Goal: Information Seeking & Learning: Learn about a topic

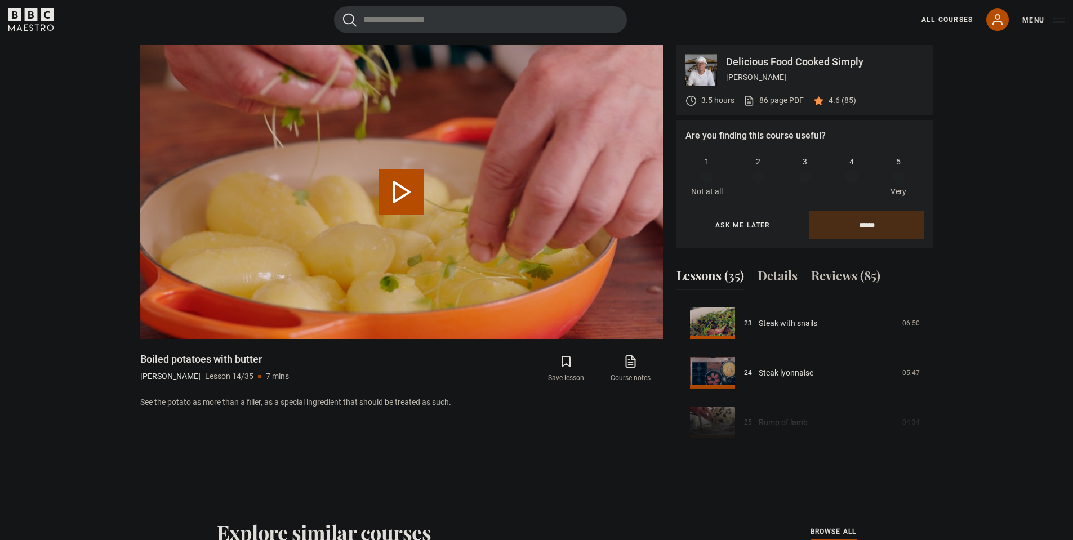
scroll to position [1207, 0]
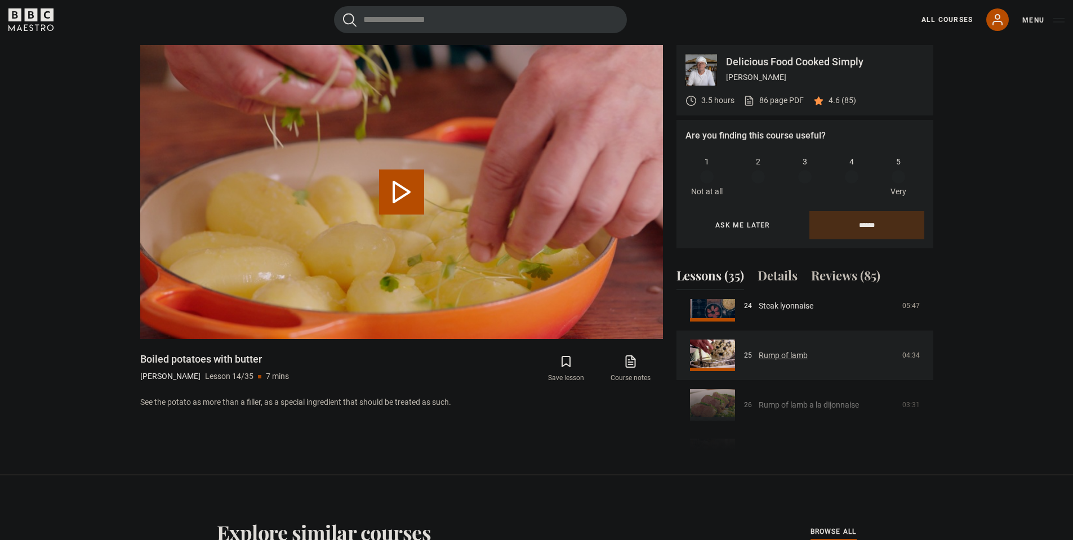
click at [786, 350] on link "Rump of lamb" at bounding box center [782, 356] width 49 height 12
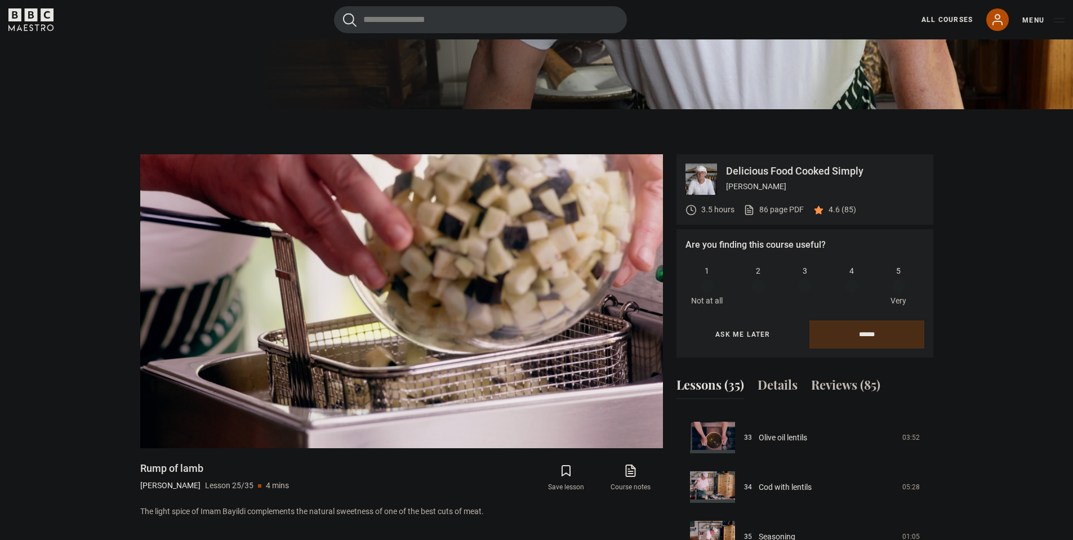
scroll to position [433, 0]
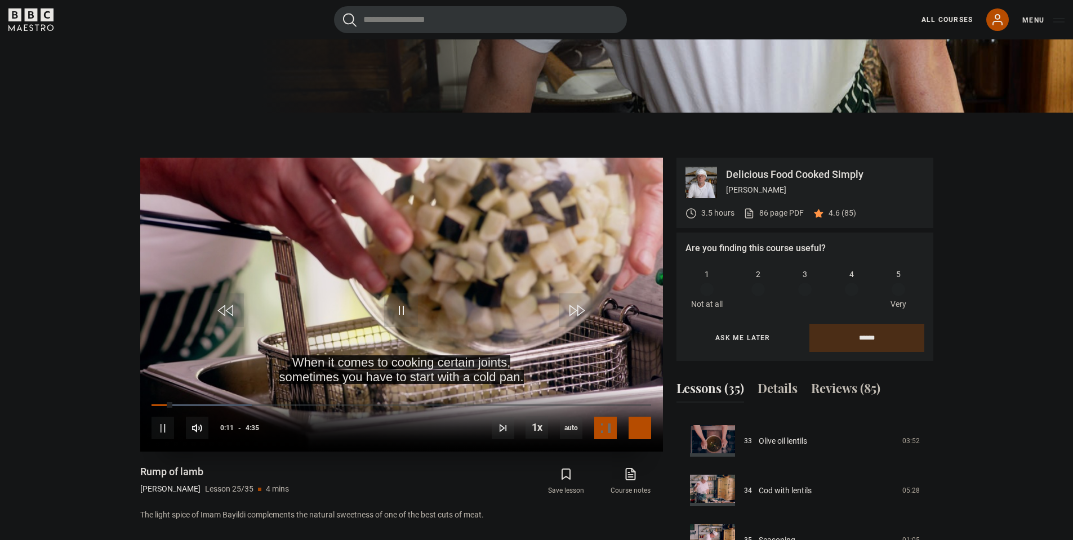
click at [638, 432] on span "Video Player" at bounding box center [639, 428] width 23 height 23
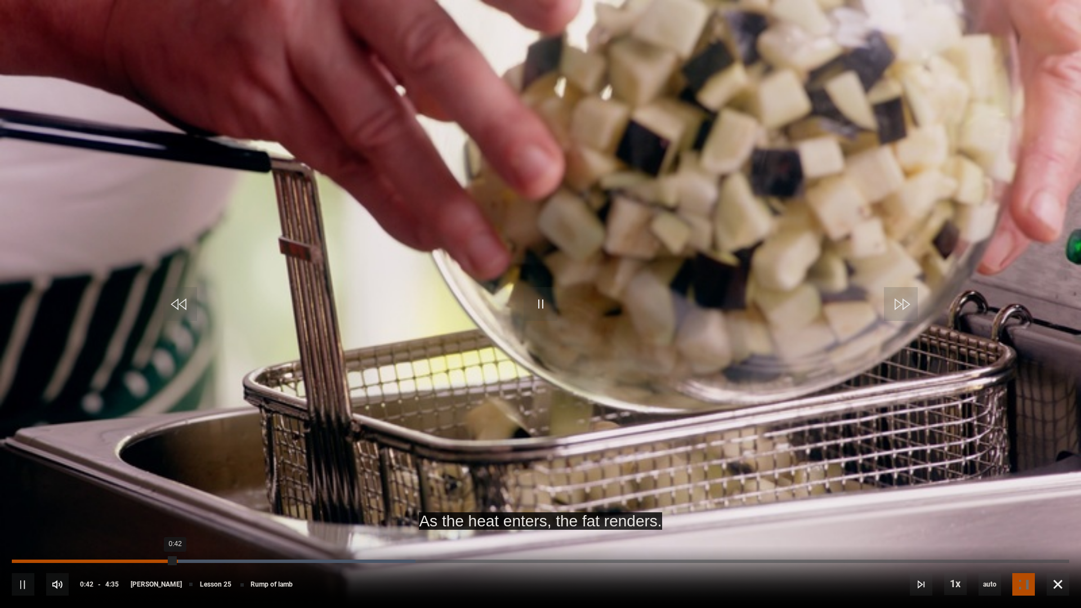
click at [175, 539] on div "0:42" at bounding box center [93, 561] width 163 height 3
click at [199, 539] on div "10s Skip Back 10 seconds Pause 10s Skip Forward 10 seconds Loaded : 38.18% 0:42…" at bounding box center [540, 577] width 1081 height 63
click at [222, 539] on div "Loaded : 38.18% 0:42 0:43" at bounding box center [540, 561] width 1057 height 3
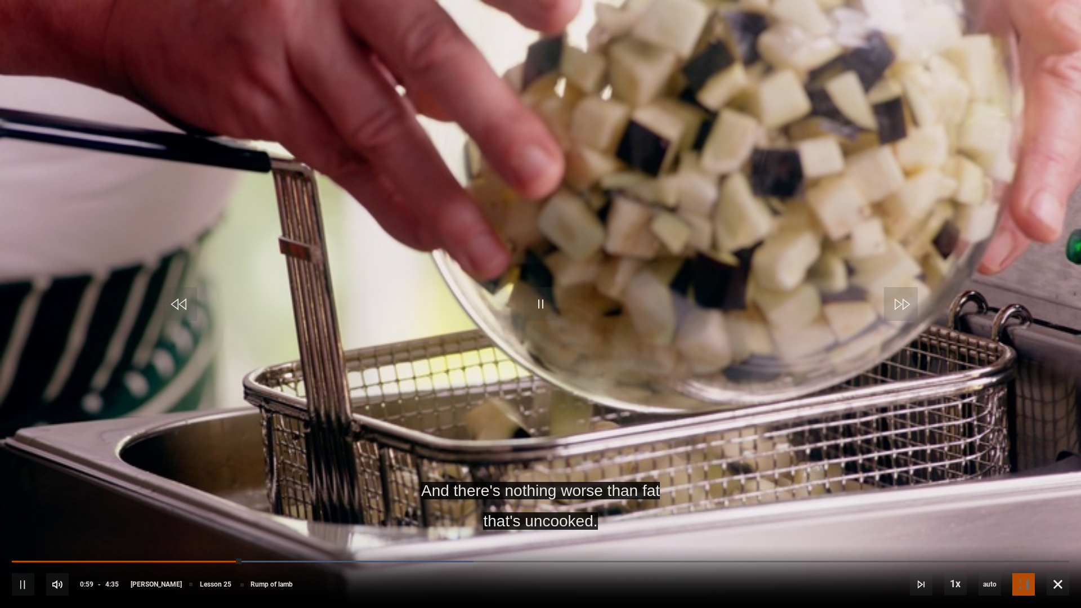
click at [248, 539] on div "10s Skip Back 10 seconds Pause 10s Skip Forward 10 seconds Loaded : 43.64% 1:01…" at bounding box center [540, 577] width 1081 height 63
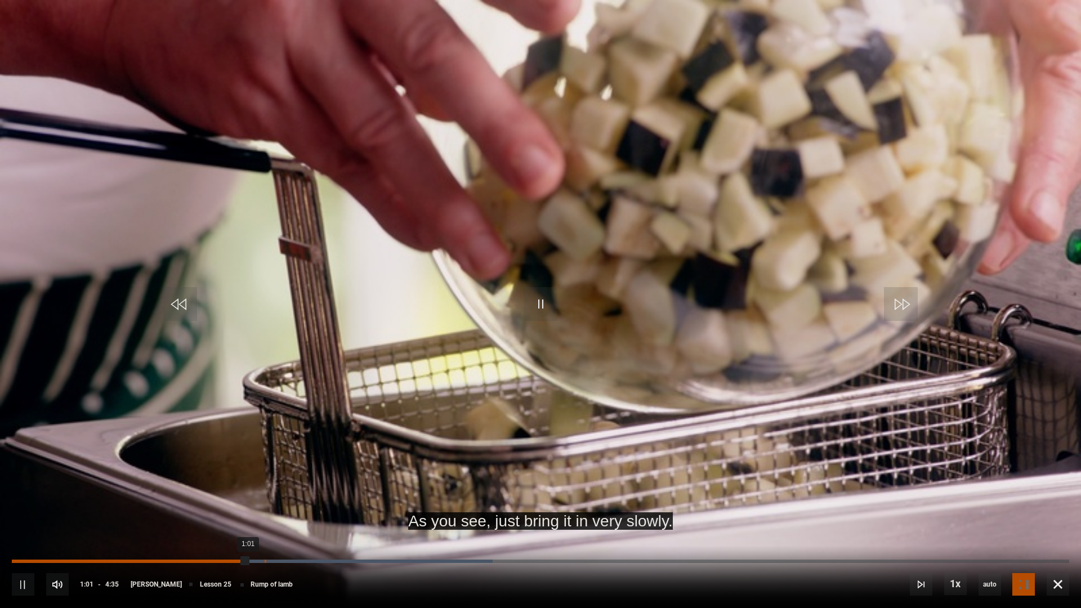
click at [265, 539] on div "Loaded : 45.45% 1:05 1:01" at bounding box center [540, 561] width 1057 height 3
click at [292, 539] on div "1:12" at bounding box center [293, 561] width 2 height 3
click at [334, 539] on div "10s Skip Back 10 seconds Pause 10s Skip Forward 10 seconds Loaded : 49.09% 1:20…" at bounding box center [540, 577] width 1081 height 63
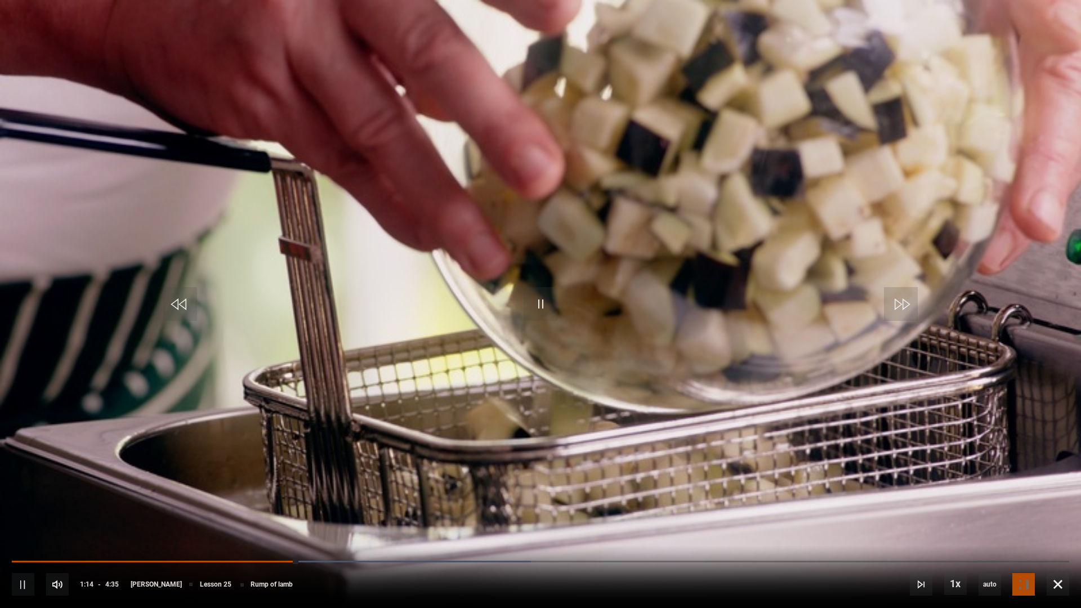
click at [345, 539] on div "10s Skip Back 10 seconds Pause 10s Skip Forward 10 seconds Loaded : 49.09% 1:20…" at bounding box center [540, 577] width 1081 height 63
click at [332, 539] on div "1:23" at bounding box center [333, 561] width 2 height 3
click at [367, 539] on div "Loaded : 54.55% 1:32 1:26" at bounding box center [540, 561] width 1057 height 3
click at [392, 539] on div "10s Skip Back 10 seconds Pause 10s Skip Forward 10 seconds Loaded : 56.36% 1:38…" at bounding box center [540, 577] width 1081 height 63
click at [388, 539] on div "1:37" at bounding box center [389, 561] width 2 height 3
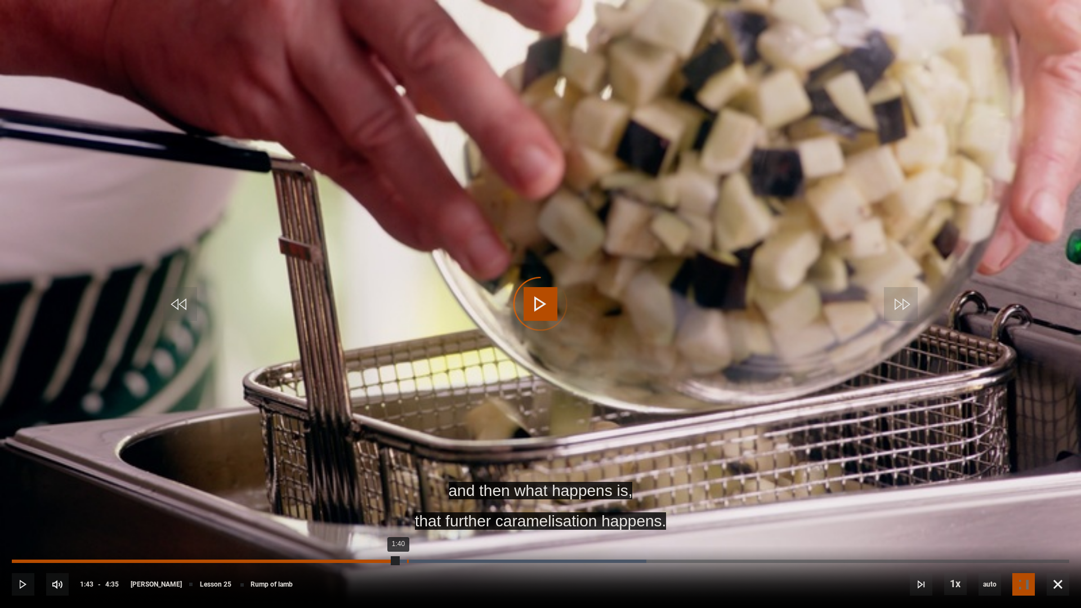
click at [409, 539] on div "Progress Bar" at bounding box center [473, 561] width 346 height 3
click at [426, 539] on div "10s Skip Back 10 seconds Pause 10s Skip Forward 10 seconds Loaded : 60.00% 1:44…" at bounding box center [540, 577] width 1081 height 63
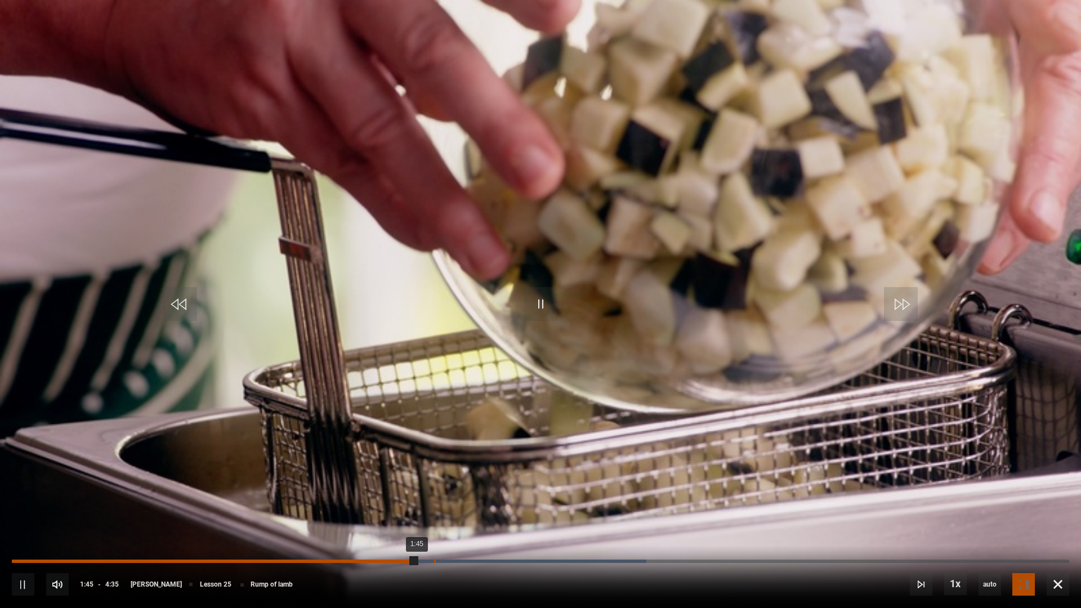
click at [434, 539] on div "1:49" at bounding box center [435, 561] width 2 height 3
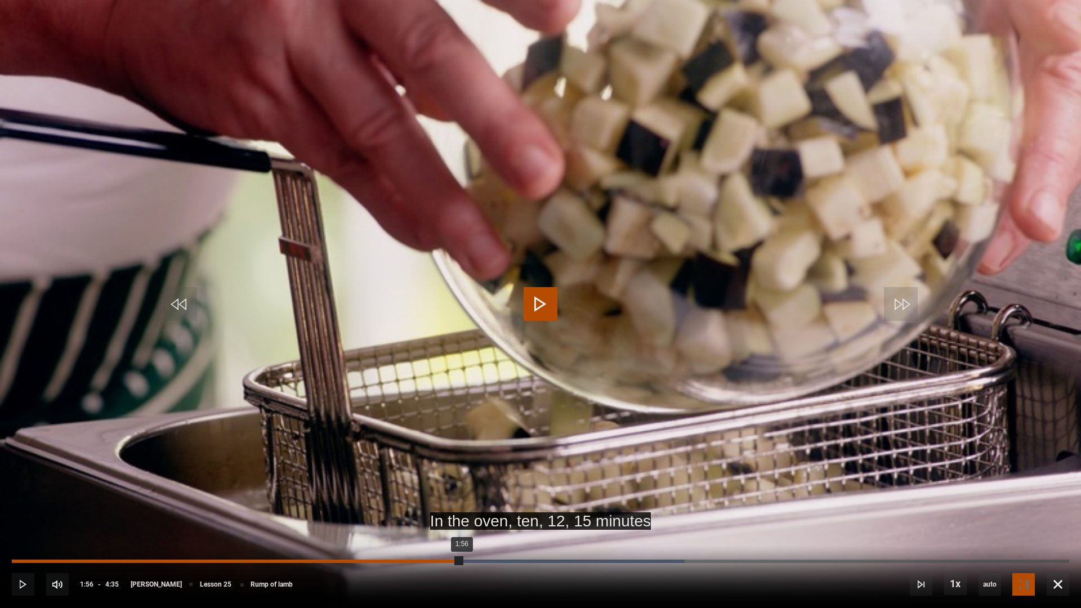
click at [461, 539] on div "Loaded : 63.64% 1:56 1:56" at bounding box center [540, 561] width 1057 height 3
click at [469, 539] on div "Loaded : 65.45% 1:58 1:57" at bounding box center [540, 561] width 1057 height 3
click at [489, 539] on div "2:04" at bounding box center [490, 561] width 2 height 3
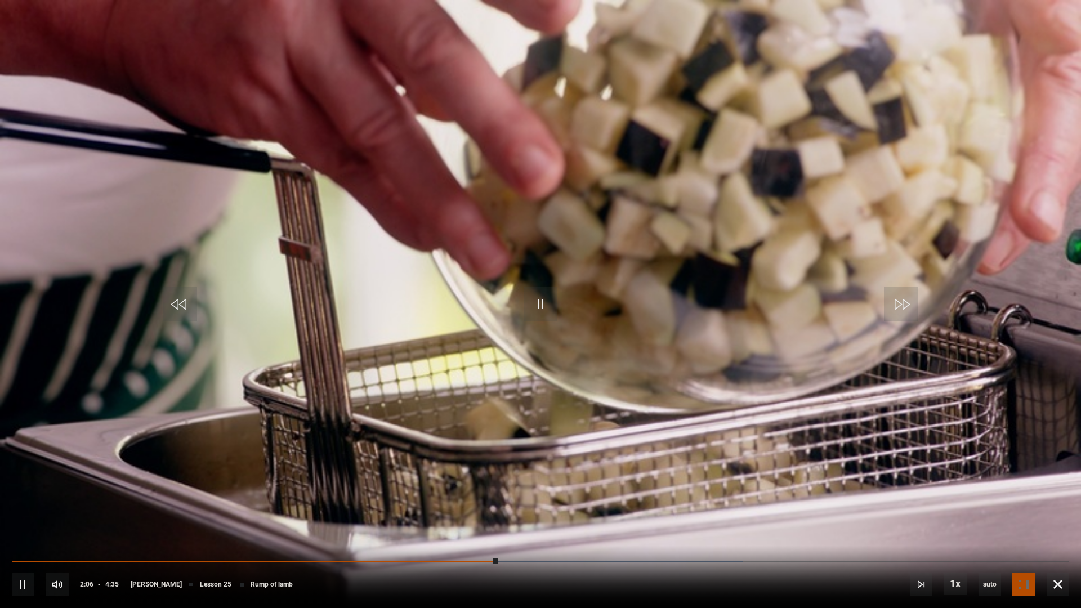
click at [475, 539] on div "10s Skip Back 10 seconds Pause 10s Skip Forward 10 seconds Loaded : 69.09% 2:05…" at bounding box center [540, 577] width 1081 height 63
click at [471, 539] on div "10s Skip Back 10 seconds Pause 10s Skip Forward 10 seconds Loaded : 69.09% 1:59…" at bounding box center [540, 577] width 1081 height 63
click at [471, 539] on div "1:59" at bounding box center [472, 561] width 2 height 3
click at [491, 539] on div "2:04" at bounding box center [492, 561] width 2 height 3
click at [506, 539] on div "2:08" at bounding box center [507, 561] width 2 height 3
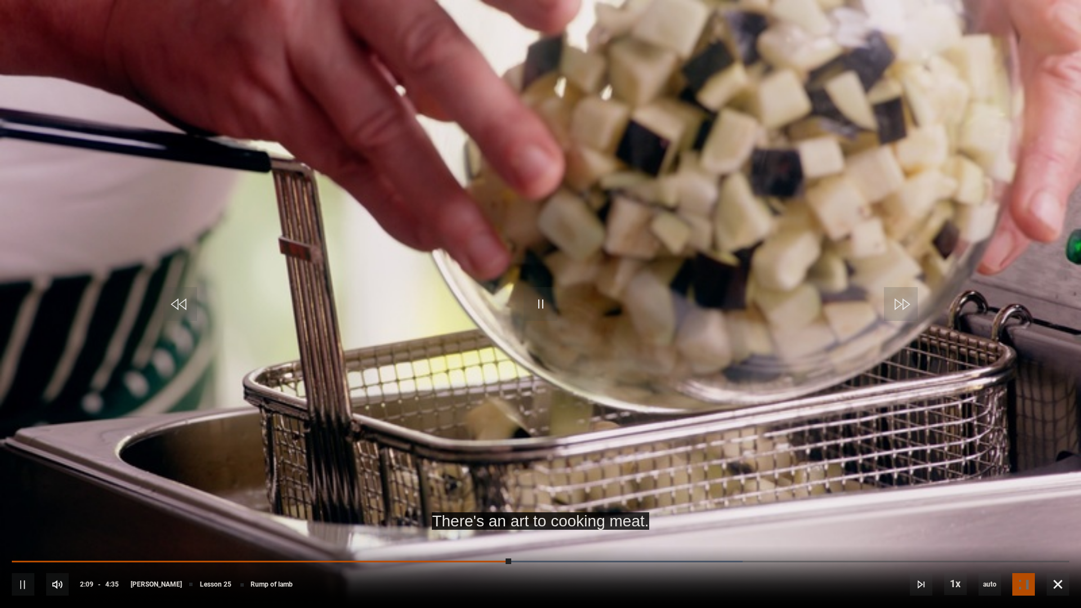
click at [528, 539] on div "10s Skip Back 10 seconds Pause 10s Skip Forward 10 seconds Loaded : 69.09% 2:10…" at bounding box center [540, 577] width 1081 height 63
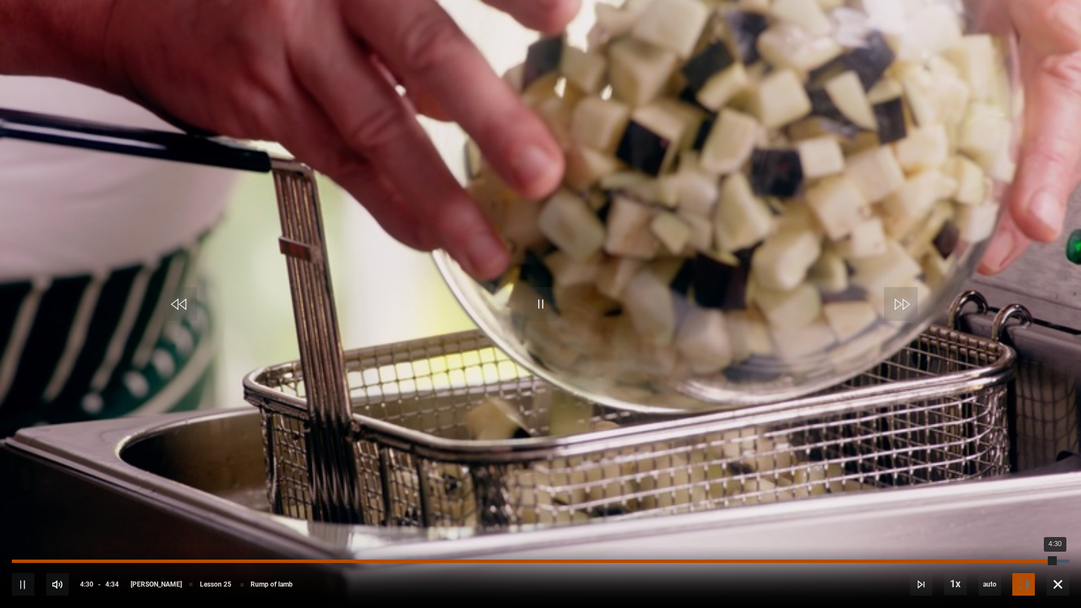
click at [1050, 539] on div "4:30" at bounding box center [533, 561] width 1043 height 3
click at [1063, 539] on div "Loaded : 100.00% 4:32 4:29" at bounding box center [540, 561] width 1057 height 3
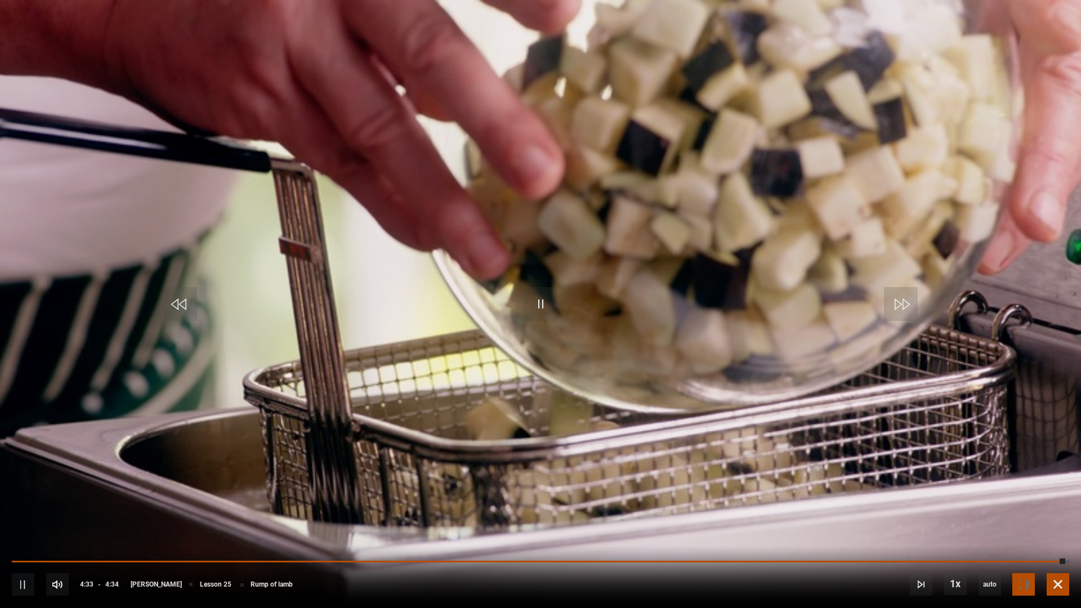
click at [1067, 539] on span "Video Player" at bounding box center [1058, 584] width 23 height 23
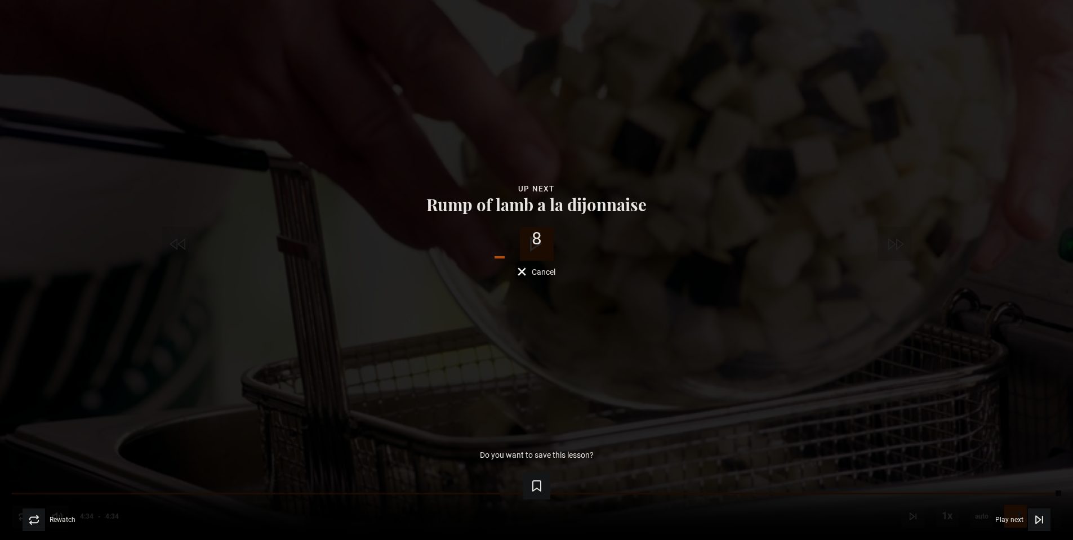
scroll to position [658, 0]
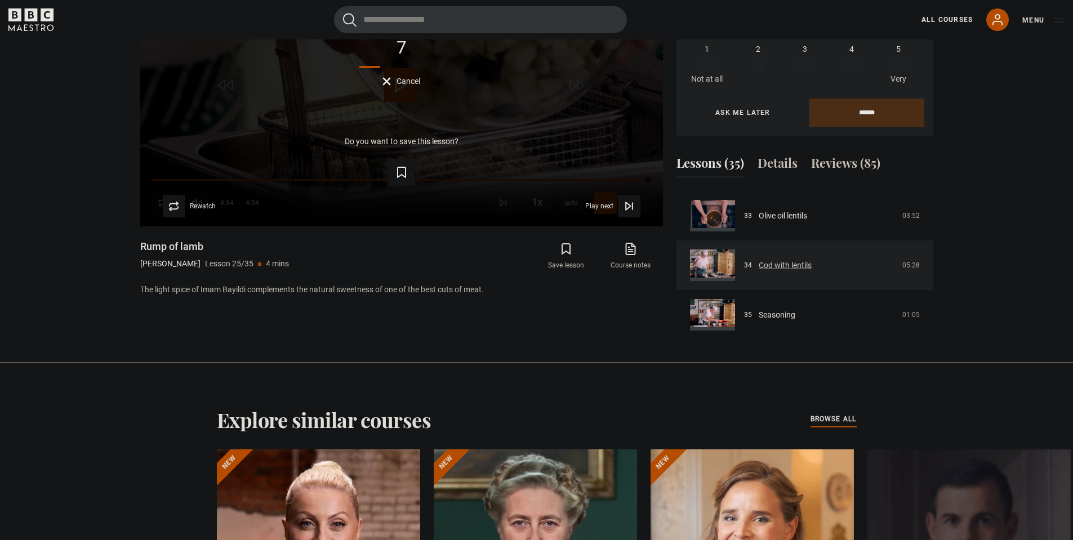
click at [801, 260] on link "Cod with lentils" at bounding box center [784, 266] width 53 height 12
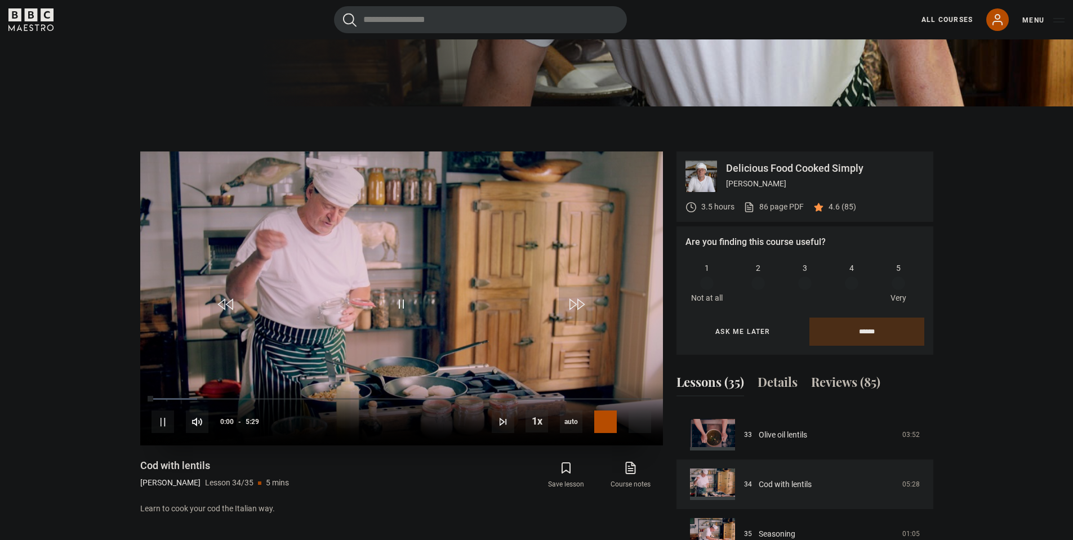
scroll to position [433, 0]
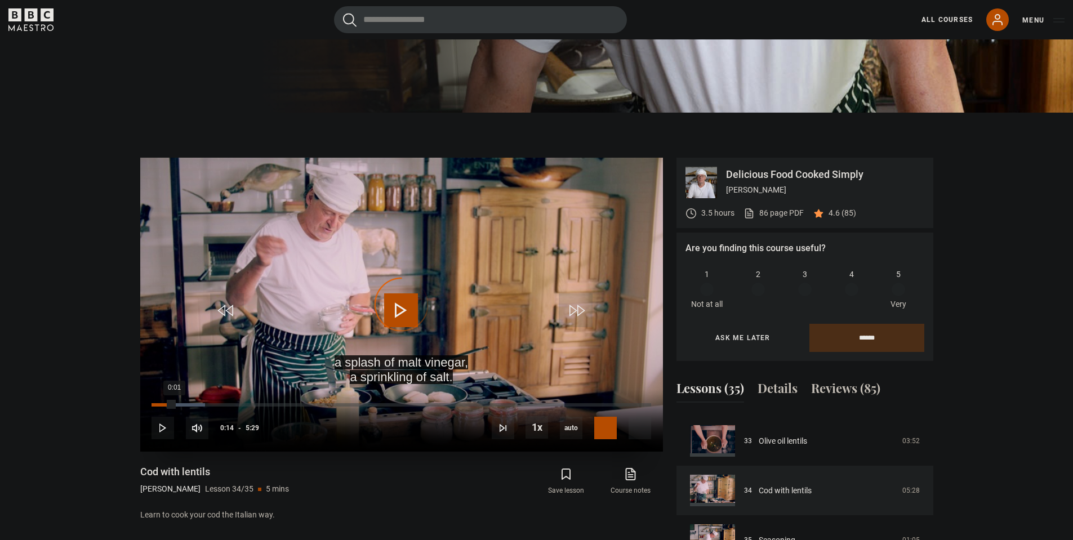
click at [174, 405] on div "Loaded : 10.64% 0:14 0:01" at bounding box center [400, 404] width 499 height 3
click at [639, 430] on span "Video Player" at bounding box center [639, 428] width 23 height 23
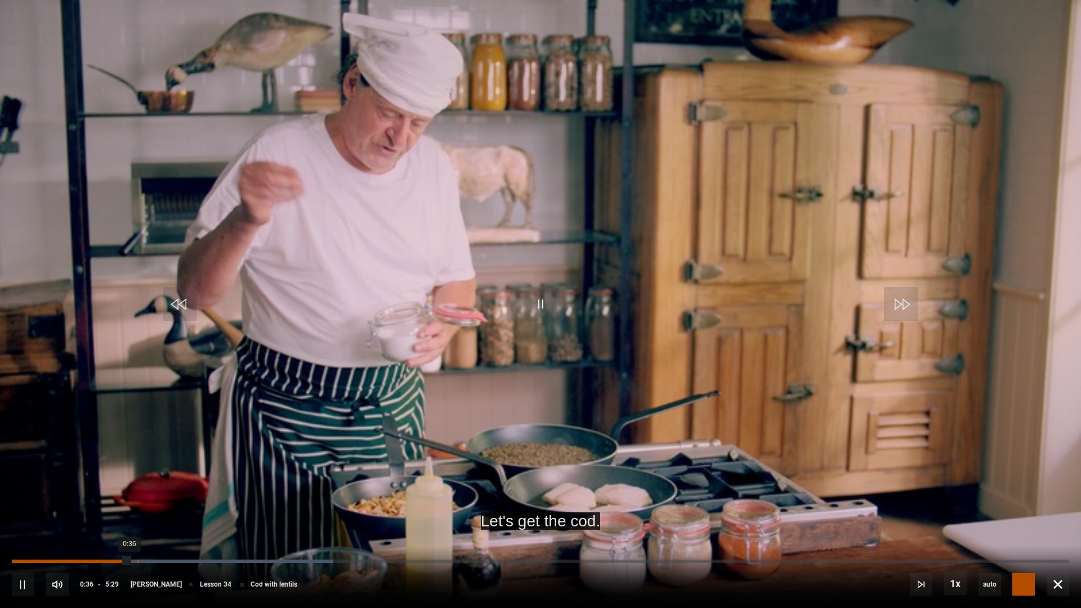
click at [142, 539] on div "Loaded : 30.40% 0:39 0:36" at bounding box center [540, 561] width 1057 height 3
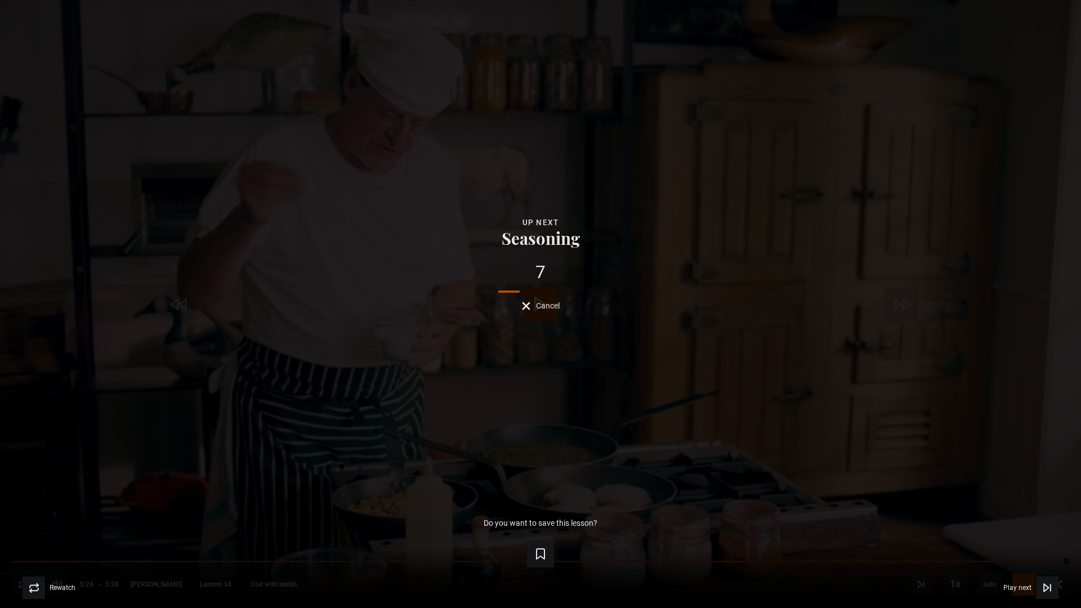
click at [959, 347] on div "Lesson Completed Up next Seasoning 7 Cancel Do you want to save this lesson? Sa…" at bounding box center [540, 304] width 1081 height 608
click at [504, 300] on div "6 Cancel" at bounding box center [540, 287] width 1045 height 47
click at [518, 303] on div "6 Cancel" at bounding box center [540, 287] width 1045 height 47
click at [534, 299] on div "5 Cancel" at bounding box center [540, 287] width 1045 height 47
click at [534, 307] on button "Cancel" at bounding box center [541, 306] width 38 height 8
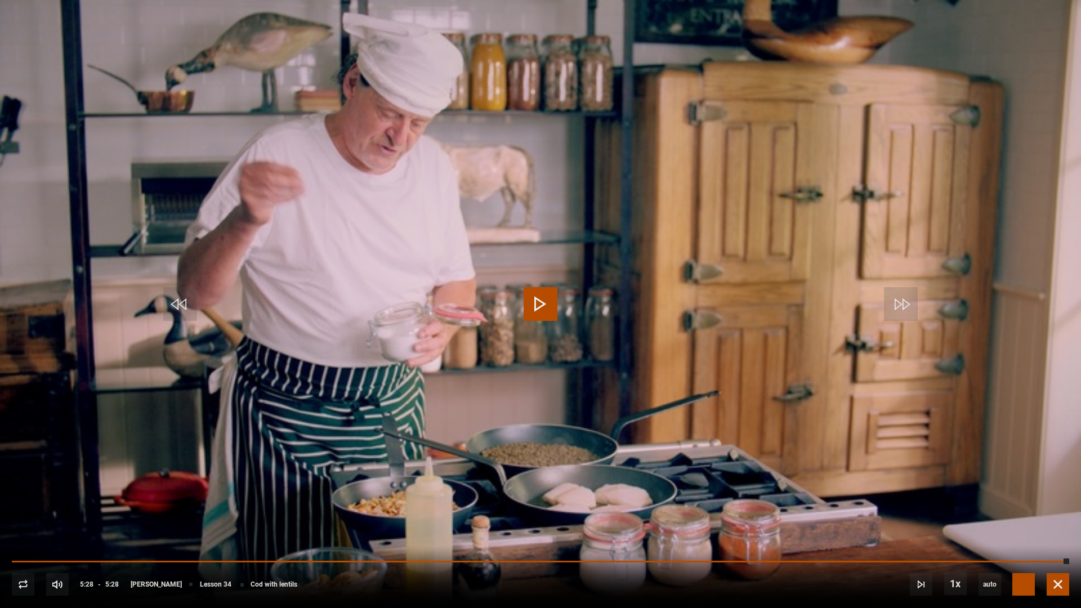
click at [1057, 539] on span "Video Player" at bounding box center [1058, 584] width 23 height 23
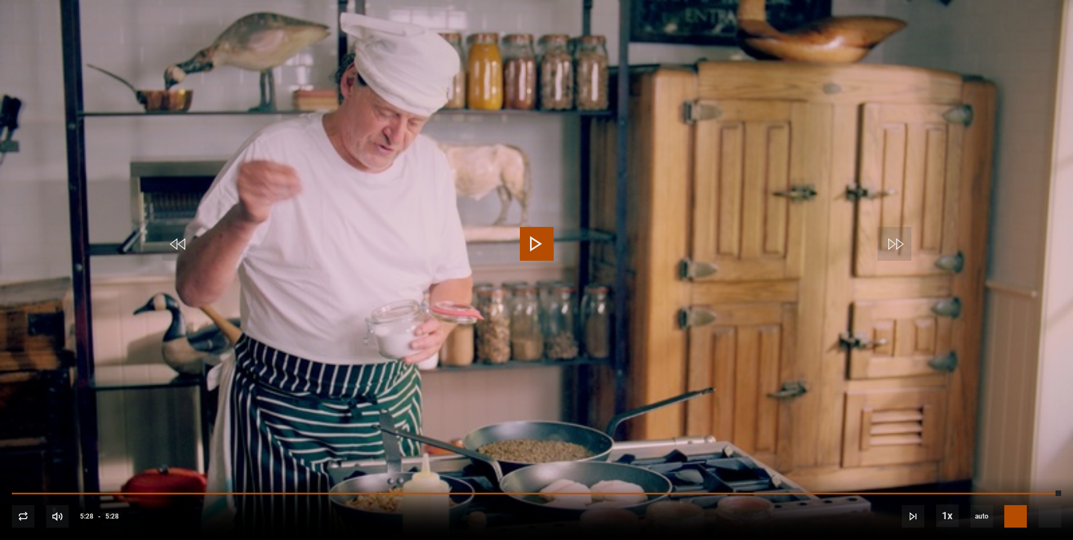
scroll to position [715, 0]
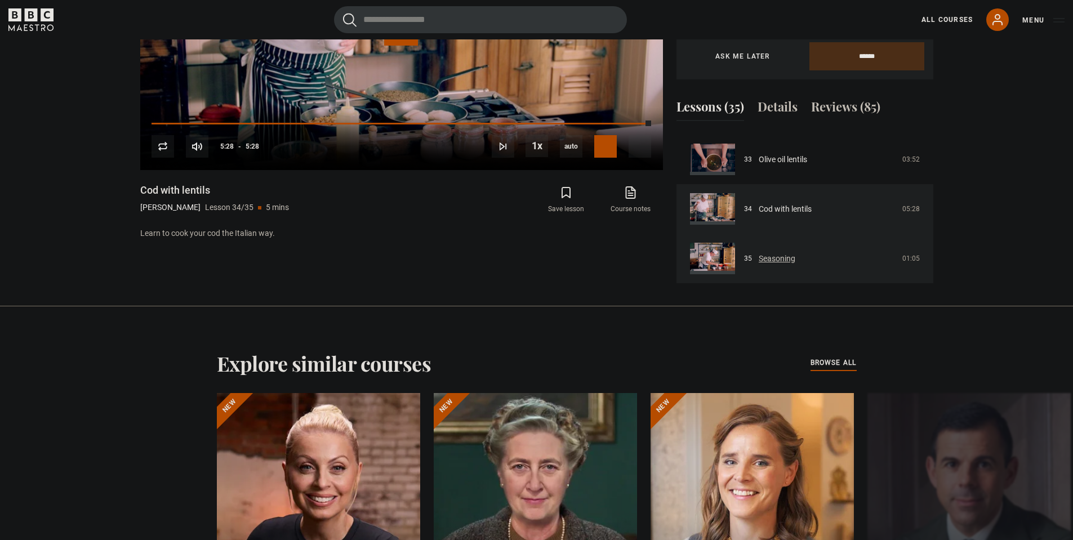
click at [795, 263] on link "Seasoning" at bounding box center [776, 259] width 37 height 12
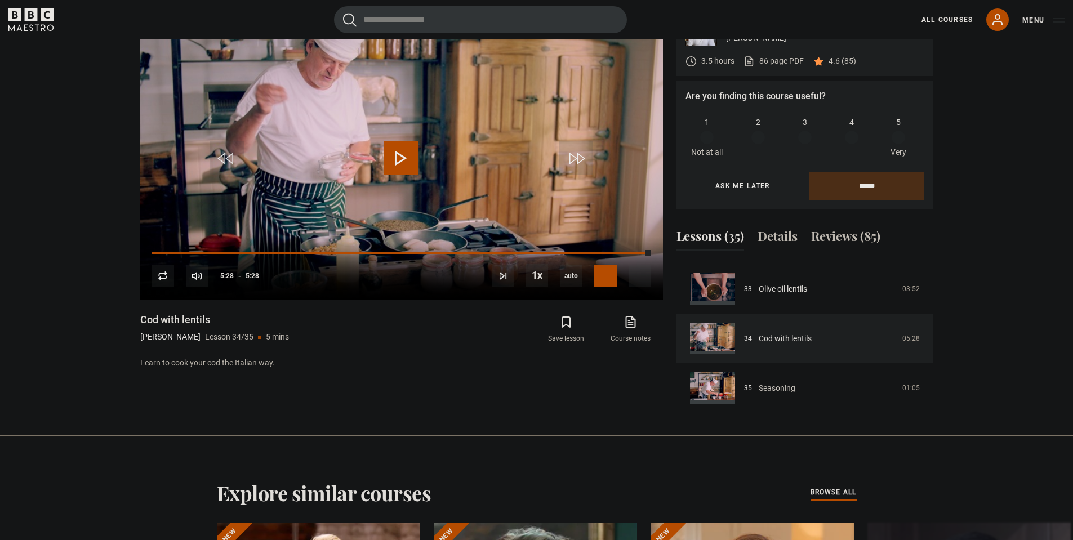
scroll to position [546, 0]
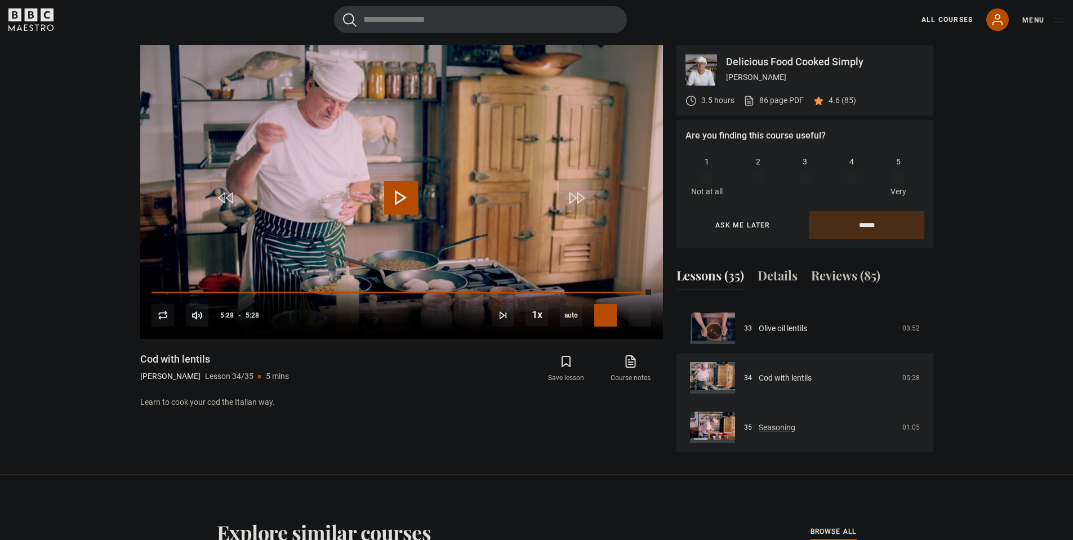
click at [763, 434] on link "Seasoning" at bounding box center [776, 428] width 37 height 12
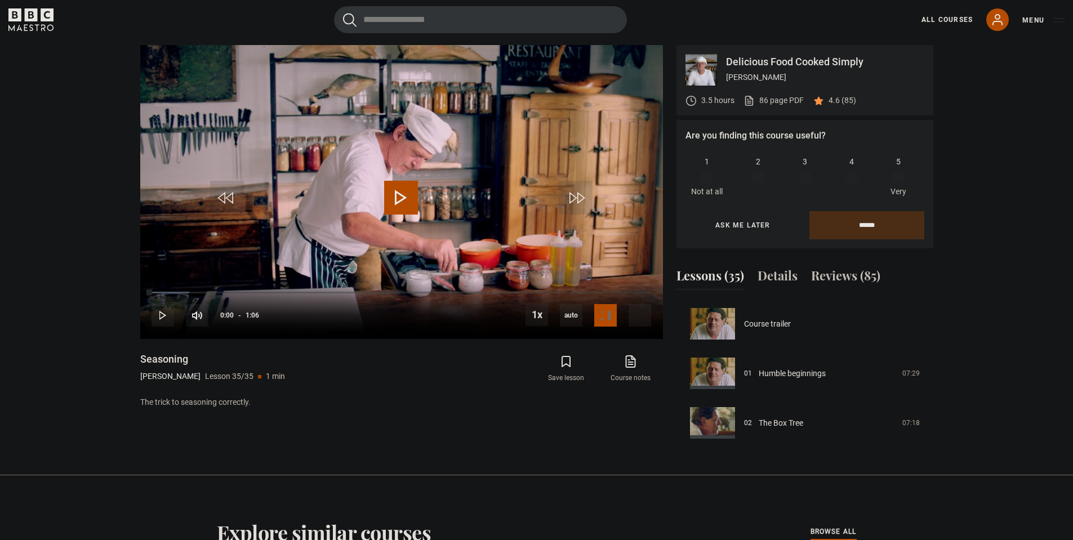
scroll to position [1631, 0]
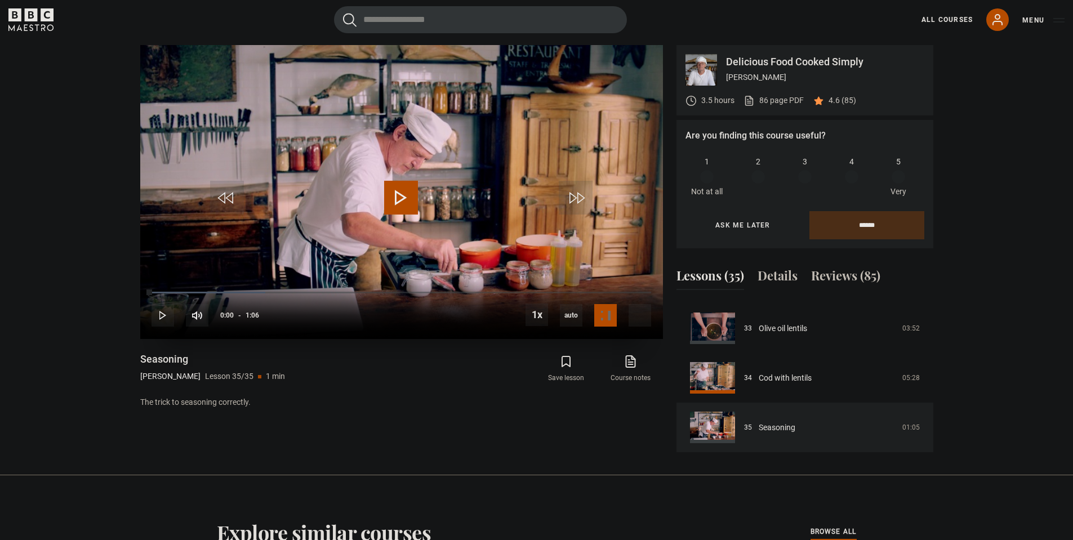
click at [400, 187] on span "Video Player" at bounding box center [401, 198] width 34 height 34
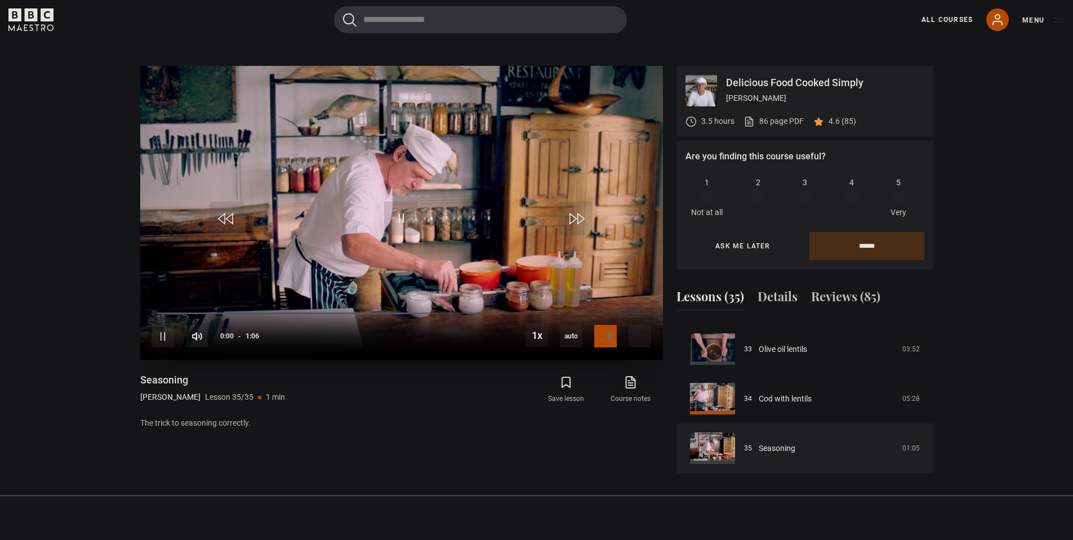
scroll to position [489, 0]
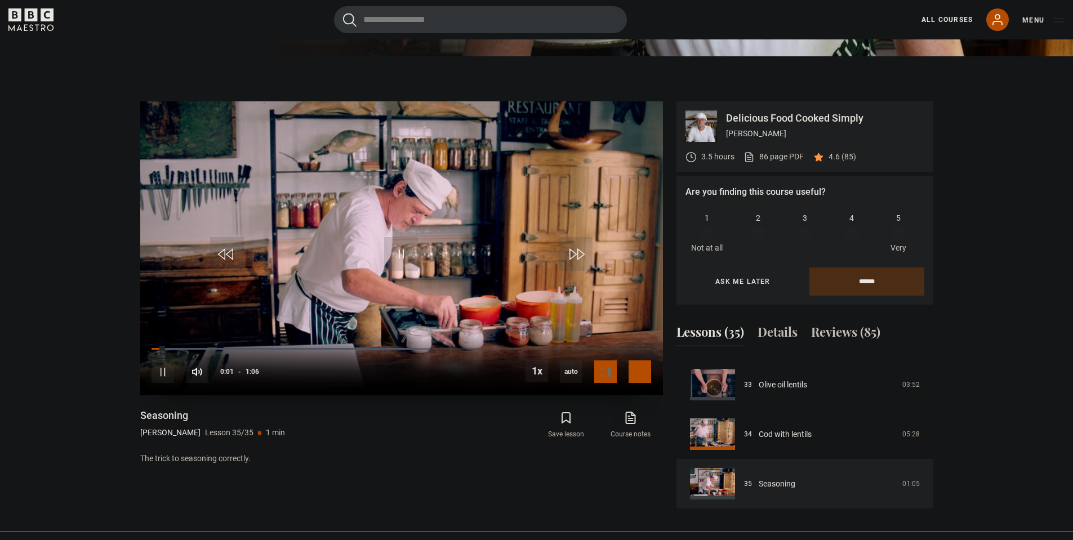
click at [643, 376] on span "Video Player" at bounding box center [639, 371] width 23 height 23
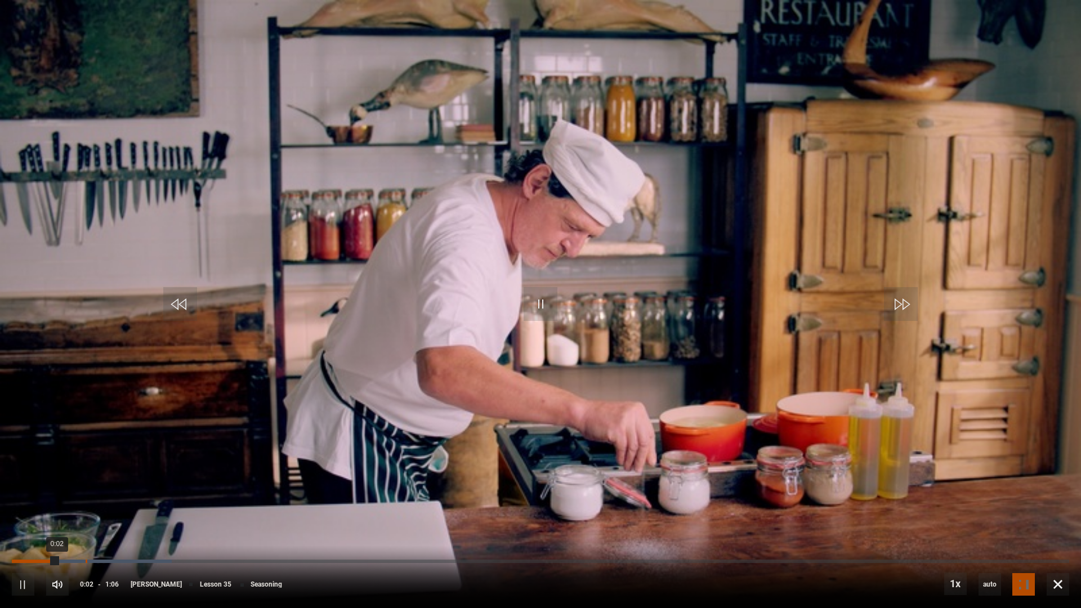
click at [86, 539] on div "0:04" at bounding box center [87, 561] width 2 height 3
click at [137, 539] on div "Loaded : 30.30% 0:07 0:04" at bounding box center [540, 561] width 1057 height 3
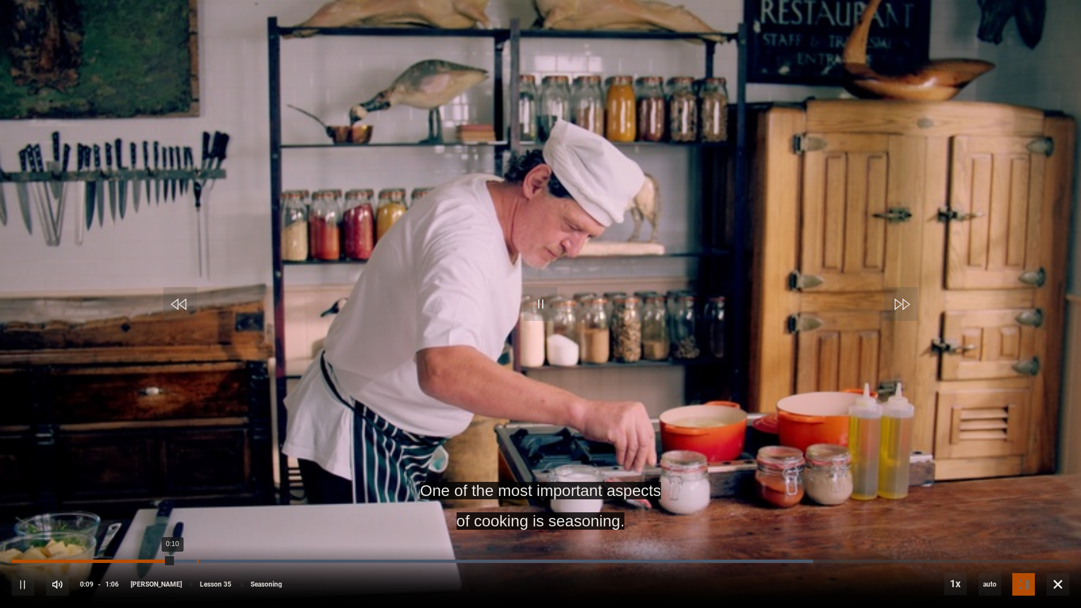
click at [197, 539] on div "Loaded : 75.76% 0:11 0:10" at bounding box center [540, 561] width 1057 height 3
click at [249, 539] on div "10s Skip Back 10 seconds Pause 10s Skip Forward 10 seconds Loaded : 90.91% 0:14…" at bounding box center [540, 577] width 1081 height 63
click at [289, 539] on div "10s Skip Back 10 seconds Pause 10s Skip Forward 10 seconds Loaded : 90.91% 0:14…" at bounding box center [540, 577] width 1081 height 63
click at [292, 539] on div "10s Skip Back 10 seconds Pause 10s Skip Forward 10 seconds Loaded : 90.91% 0:17…" at bounding box center [540, 577] width 1081 height 63
click at [307, 539] on div "10s Skip Back 10 seconds Pause 10s Skip Forward 10 seconds Loaded : 90.91% 0:18…" at bounding box center [540, 577] width 1081 height 63
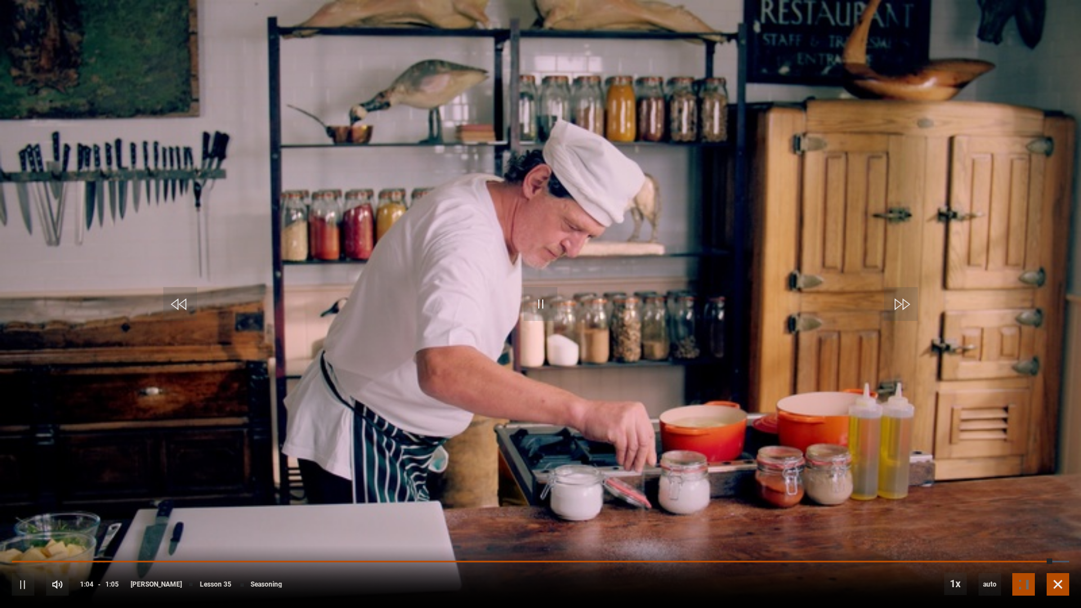
drag, startPoint x: 1053, startPoint y: 579, endPoint x: 1053, endPoint y: 511, distance: 68.1
click at [1053, 539] on span "Video Player" at bounding box center [1058, 584] width 23 height 23
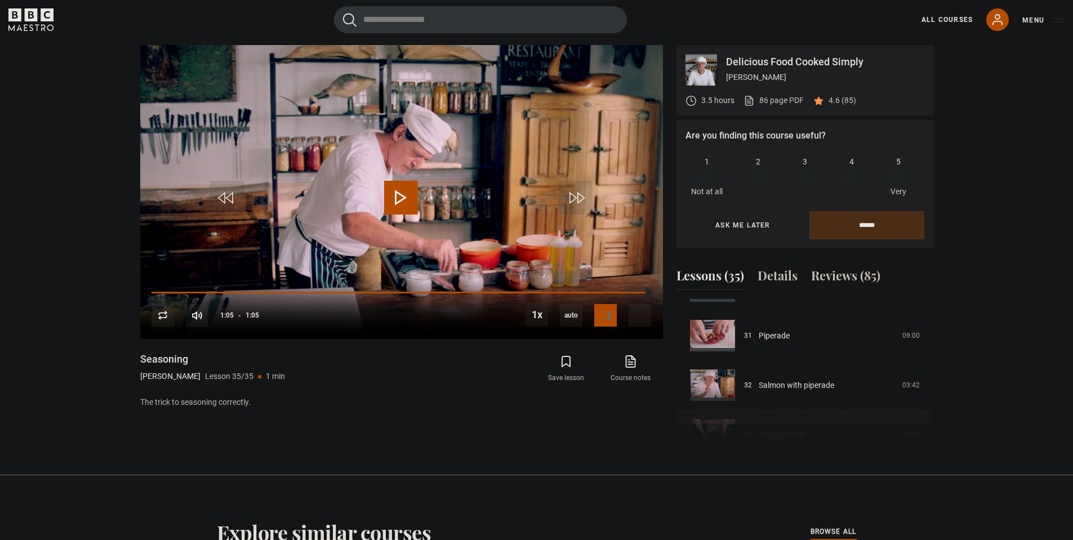
scroll to position [1518, 0]
click at [825, 391] on div "Course trailer 01 Humble beginnings 07:29 02 The Box Tree 07:18 03 Harveys 05:0…" at bounding box center [804, 375] width 257 height 153
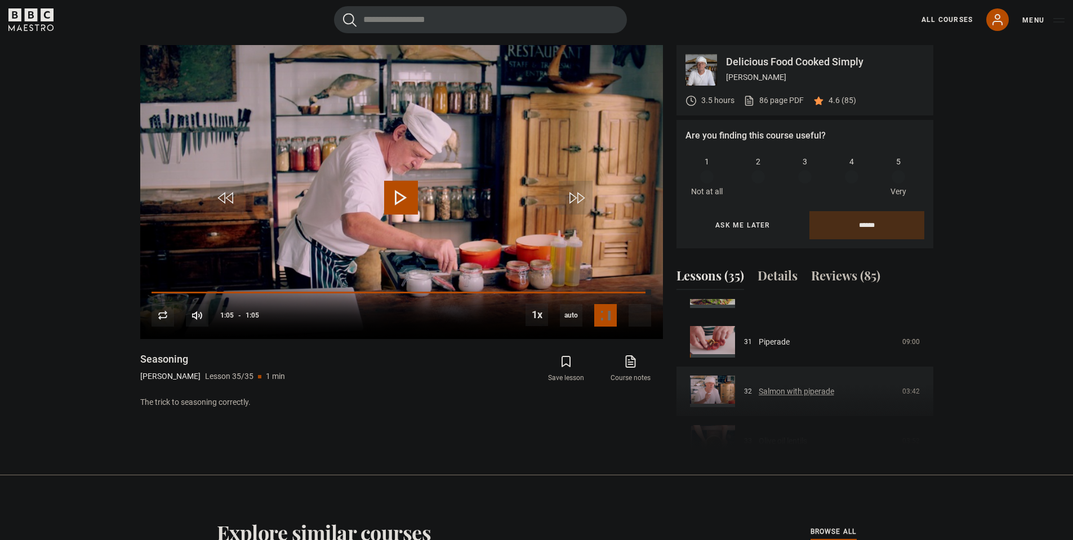
click at [806, 386] on link "Salmon with piperade" at bounding box center [795, 392] width 75 height 12
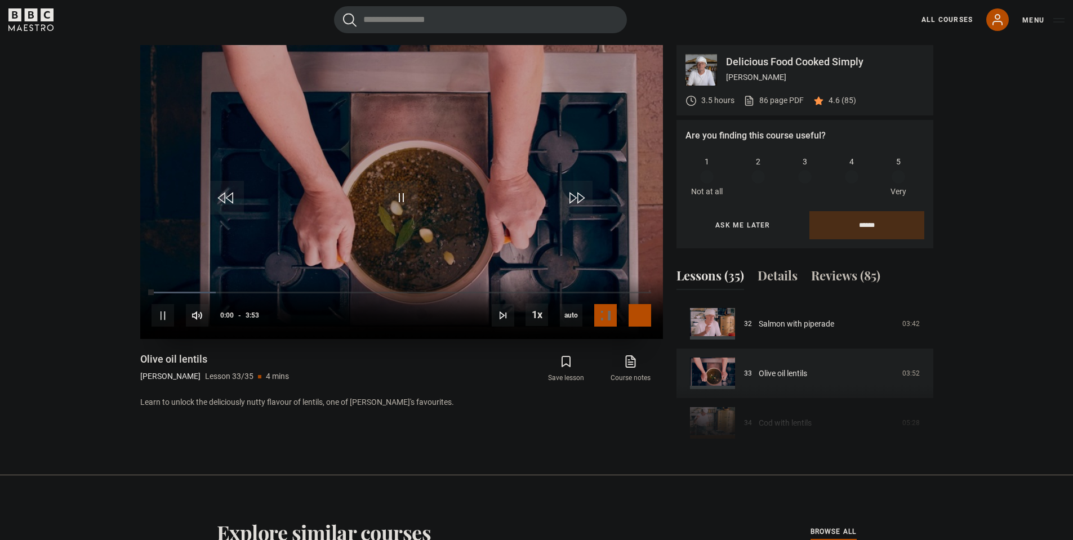
click at [645, 312] on span "Video Player" at bounding box center [639, 315] width 23 height 23
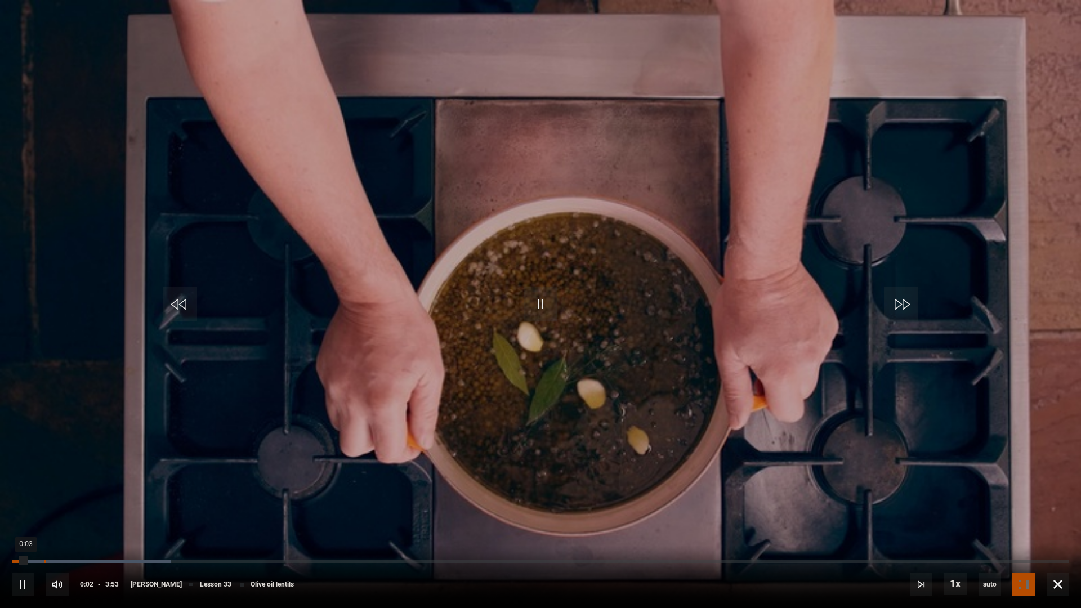
click at [44, 539] on div "0:07" at bounding box center [45, 561] width 2 height 3
click at [65, 539] on div "Loaded : 19.31% 0:11 0:07" at bounding box center [540, 561] width 1057 height 3
click at [94, 539] on div "10s Skip Back 10 seconds Pause 10s Skip Forward 10 seconds Loaded : 23.61% 0:11…" at bounding box center [540, 577] width 1081 height 63
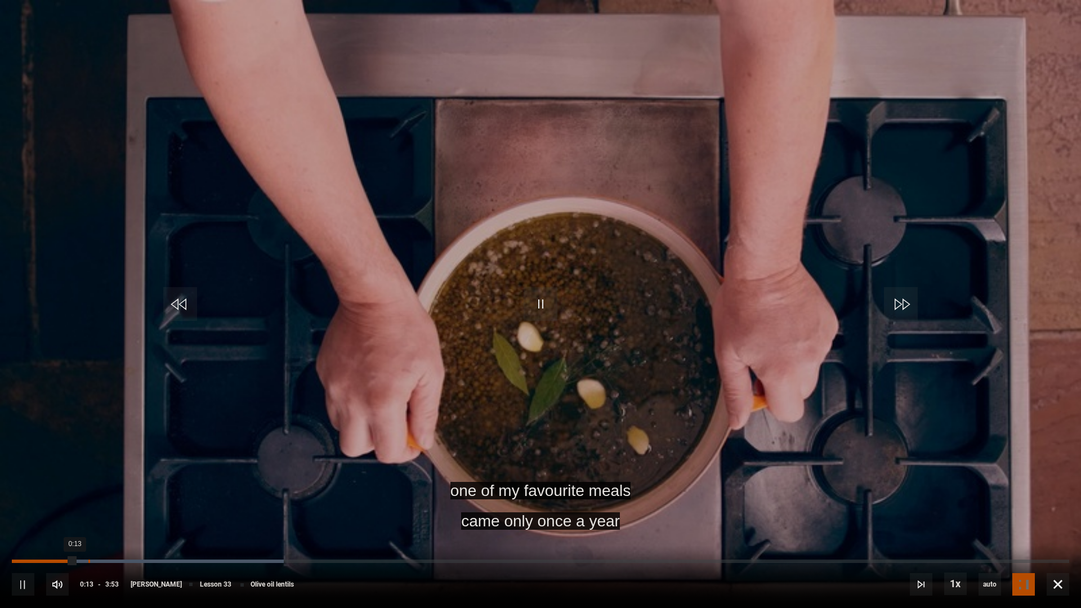
click at [88, 539] on div "Loaded : 25.75% 0:17 0:13" at bounding box center [540, 561] width 1057 height 3
click at [100, 539] on div "0:19" at bounding box center [101, 561] width 2 height 3
click at [120, 539] on div "Loaded : 30.04% 0:23 0:19" at bounding box center [540, 561] width 1057 height 3
click at [136, 539] on div "Loaded : 34.33% 0:26 0:24" at bounding box center [540, 561] width 1057 height 3
click at [160, 539] on div "0:34" at bounding box center [89, 561] width 155 height 3
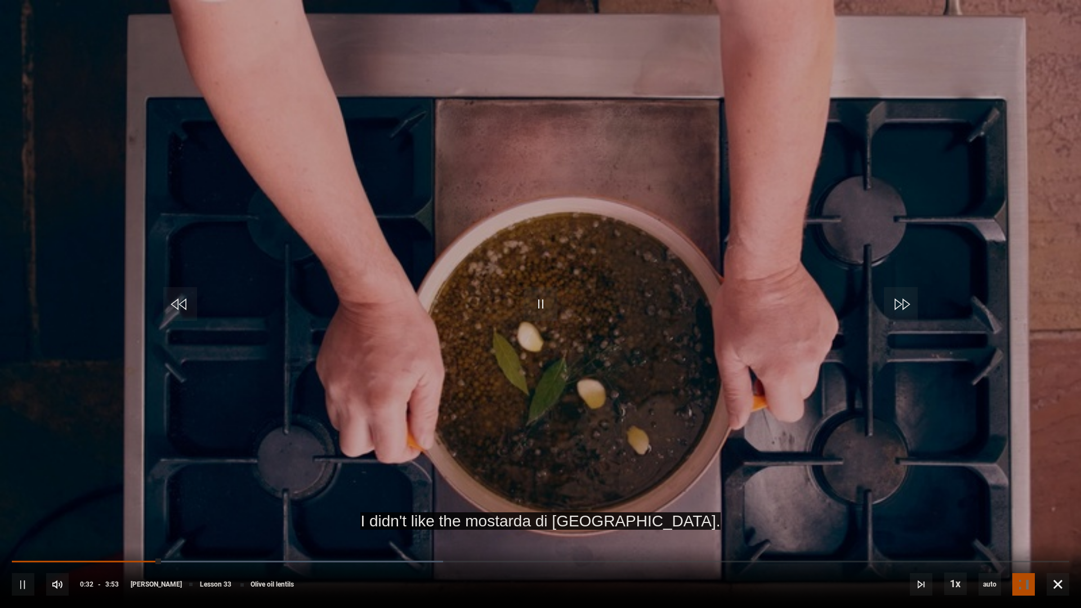
click at [186, 539] on div "10s Skip Back 10 seconds Pause 10s Skip Forward 10 seconds Loaded : 40.77% 0:35…" at bounding box center [540, 577] width 1081 height 63
click at [193, 539] on div "10s Skip Back 10 seconds Pause 10s Skip Forward 10 seconds Loaded : 40.77% 0:39…" at bounding box center [540, 577] width 1081 height 63
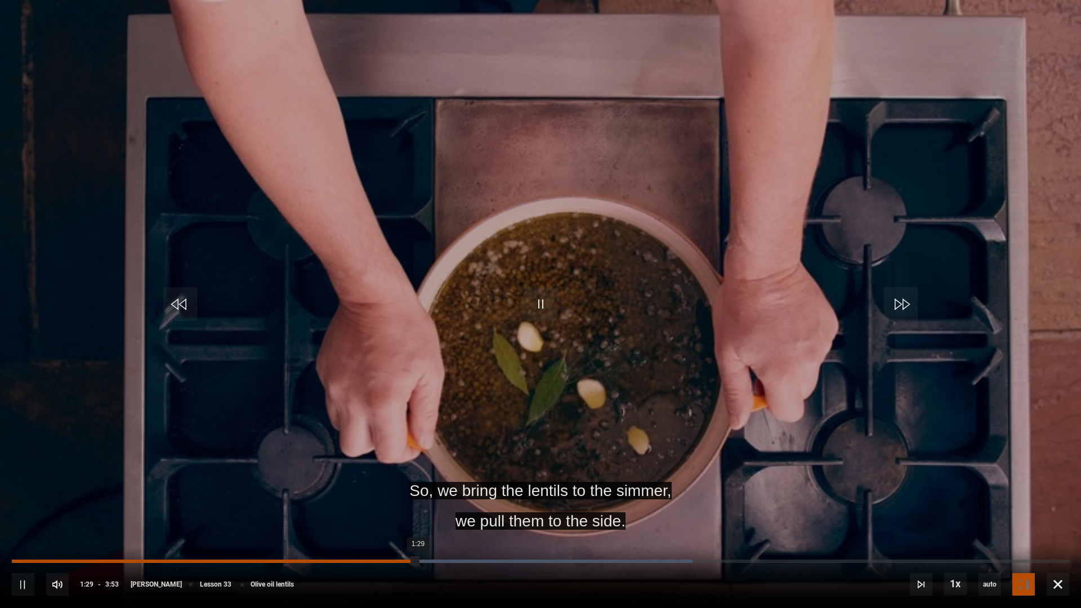
click at [130, 539] on div "0:25" at bounding box center [131, 561] width 2 height 3
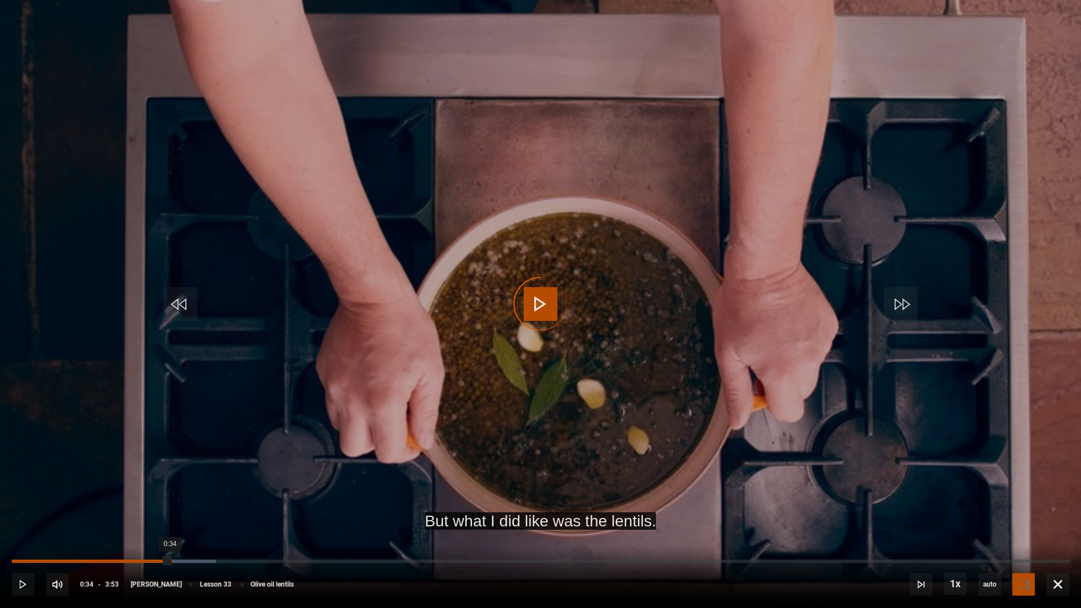
click at [170, 539] on div "Loaded : 19.31% 0:34 0:34" at bounding box center [540, 561] width 1057 height 3
click at [237, 539] on div "10s Skip Back 10 seconds Pause 10s Skip Forward 10 seconds Loaded : 32.19% 0:49…" at bounding box center [540, 577] width 1081 height 63
click at [241, 539] on div "Loaded : 42.92% 0:50 0:35" at bounding box center [540, 561] width 1057 height 3
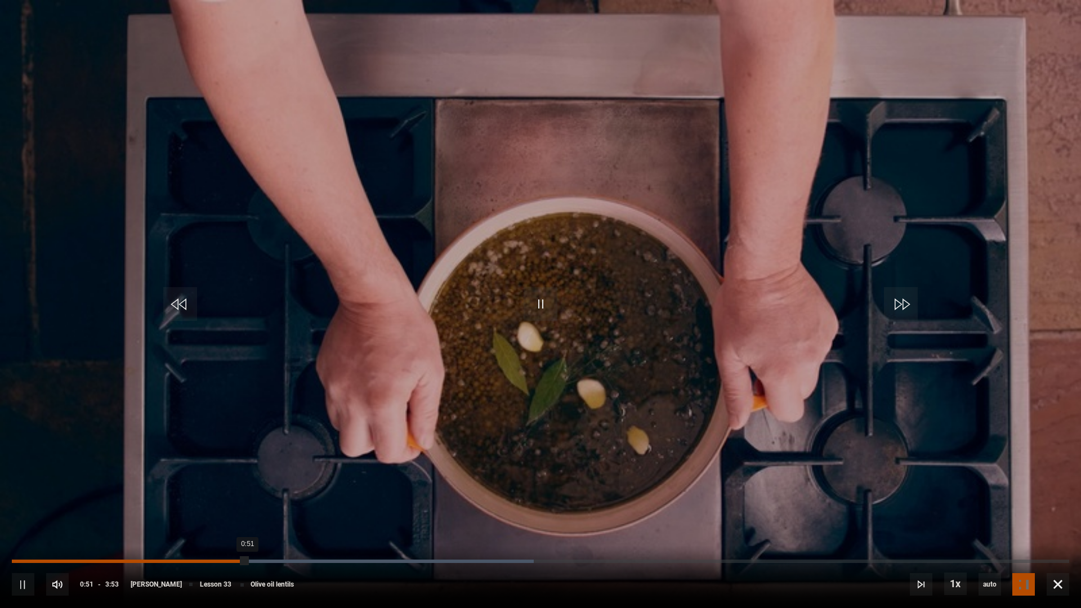
click at [226, 539] on div "Loaded : 49.36% 0:47 0:51" at bounding box center [540, 561] width 1057 height 3
click at [215, 539] on div "0:44" at bounding box center [216, 561] width 2 height 3
click at [204, 539] on div "Loaded : 49.36% 0:42 0:45" at bounding box center [540, 561] width 1057 height 3
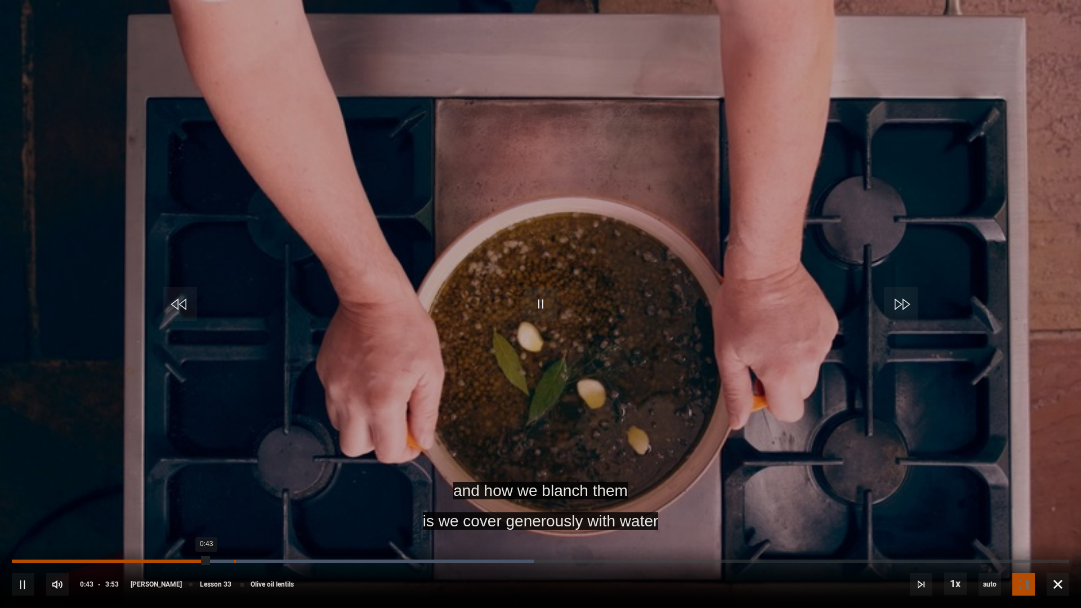
click at [234, 539] on div "0:49" at bounding box center [235, 561] width 2 height 3
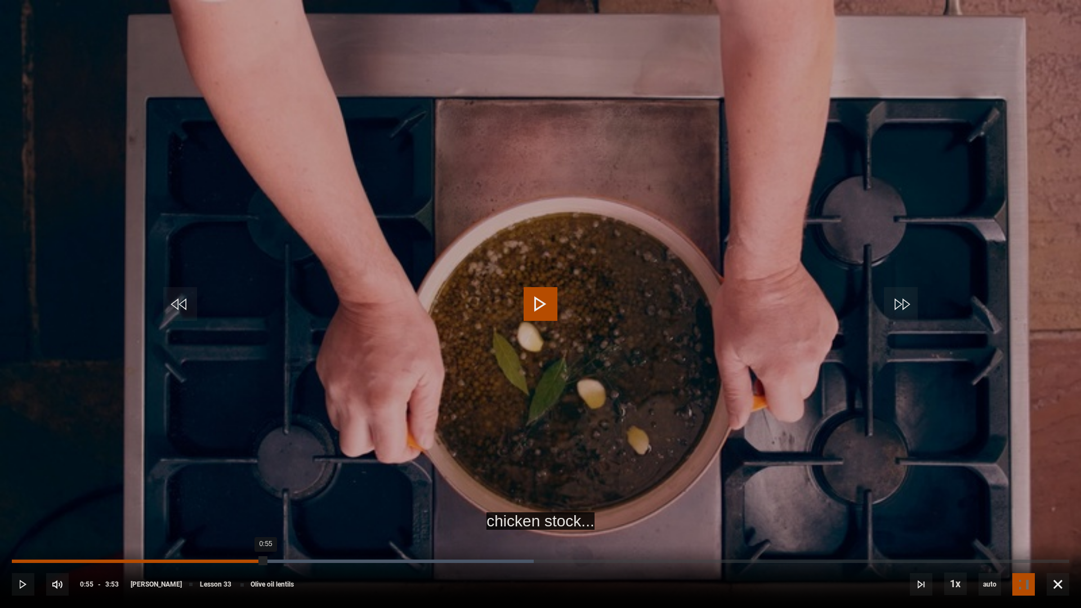
click at [266, 539] on div "Loaded : 49.36% 0:55 0:55" at bounding box center [540, 561] width 1057 height 3
click at [278, 539] on div "0:58" at bounding box center [279, 561] width 2 height 3
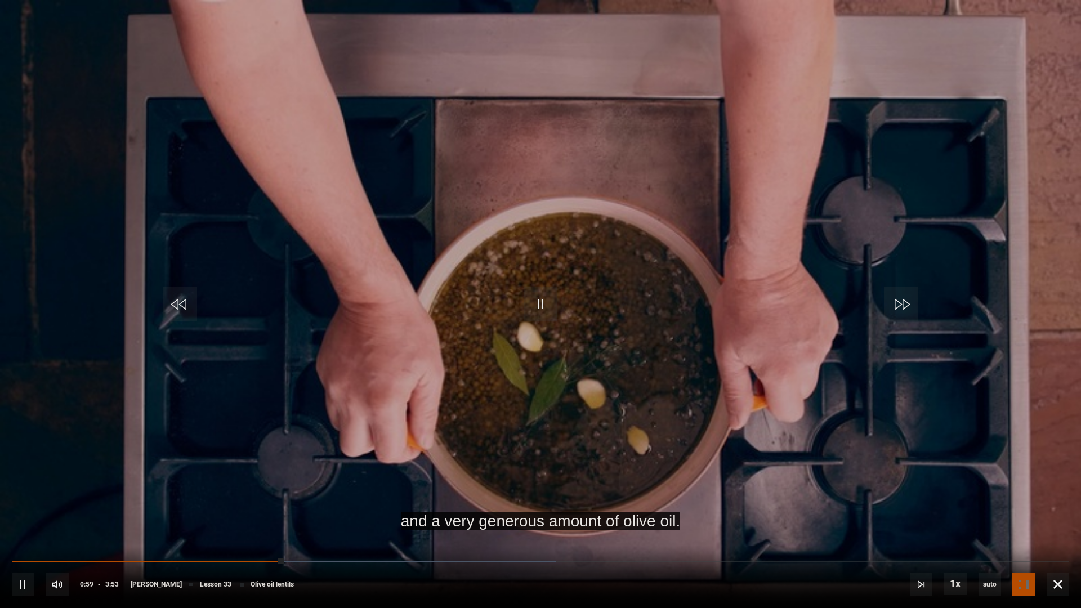
click at [302, 539] on div "10s Skip Back 10 seconds Pause 10s Skip Forward 10 seconds Loaded : 51.50% 1:06…" at bounding box center [540, 577] width 1081 height 63
click at [301, 539] on div "Loaded : 53.65% 1:03 1:00" at bounding box center [540, 561] width 1057 height 3
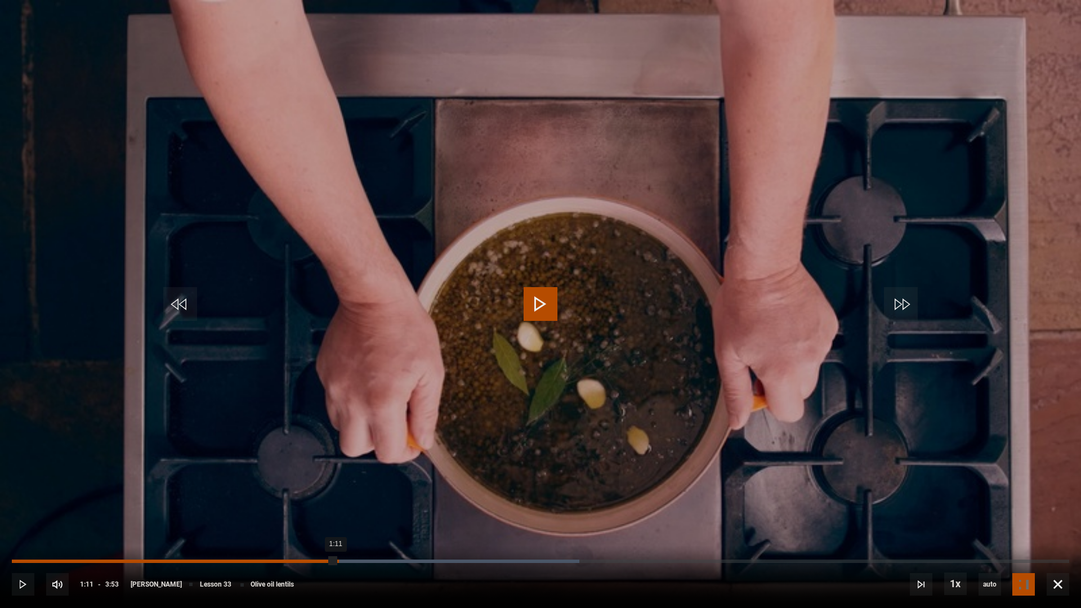
click at [336, 539] on div "Loaded : 53.65% 1:11 1:11" at bounding box center [540, 561] width 1057 height 3
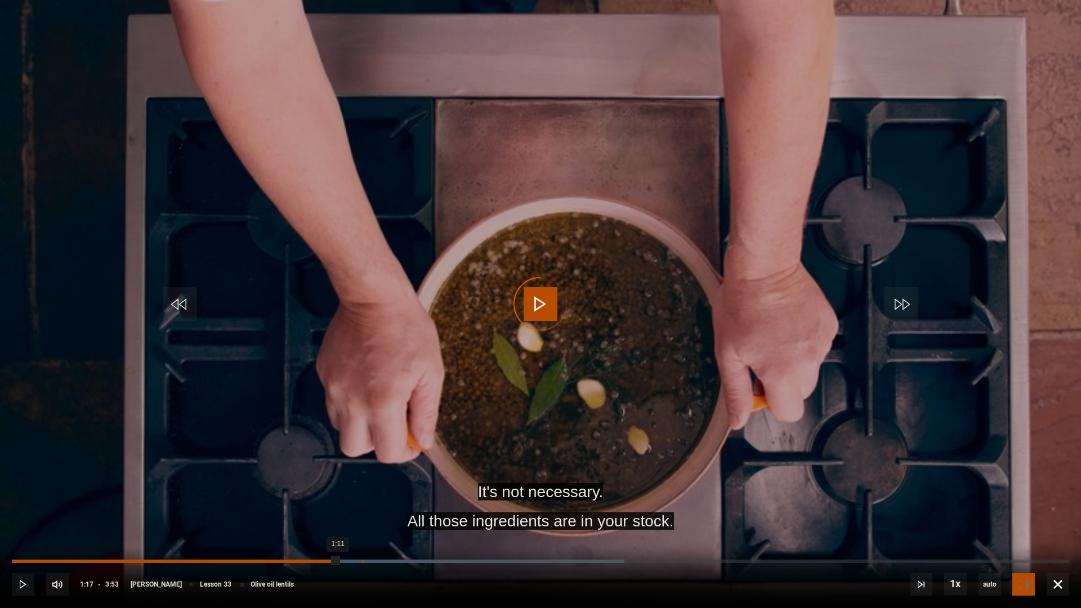
click at [362, 539] on div "Loaded : 57.94% 1:17 1:11" at bounding box center [540, 561] width 1057 height 3
click at [380, 539] on div "Loaded : 60.09% 1:21 1:21" at bounding box center [540, 561] width 1057 height 3
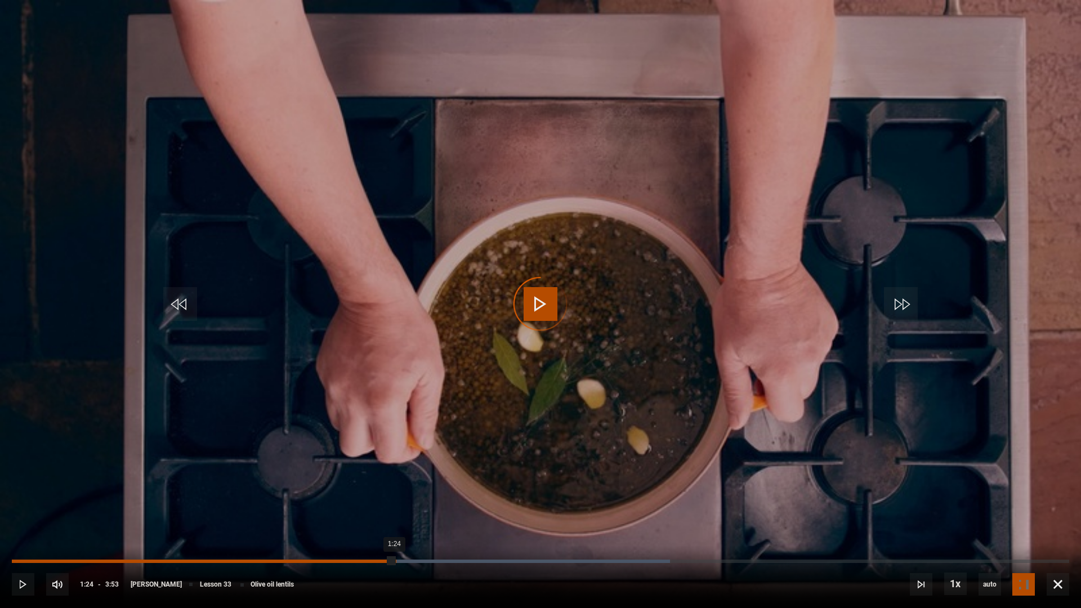
click at [395, 539] on div "Loaded : 62.23% 1:24 1:24" at bounding box center [540, 561] width 1057 height 3
click at [410, 539] on div "10s Skip Back 10 seconds Pause 10s Skip Forward 10 seconds Loaded : 62.23% 1:27…" at bounding box center [540, 577] width 1081 height 63
click at [414, 539] on div "Loaded : 64.38% 1:28 1:26" at bounding box center [540, 561] width 1057 height 3
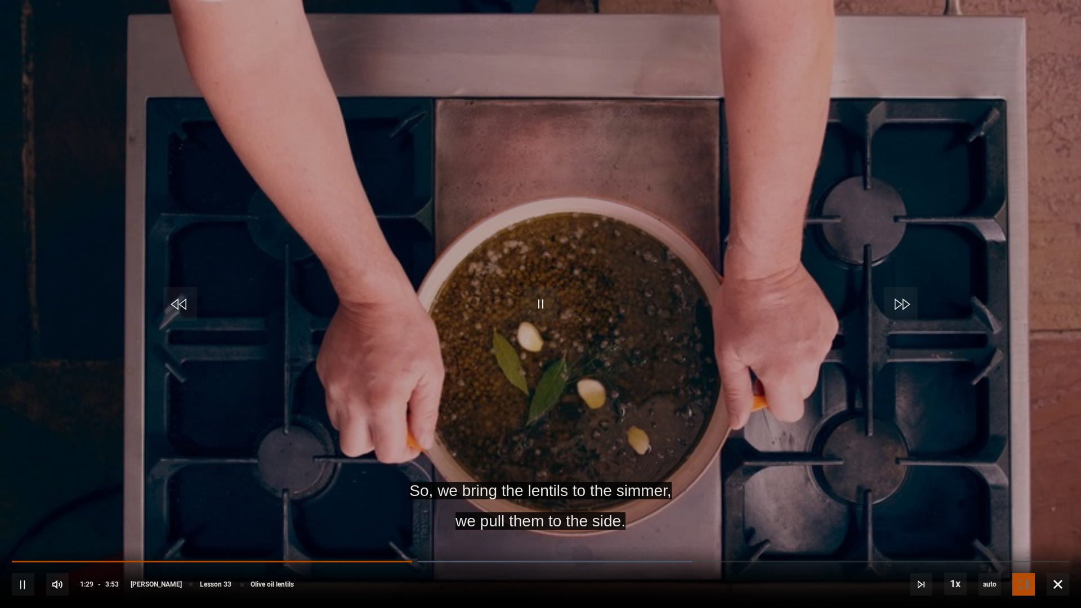
click at [447, 539] on div "10s Skip Back 10 seconds Pause 10s Skip Forward 10 seconds Loaded : 64.38% 1:28…" at bounding box center [540, 577] width 1081 height 63
click at [436, 539] on div "1:33" at bounding box center [437, 561] width 2 height 3
click at [463, 539] on div "10s Skip Back 10 seconds Pause 10s Skip Forward 10 seconds Loaded : 66.52% 1:36…" at bounding box center [540, 577] width 1081 height 63
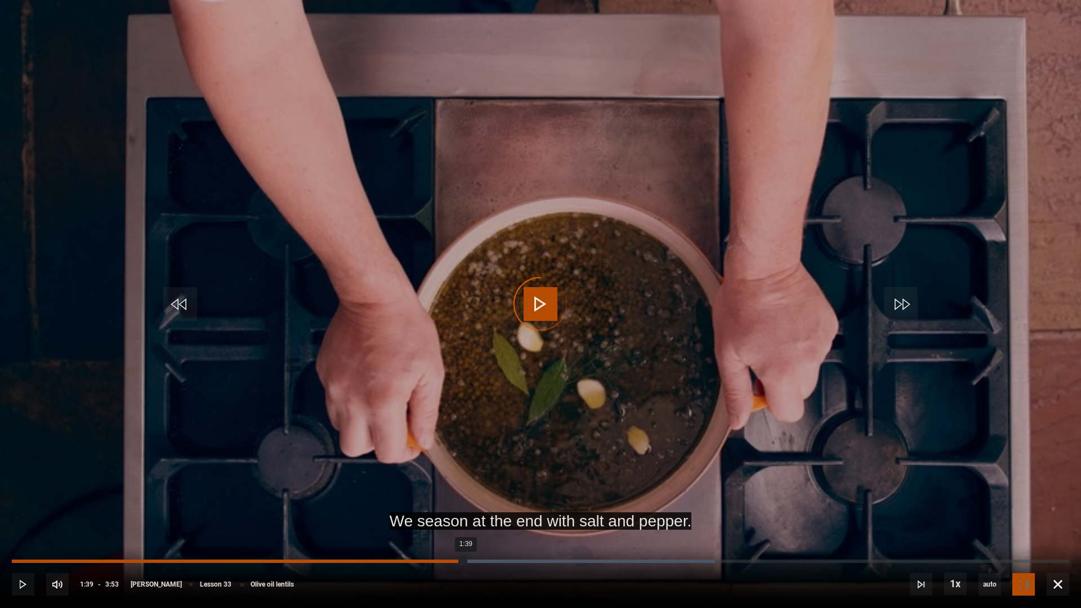
click at [466, 539] on div "Loaded : 66.52% 1:39 1:39" at bounding box center [540, 561] width 1057 height 3
click at [496, 539] on div "Loaded : 70.82% 1:46 1:41" at bounding box center [540, 561] width 1057 height 3
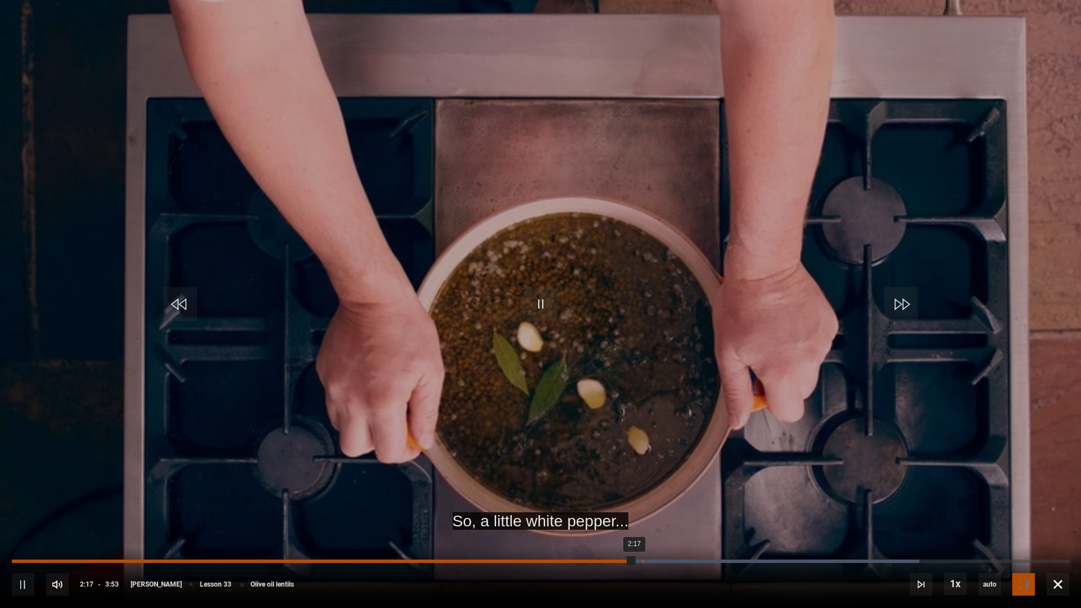
click at [642, 539] on div "Loaded : 85.84% 2:18 2:17" at bounding box center [540, 561] width 1057 height 3
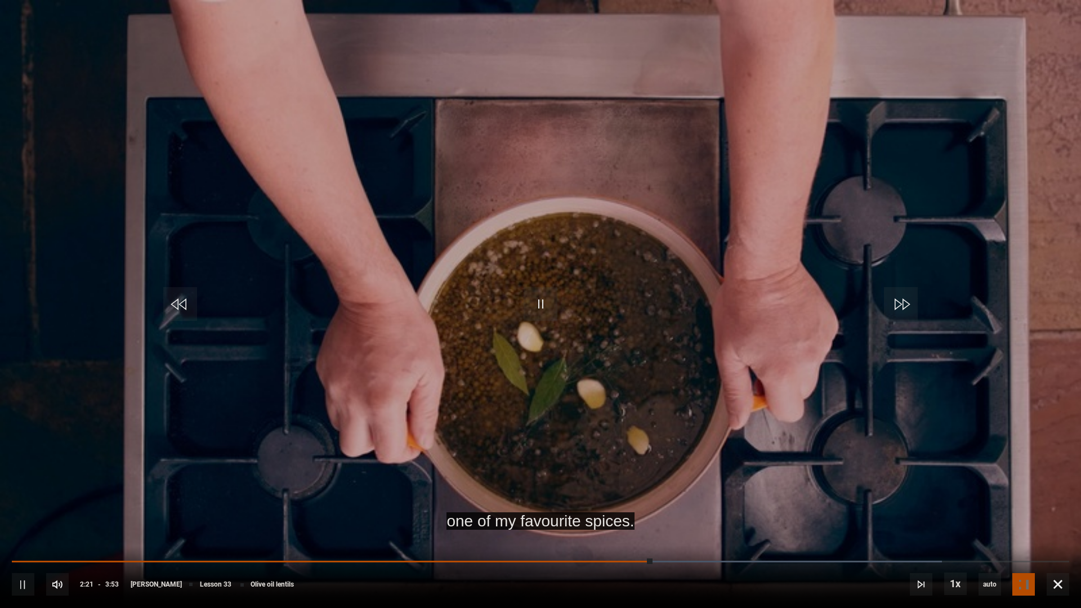
click at [639, 539] on div "10s Skip Back 10 seconds Pause 10s Skip Forward 10 seconds Loaded : 87.98% 2:20…" at bounding box center [540, 577] width 1081 height 63
click at [635, 539] on div "10s Skip Back 10 seconds Pause 10s Skip Forward 10 seconds Loaded : 87.98% 2:20…" at bounding box center [540, 577] width 1081 height 63
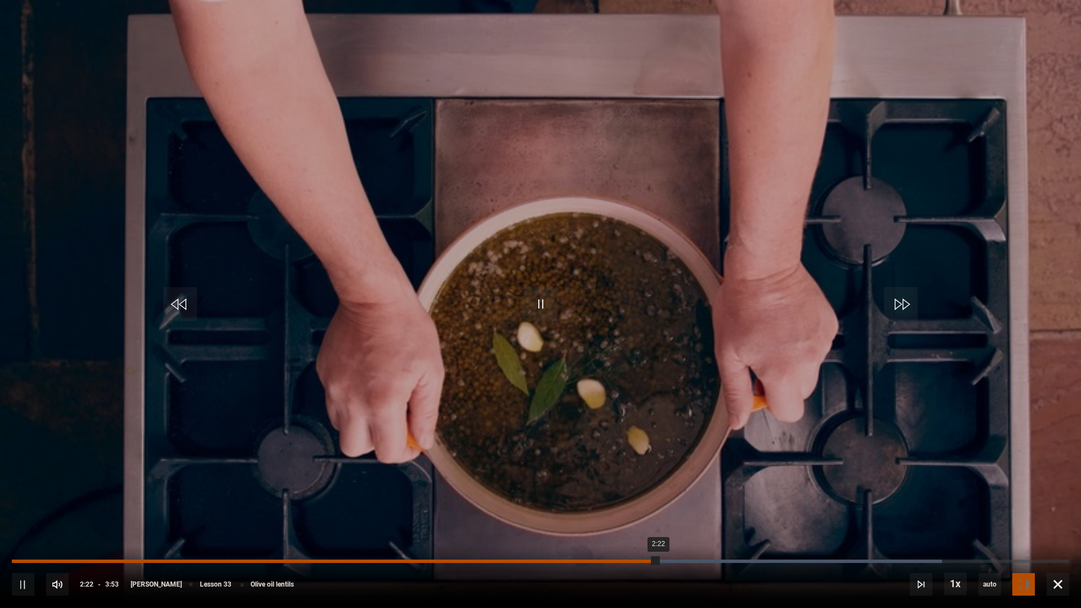
click at [633, 539] on div "Loaded : 87.98% 2:16 2:22" at bounding box center [540, 561] width 1057 height 3
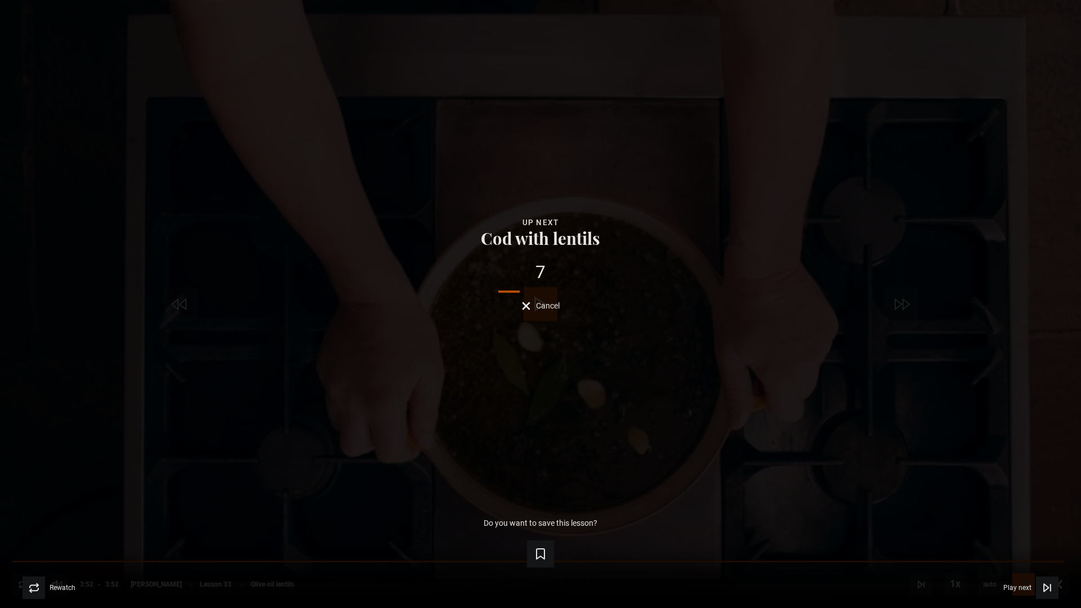
click at [971, 54] on div "Lesson Completed Up next Cod with lentils 7 Cancel Do you want to save this les…" at bounding box center [540, 304] width 1081 height 608
drag, startPoint x: 529, startPoint y: 313, endPoint x: 525, endPoint y: 307, distance: 6.1
click at [529, 312] on div "Lesson Completed Up next Cod with lentils 4 Cancel Do you want to save this les…" at bounding box center [540, 304] width 1081 height 608
click at [525, 307] on button "Cancel" at bounding box center [541, 306] width 38 height 8
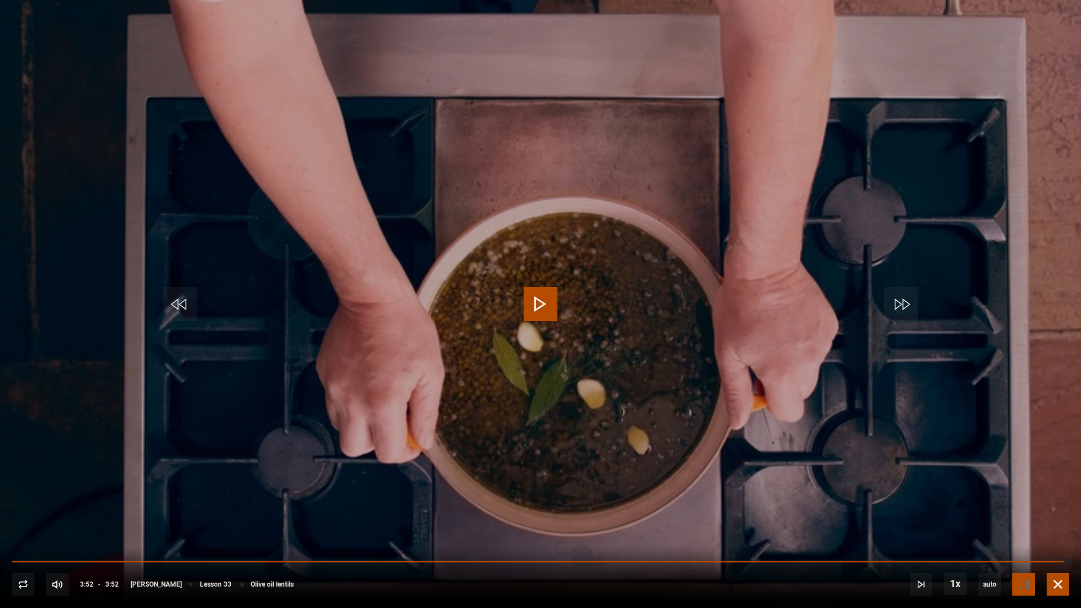
click at [1062, 539] on span "Video Player" at bounding box center [1058, 584] width 23 height 23
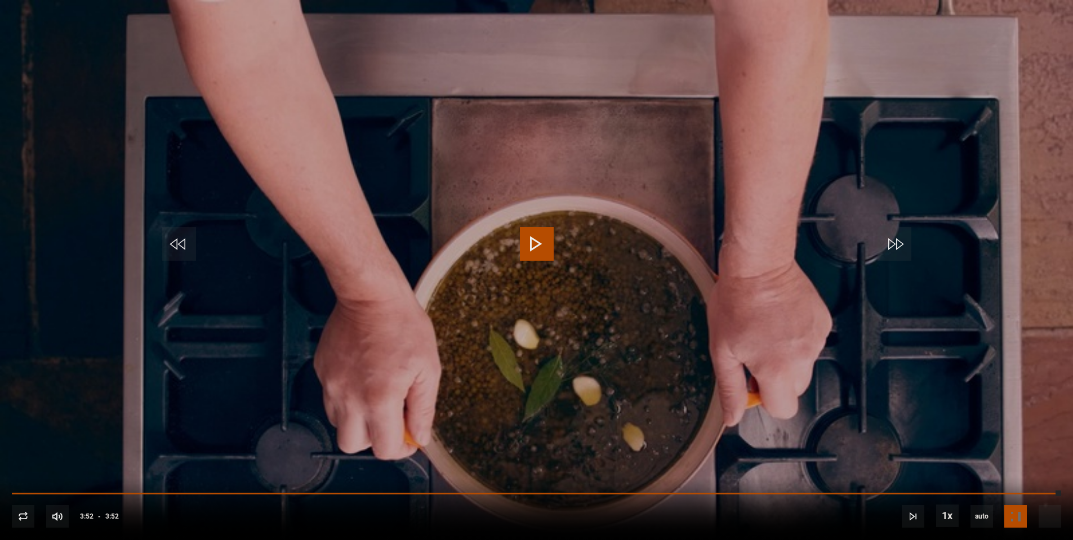
scroll to position [1473, 0]
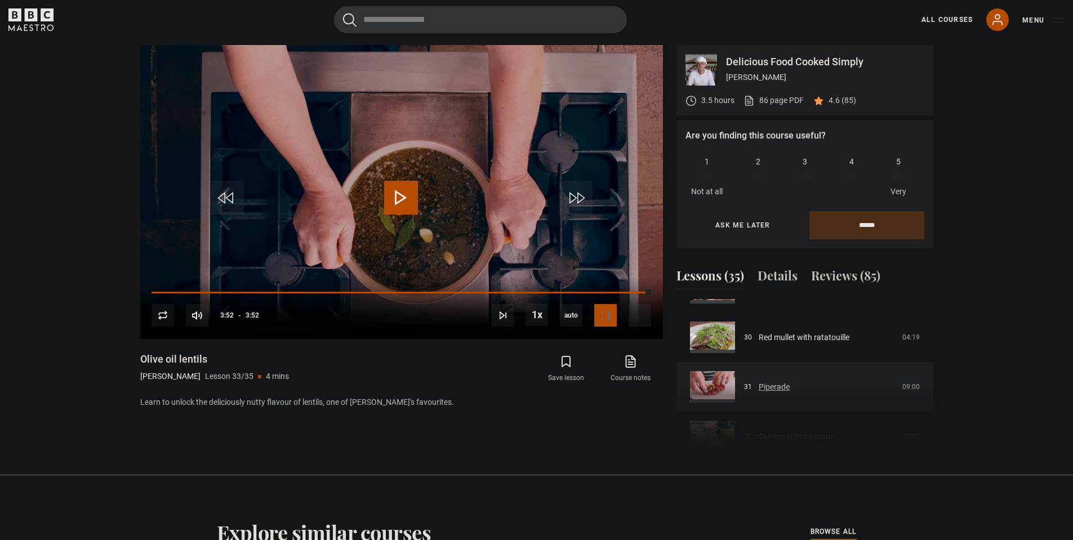
click at [770, 381] on link "Piperade" at bounding box center [773, 387] width 31 height 12
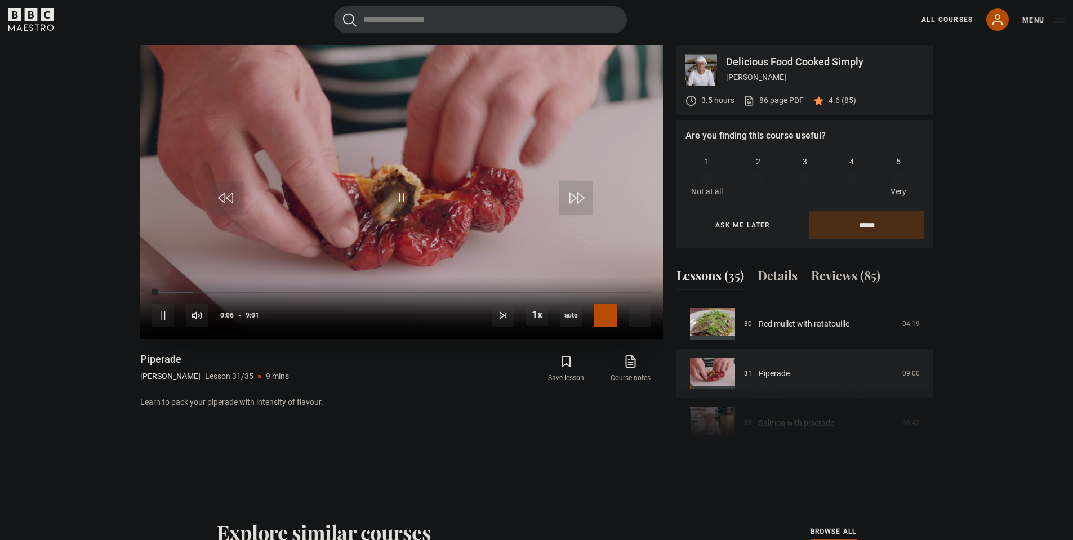
click at [168, 296] on div "10s Skip Back 10 seconds Pause 10s Skip Forward 10 seconds Loaded : 8.32% 0:15 …" at bounding box center [401, 307] width 523 height 63
click at [169, 294] on div "10s Skip Back 10 seconds Pause 10s Skip Forward 10 seconds Loaded : 8.32% 0:15 …" at bounding box center [401, 307] width 523 height 63
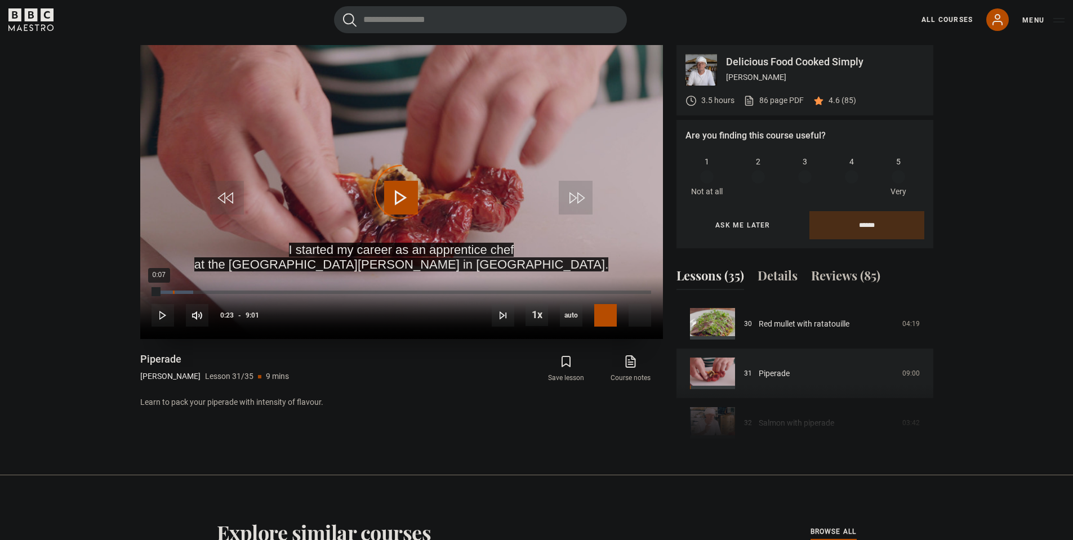
click at [173, 292] on div "0:23" at bounding box center [174, 292] width 2 height 3
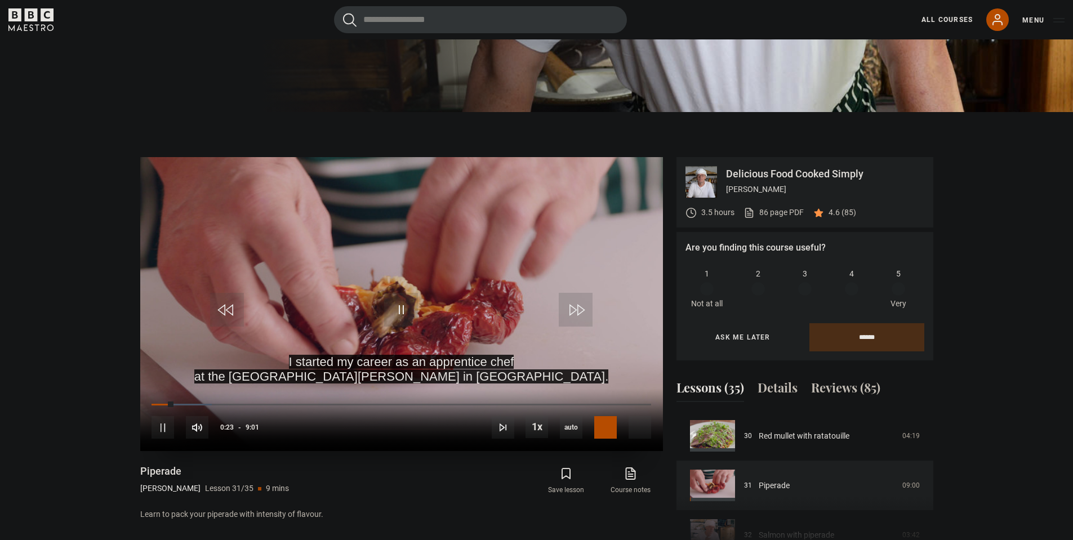
scroll to position [433, 0]
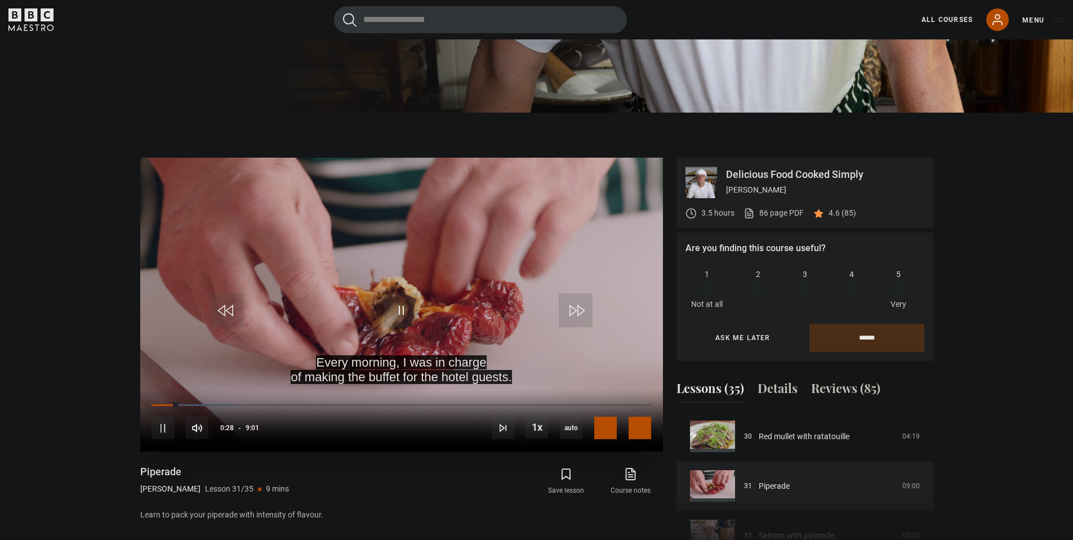
click at [648, 420] on span "Video Player" at bounding box center [639, 428] width 23 height 23
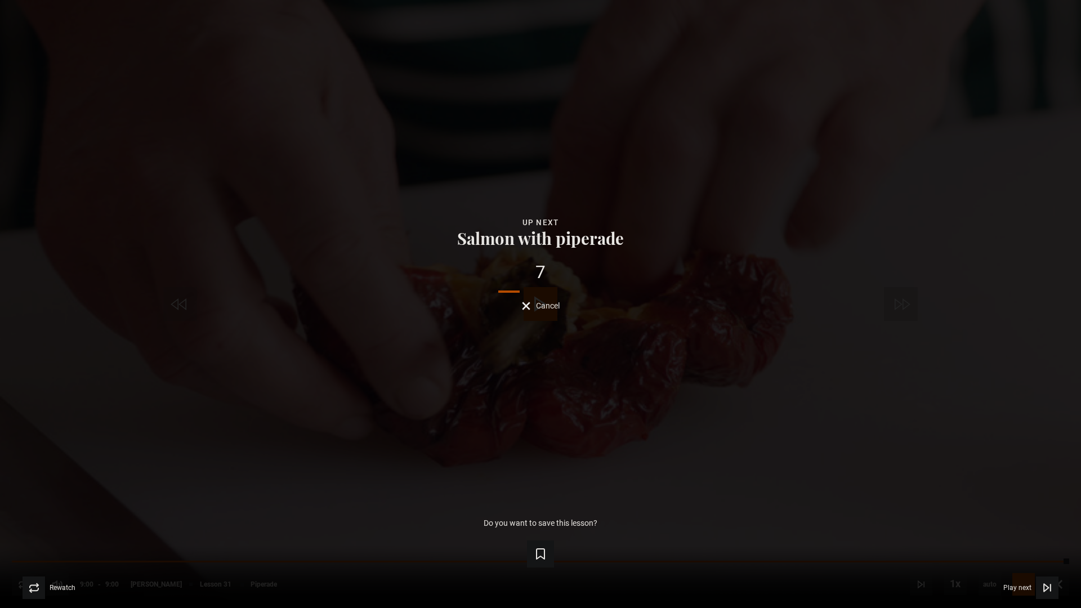
click at [534, 304] on button "Cancel" at bounding box center [541, 306] width 38 height 8
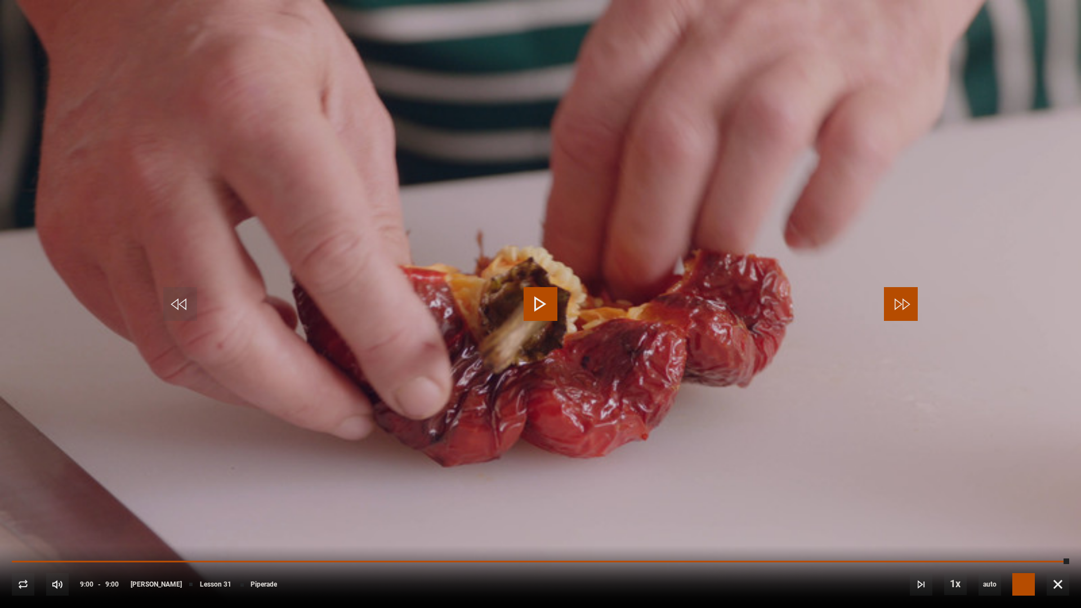
click at [911, 300] on span "Video Player" at bounding box center [901, 304] width 34 height 34
click at [1059, 539] on div "10s Skip Back 10 seconds Play 10s Skip Forward 10 seconds Loaded : 100.00% 8:44…" at bounding box center [540, 577] width 1081 height 63
click at [1059, 539] on span "Video Player" at bounding box center [1058, 584] width 23 height 23
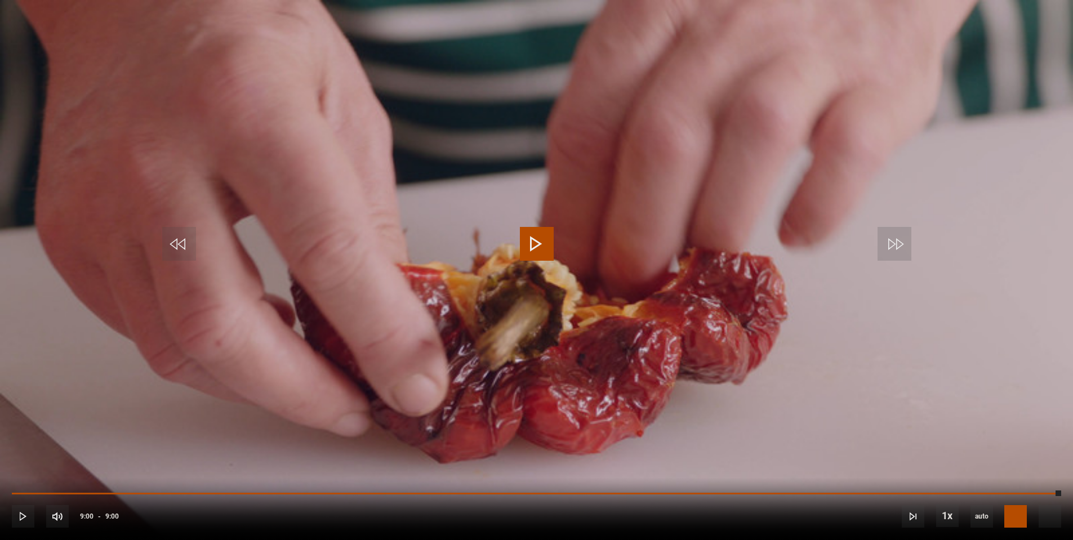
scroll to position [546, 0]
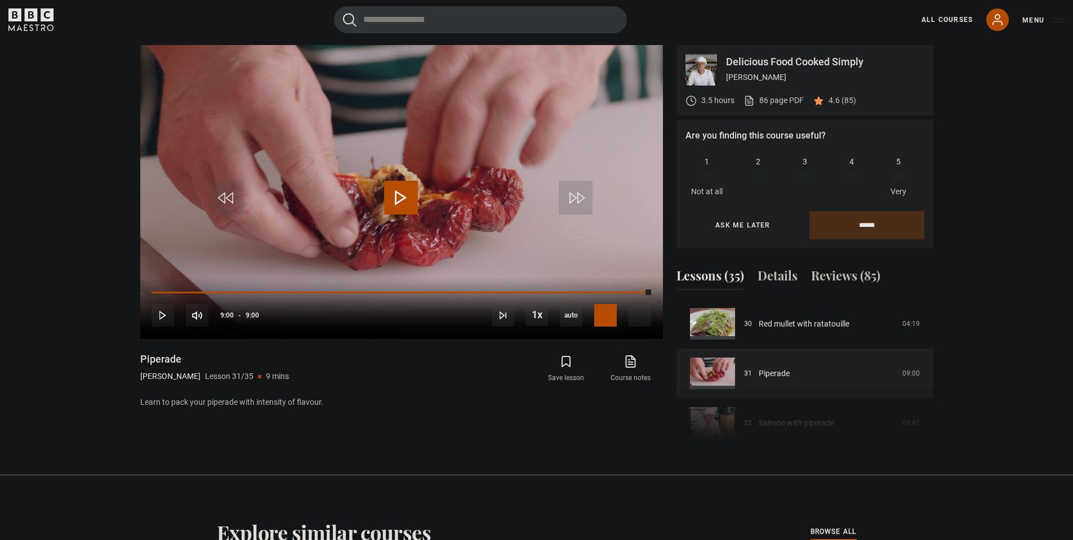
click at [798, 421] on div "Course trailer 01 Humble beginnings 07:29 02 The Box Tree 07:18 03 Harveys 05:0…" at bounding box center [804, 375] width 257 height 153
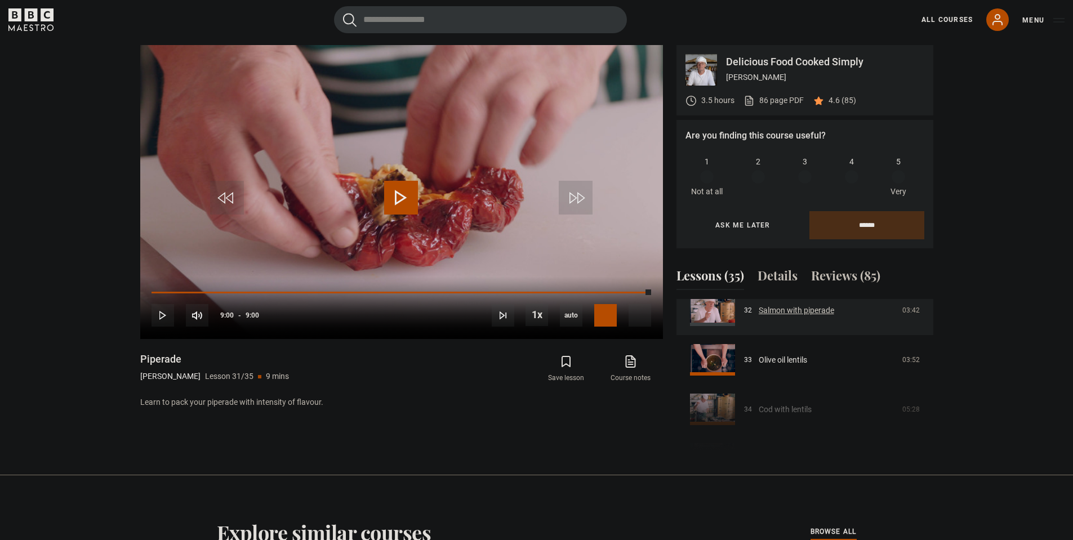
click at [789, 316] on link "Salmon with piperade" at bounding box center [795, 311] width 75 height 12
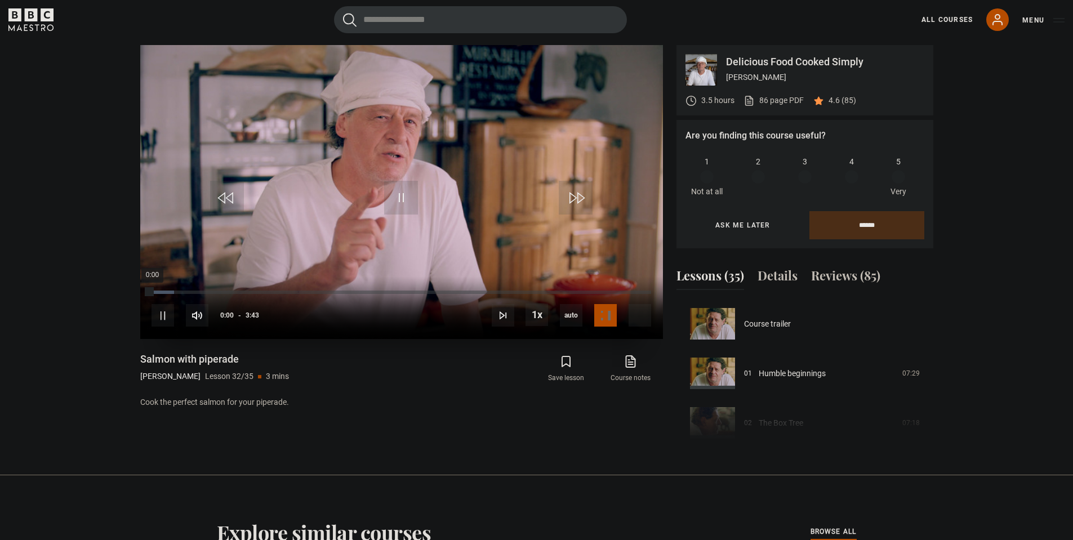
scroll to position [1536, 0]
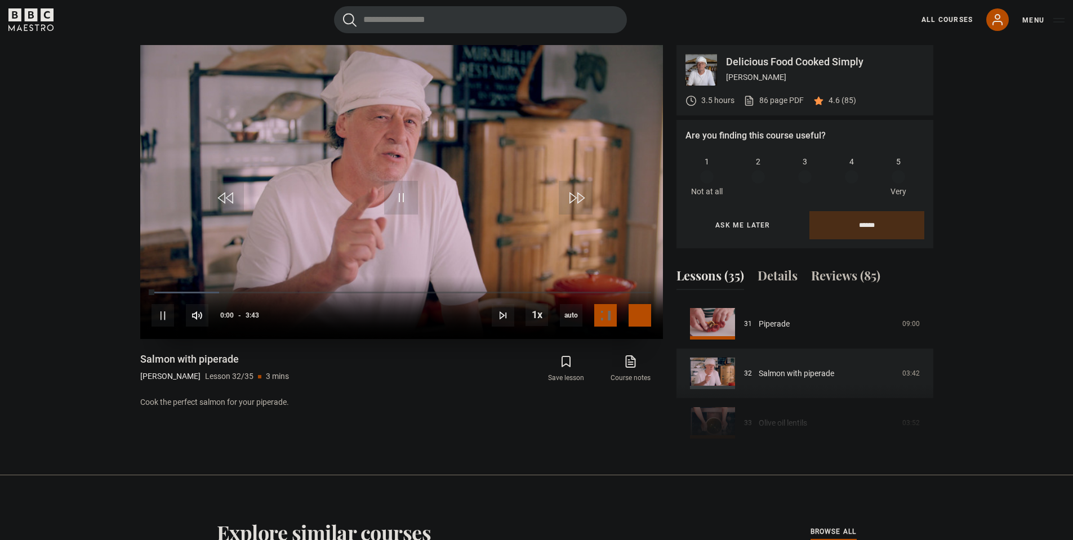
click at [633, 311] on span "Video Player" at bounding box center [639, 315] width 23 height 23
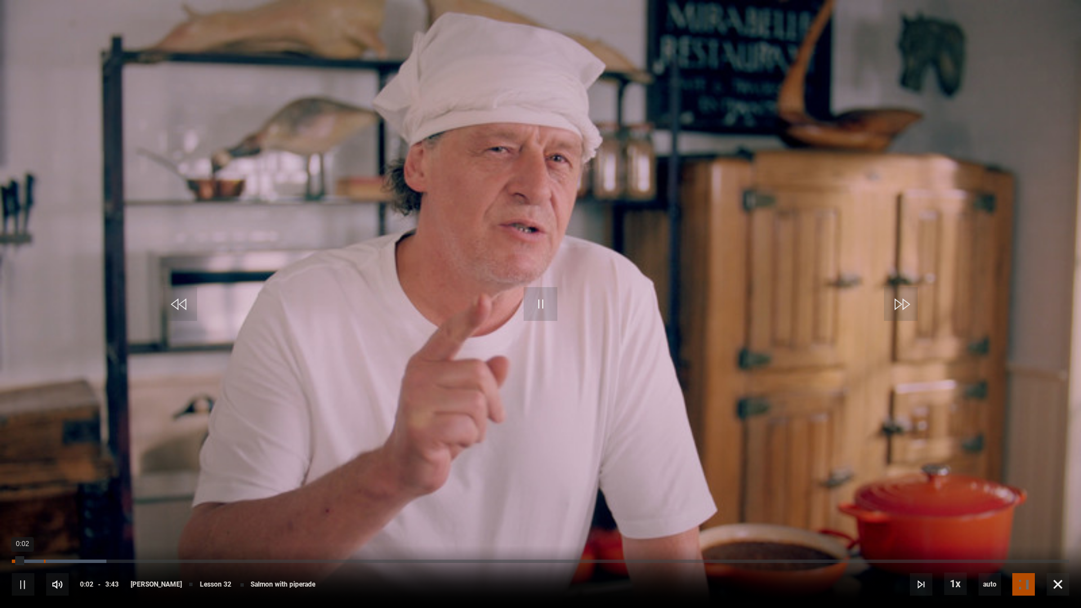
click at [43, 539] on div "Loaded : 8.97% 0:06 0:02" at bounding box center [540, 561] width 1057 height 3
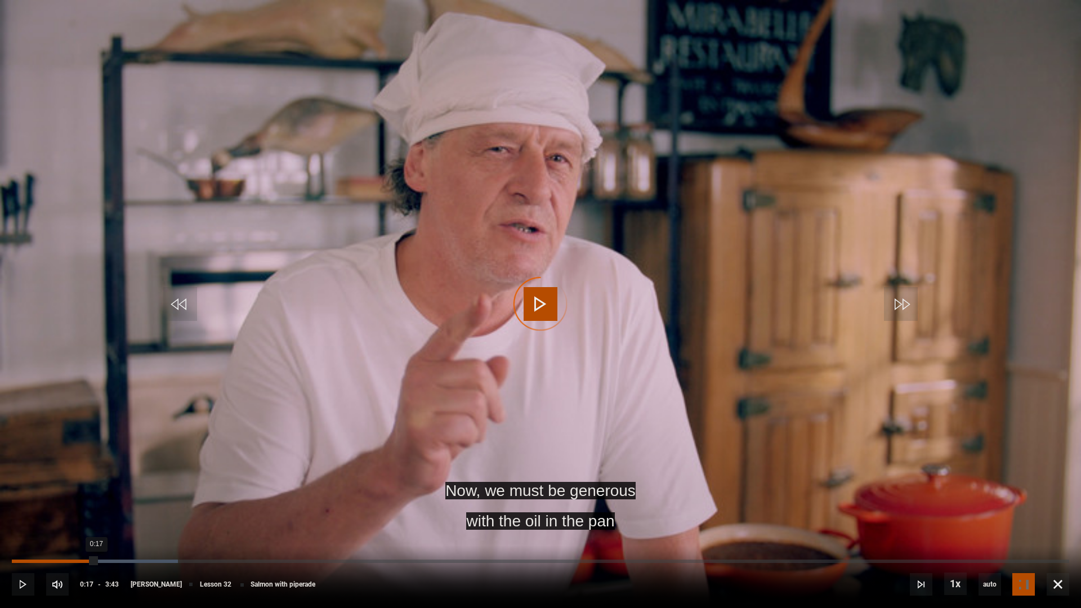
click at [96, 539] on div "Loaded : 15.70% 0:17 0:17" at bounding box center [540, 561] width 1057 height 3
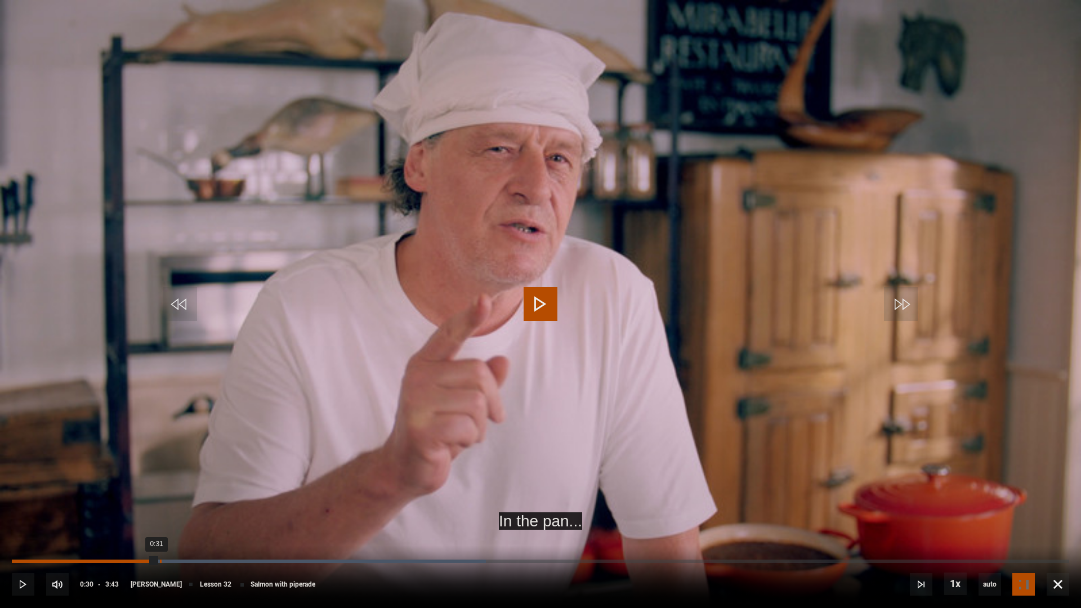
click at [160, 539] on div "0:31" at bounding box center [161, 561] width 2 height 3
click at [149, 539] on div "Loaded : 44.84% 0:29 0:31" at bounding box center [540, 561] width 1057 height 3
click at [161, 539] on div "Loaded : 44.84% 0:31 0:29" at bounding box center [540, 561] width 1057 height 3
click at [166, 539] on div "Loaded : 44.84% 0:32 0:31" at bounding box center [540, 561] width 1057 height 3
click at [167, 539] on div "0:32" at bounding box center [89, 561] width 155 height 3
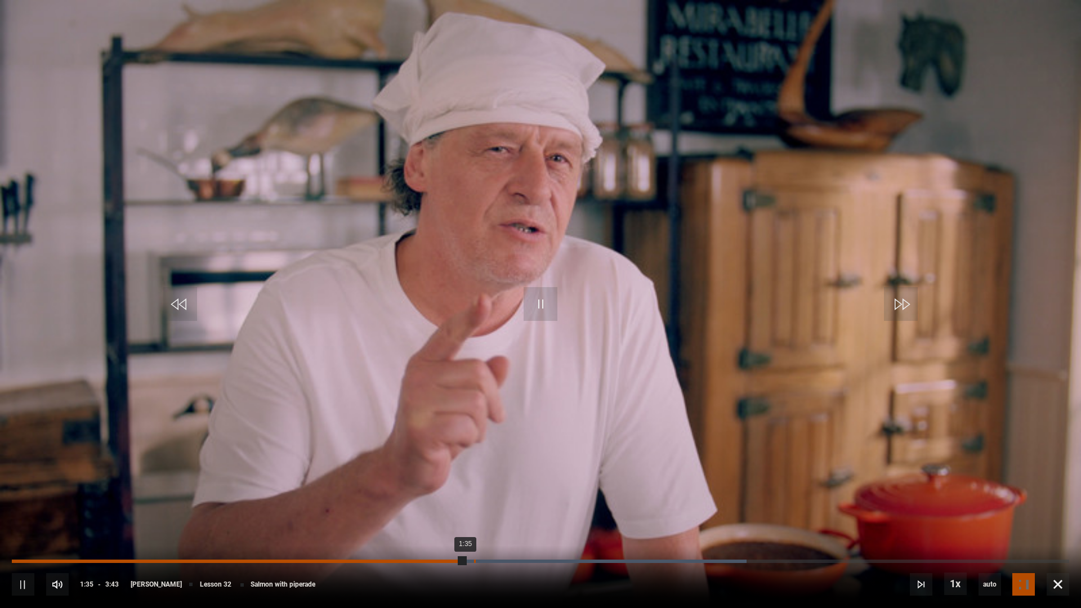
click at [475, 539] on div "Loaded : 69.51% 1:37 1:35" at bounding box center [540, 561] width 1057 height 3
click at [491, 539] on div "1:41" at bounding box center [492, 561] width 2 height 3
click at [507, 539] on div "Progress Bar" at bounding box center [580, 561] width 427 height 3
click at [514, 539] on div "10s Skip Back 10 seconds Pause 10s Skip Forward 10 seconds Loaded : 73.99% 1:45…" at bounding box center [540, 577] width 1081 height 63
click at [519, 539] on div "Loaded : 76.23% 1:47 1:46" at bounding box center [540, 561] width 1057 height 3
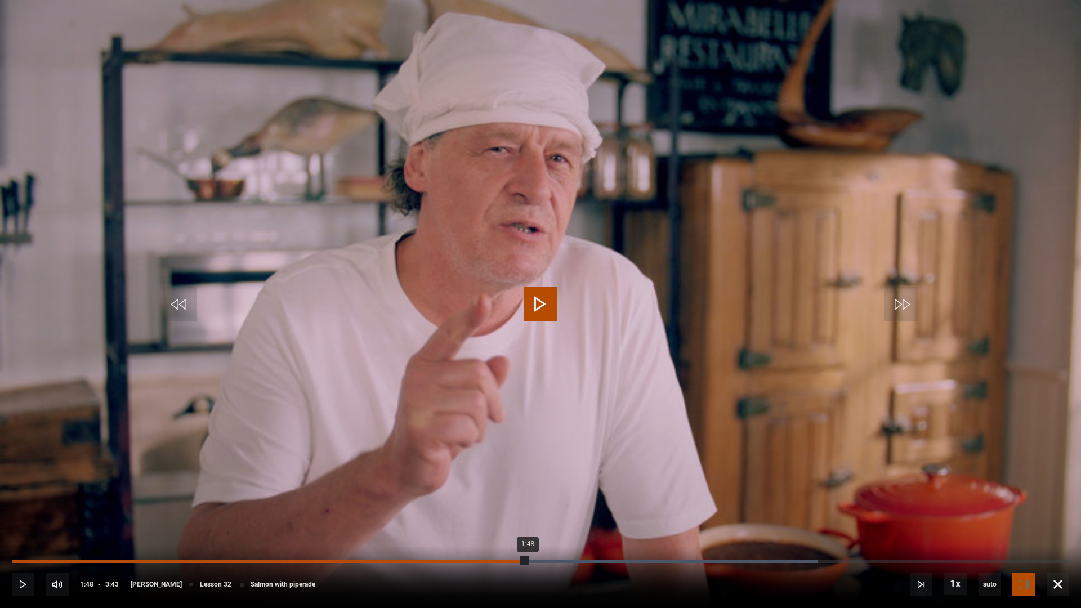
click at [528, 539] on div "Loaded : 76.23% 1:48 1:48" at bounding box center [540, 561] width 1057 height 3
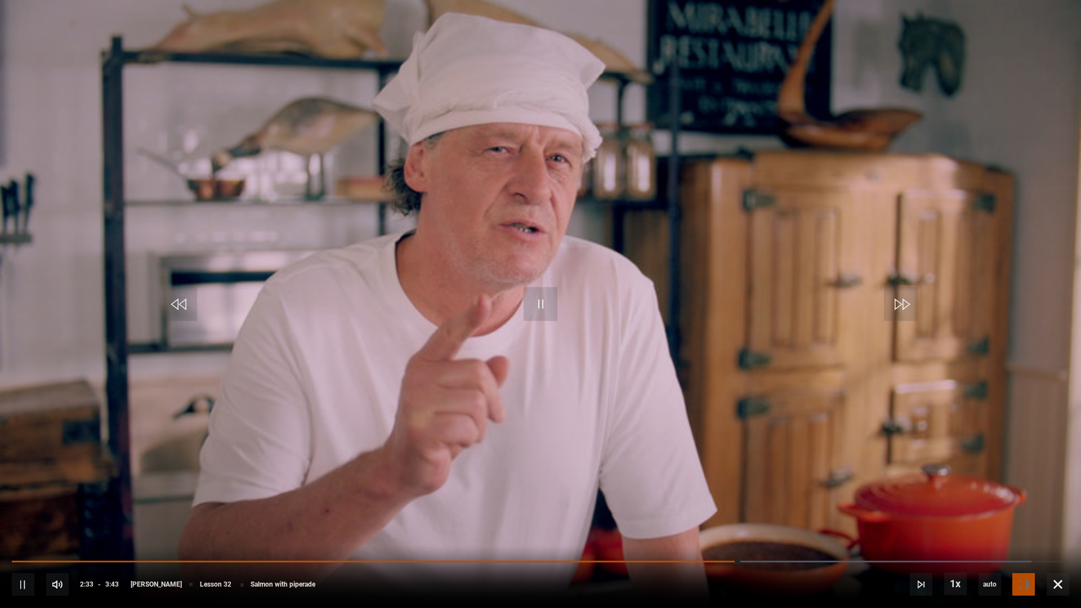
click at [561, 539] on div "10s Skip Back 10 seconds Pause 10s Skip Forward 10 seconds Loaded : 96.41% 1:53…" at bounding box center [540, 577] width 1081 height 63
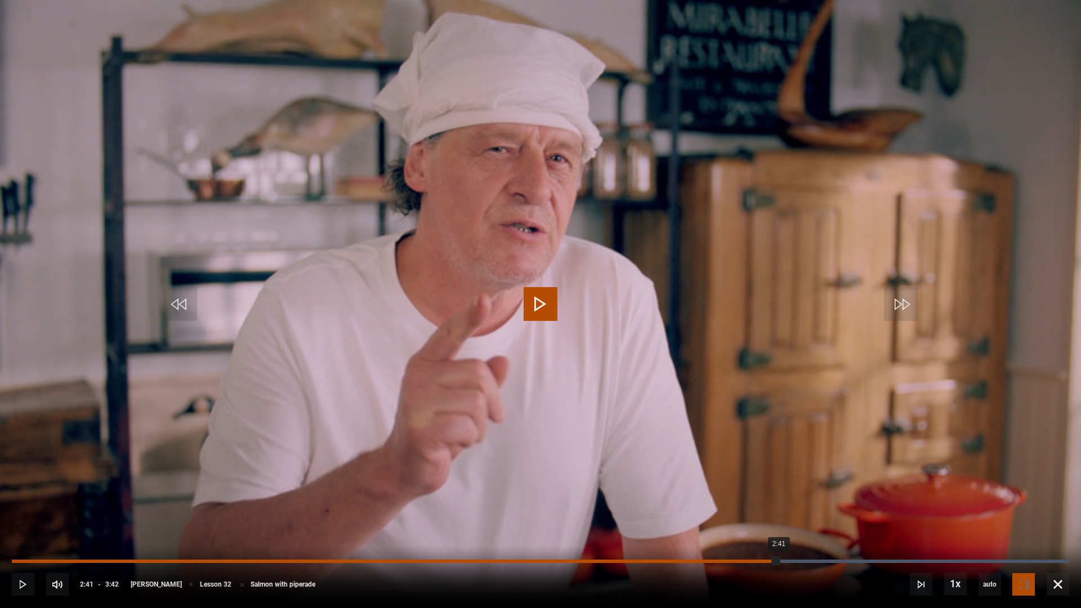
click at [779, 539] on div "Loaded : 100.00% 2:41 2:41" at bounding box center [540, 561] width 1057 height 3
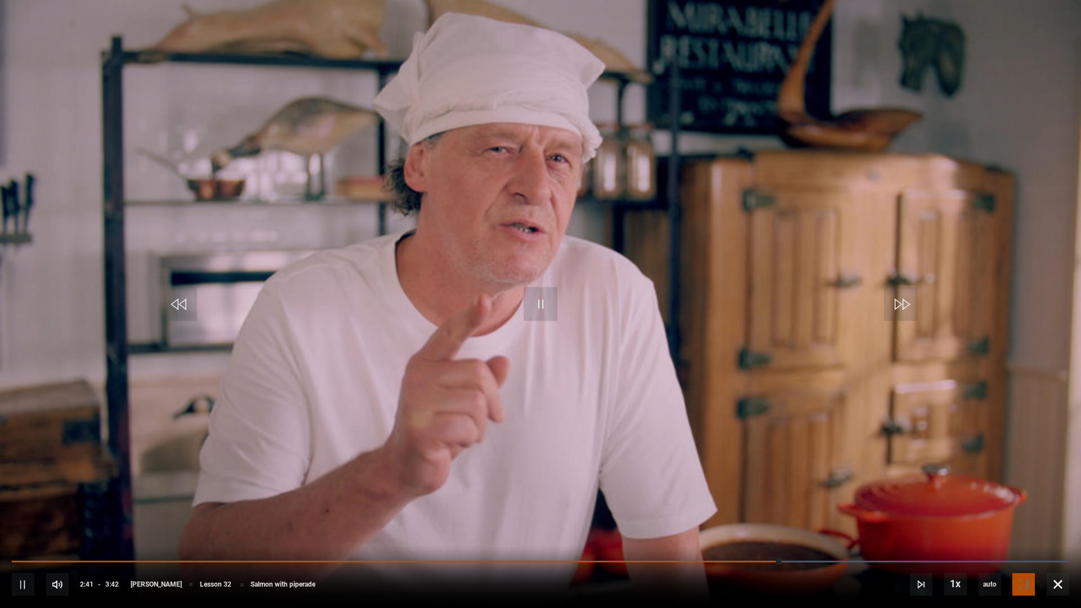
click at [791, 539] on div "10s Skip Back 10 seconds Pause 10s Skip Forward 10 seconds Loaded : 100.00% 2:4…" at bounding box center [540, 577] width 1081 height 63
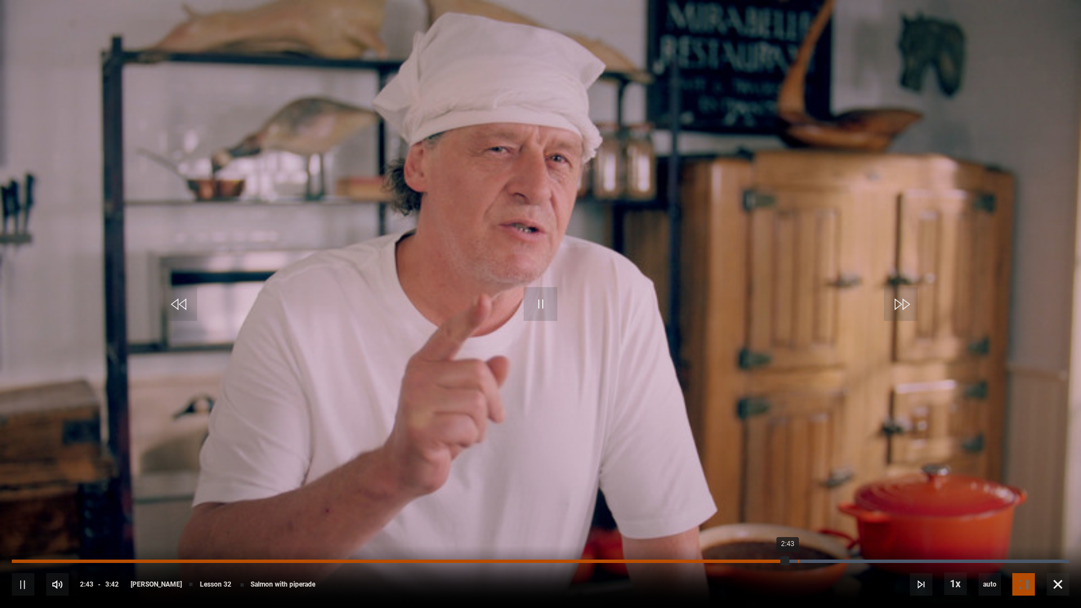
click at [800, 539] on div "Loaded : 100.00% 2:45 2:43" at bounding box center [540, 561] width 1057 height 3
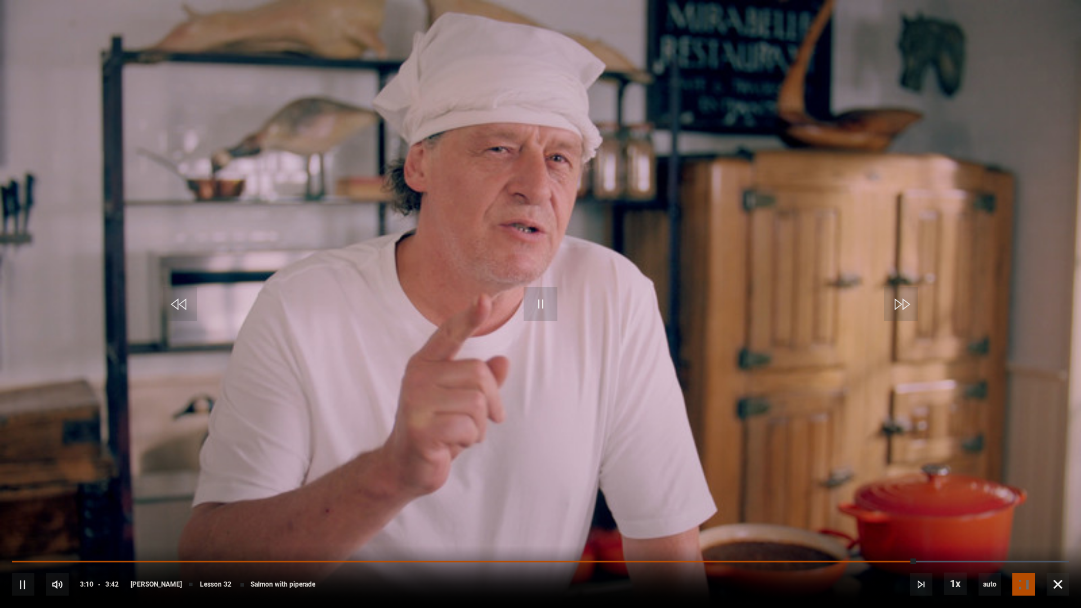
click at [778, 539] on div "10s Skip Back 10 seconds Pause 10s Skip Forward 10 seconds Loaded : 100.00% 2:4…" at bounding box center [540, 577] width 1081 height 63
click at [1055, 539] on span "Video Player" at bounding box center [1058, 584] width 23 height 23
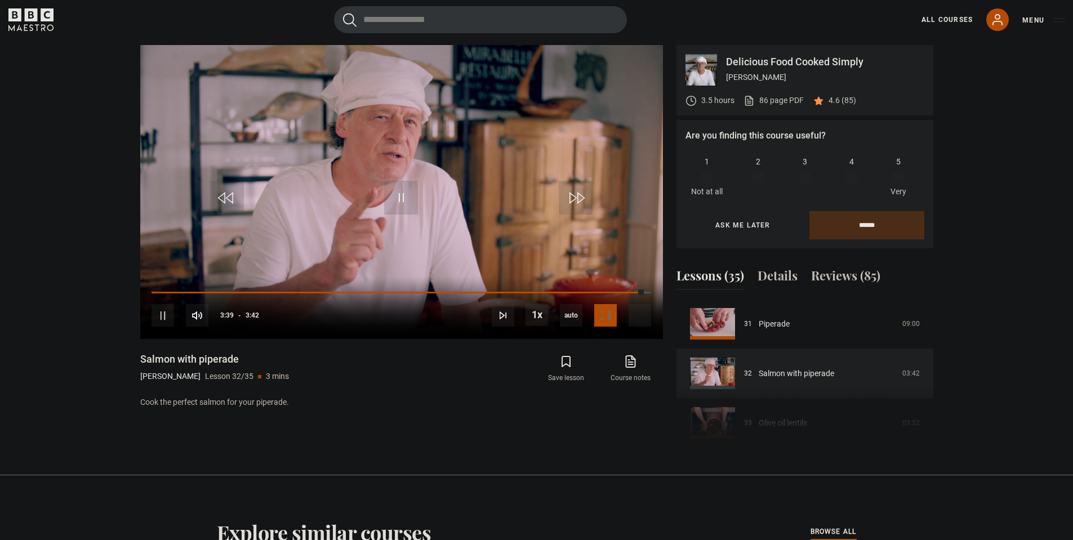
click at [20, 15] on icon "BBC Maestro" at bounding box center [14, 14] width 13 height 13
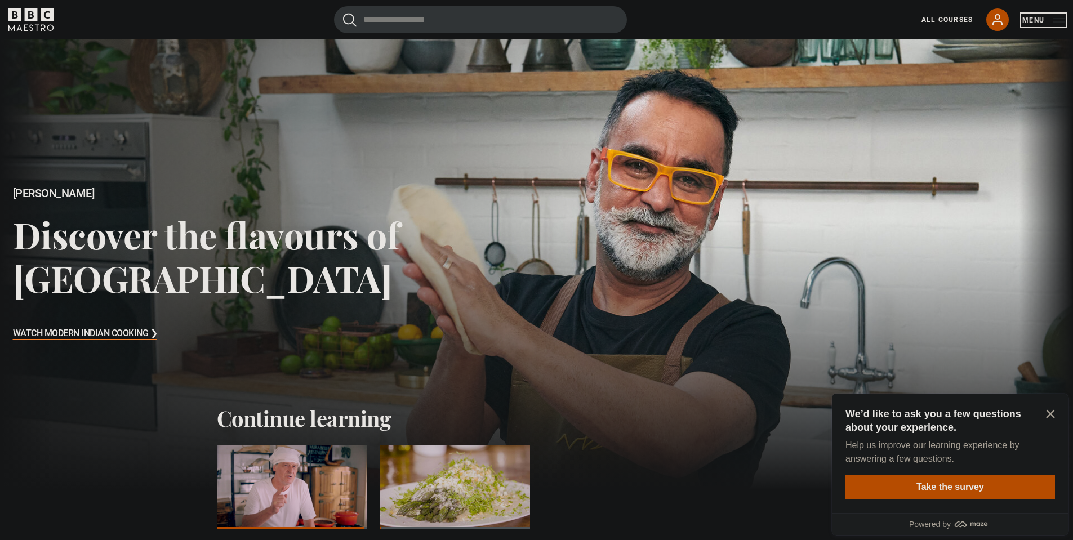
click at [1028, 17] on button "Menu" at bounding box center [1043, 20] width 42 height 11
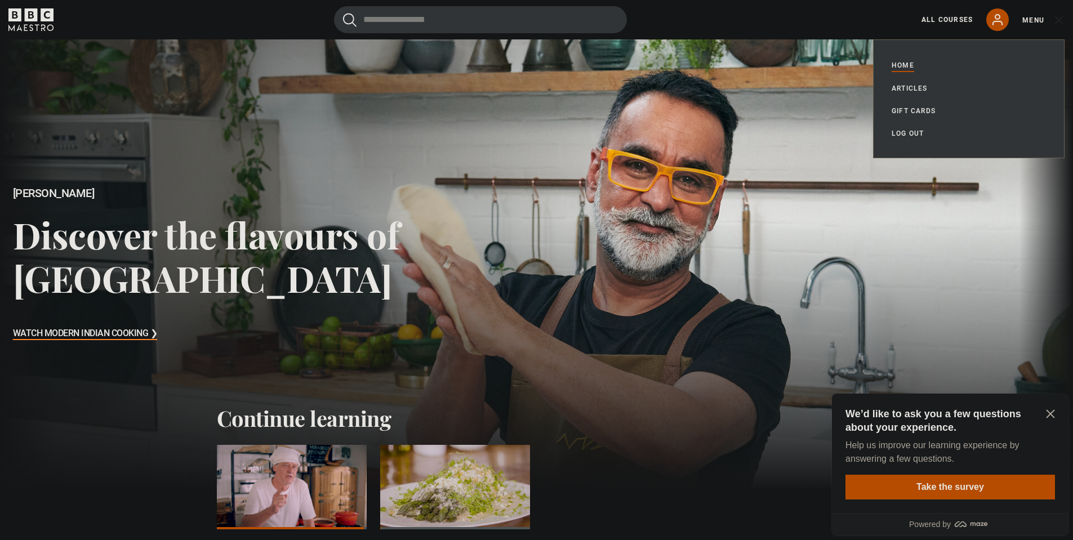
click at [952, 11] on div "All Courses My Account Search Menu" at bounding box center [986, 19] width 157 height 23
click at [947, 18] on link "All Courses" at bounding box center [946, 20] width 51 height 10
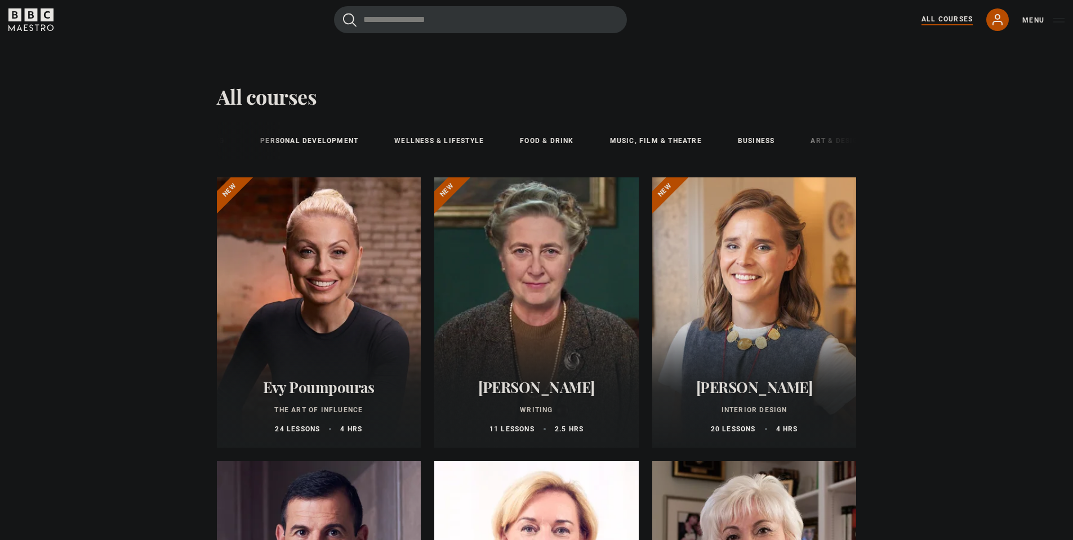
scroll to position [0, 177]
click at [516, 144] on link "Food & Drink" at bounding box center [523, 141] width 81 height 28
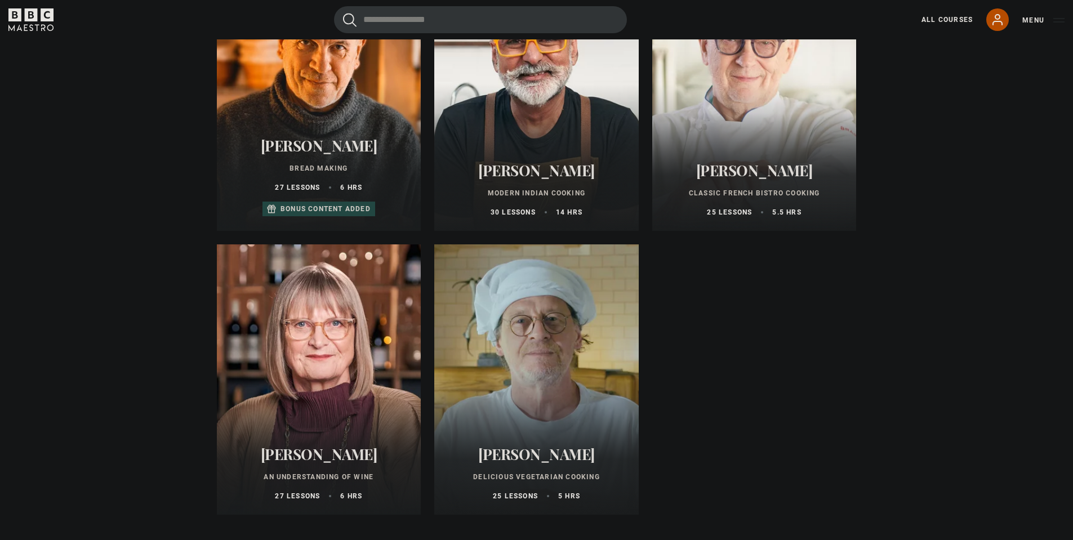
scroll to position [507, 0]
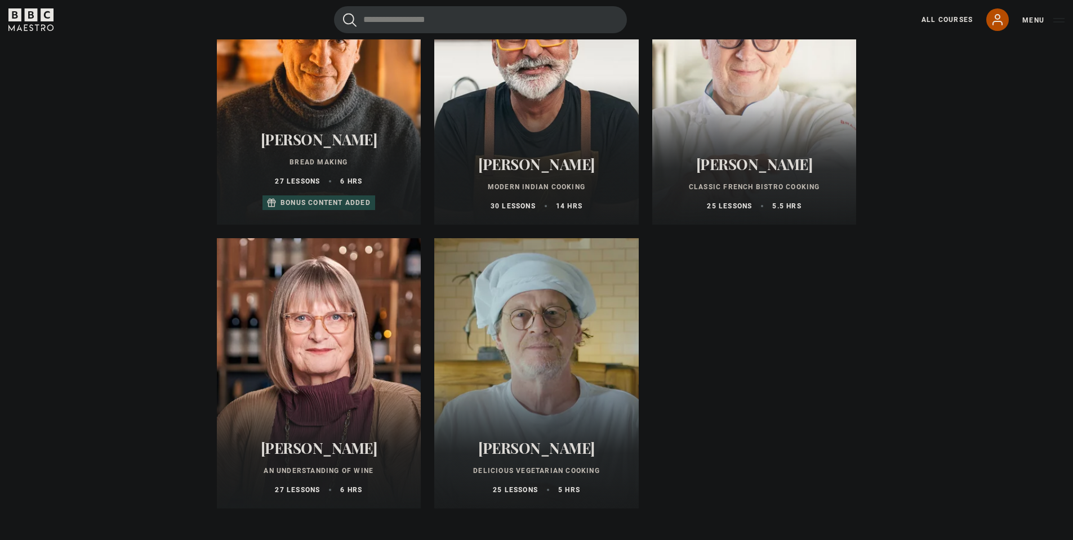
click at [582, 456] on h2 "[PERSON_NAME]" at bounding box center [536, 447] width 177 height 17
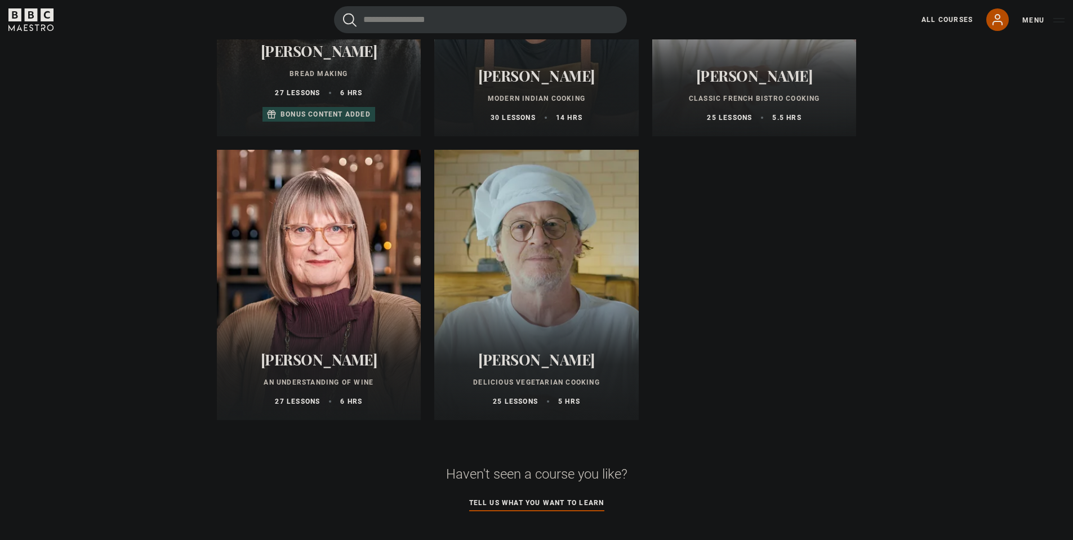
scroll to position [619, 0]
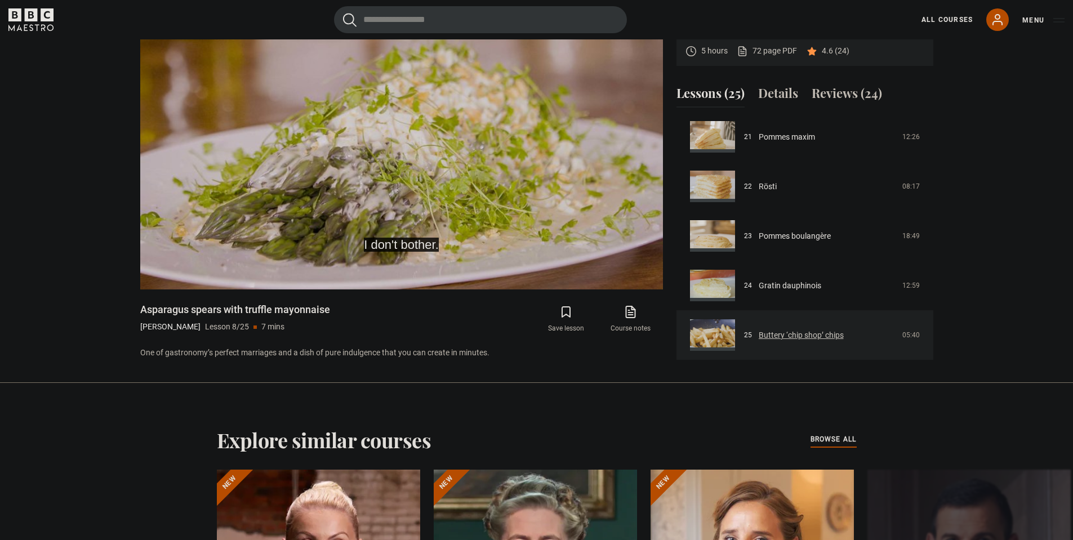
scroll to position [602, 0]
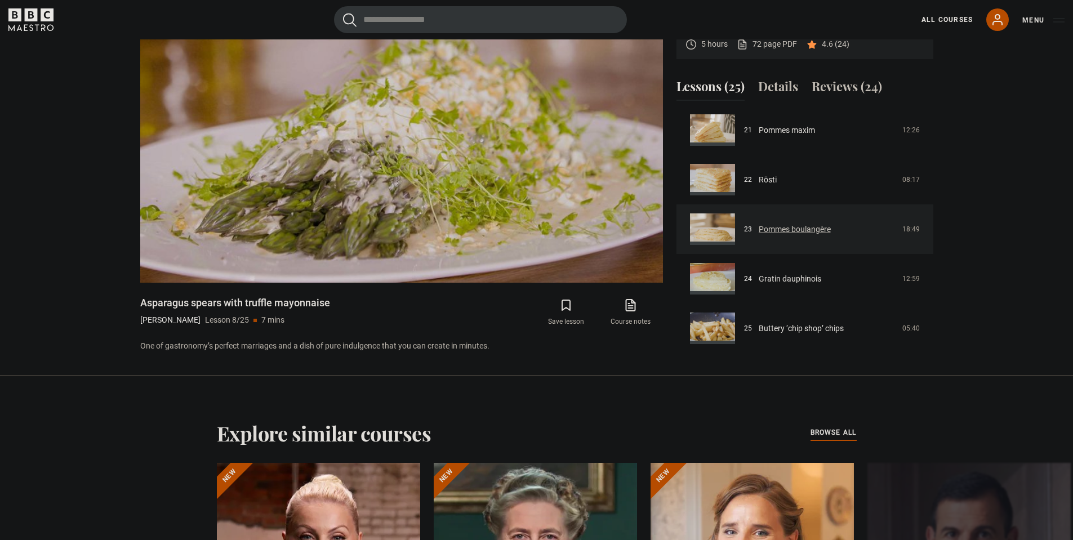
click at [801, 235] on link "Pommes boulangère" at bounding box center [794, 230] width 72 height 12
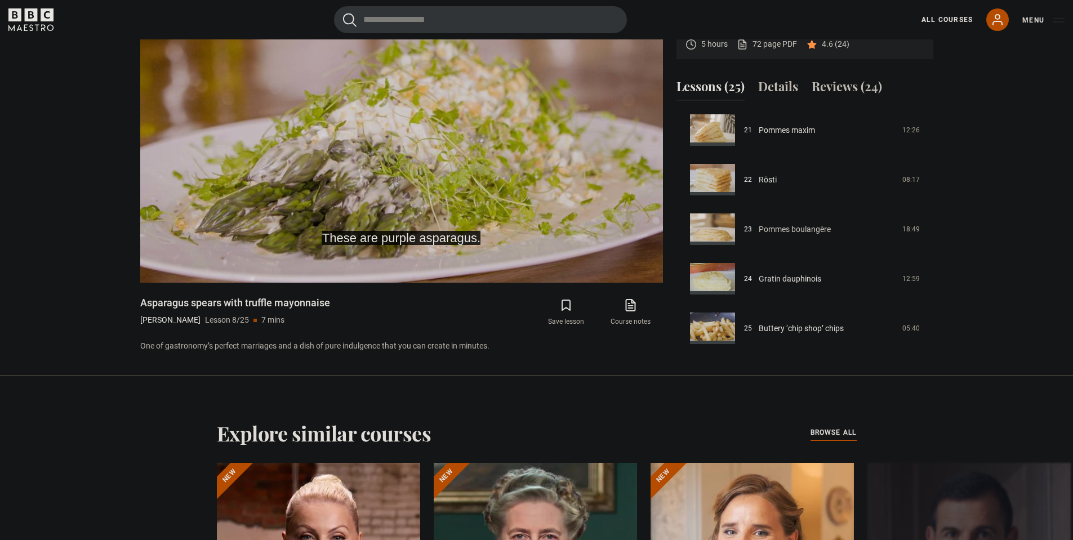
scroll to position [597, 0]
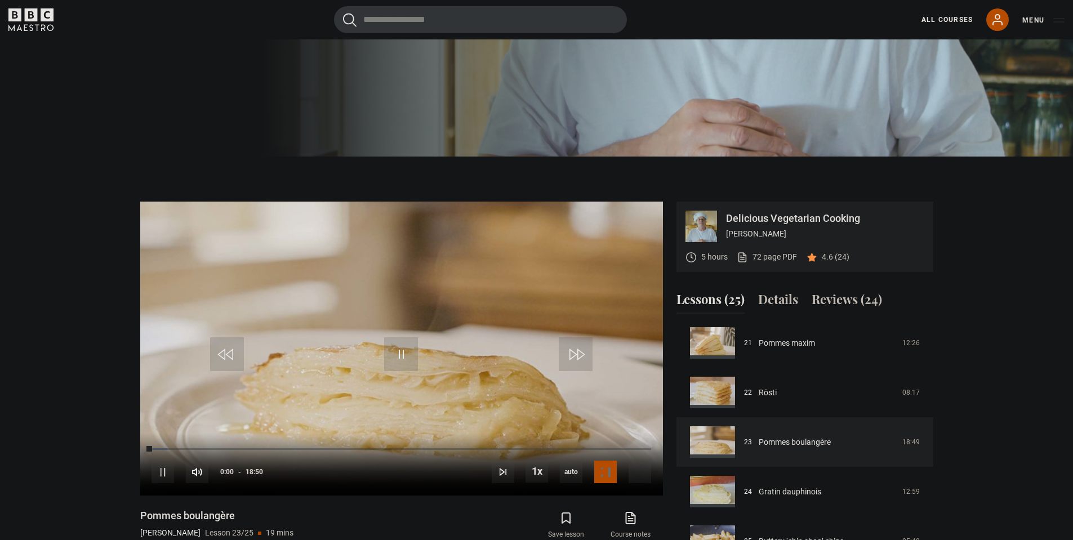
scroll to position [377, 0]
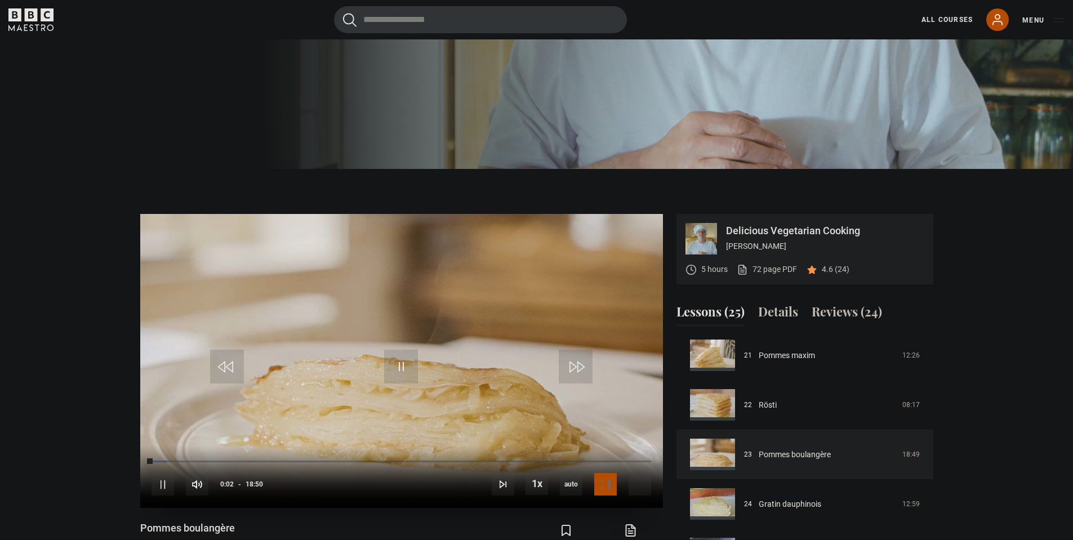
click at [163, 457] on div "10s Skip Back 10 seconds Pause 10s Skip Forward 10 seconds Loaded : 3.10% 00:31…" at bounding box center [401, 476] width 523 height 63
click at [170, 459] on div "10s Skip Back 10 seconds Pause 10s Skip Forward 10 seconds Loaded : 3.54% 00:31…" at bounding box center [401, 476] width 523 height 63
click at [163, 462] on div "Loaded : 3.54% 00:25 00:04" at bounding box center [400, 460] width 499 height 3
click at [175, 461] on div "Loaded : 7.96% 00:52 00:52" at bounding box center [400, 460] width 499 height 3
click at [184, 459] on div "Loaded : 10.18% 01:11 00:53" at bounding box center [400, 460] width 499 height 3
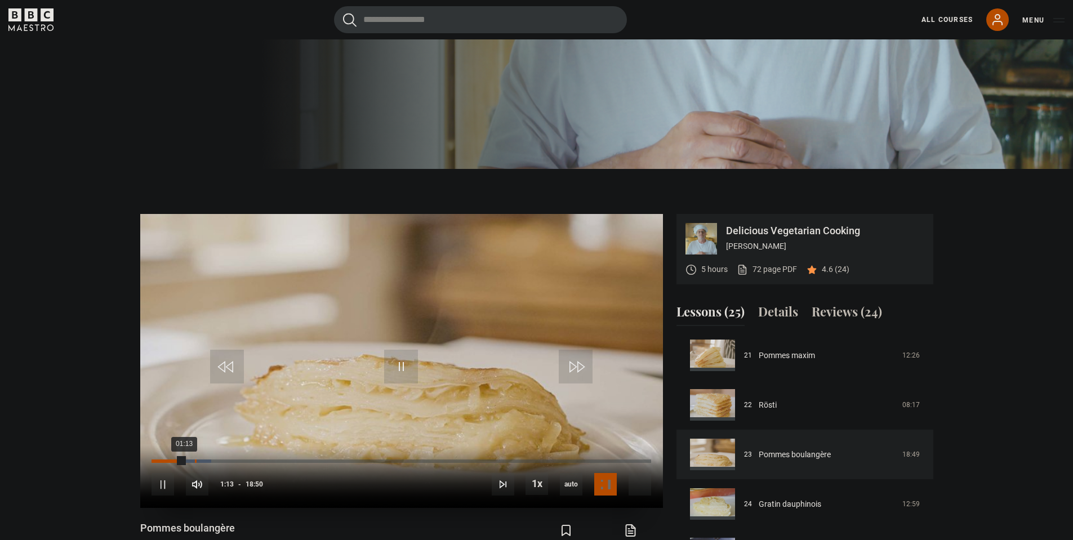
click at [195, 460] on div "Loaded : 11.95% 01:38 01:13" at bounding box center [400, 460] width 499 height 3
click at [208, 460] on div "Loaded : 12.83% 02:07 01:38" at bounding box center [400, 460] width 499 height 3
click at [224, 460] on div "Loaded : 16.81% 02:44 02:08" at bounding box center [400, 460] width 499 height 3
click at [371, 524] on div "Pommes boulangère [PERSON_NAME] Lesson 23/25 19 mins" at bounding box center [274, 537] width 268 height 33
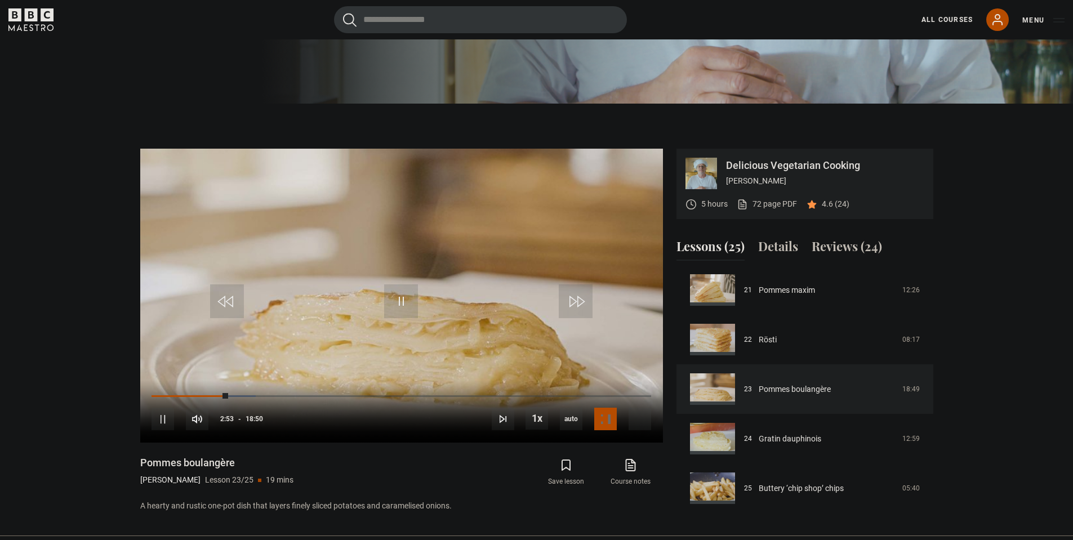
scroll to position [489, 0]
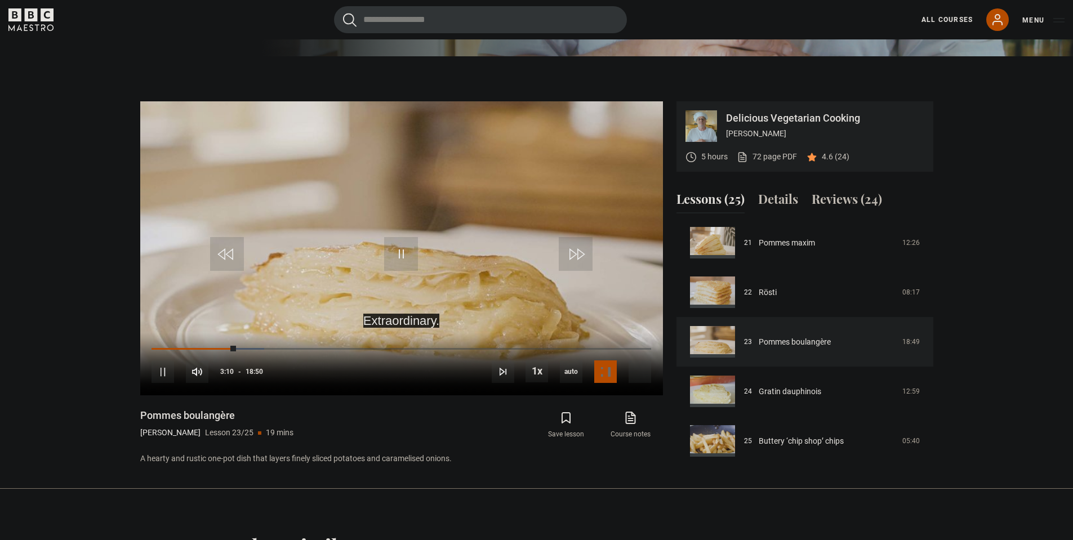
click at [360, 442] on div "Pommes boulangère [PERSON_NAME] Lesson 23/25 19 mins A hearty and rustic one-po…" at bounding box center [401, 437] width 523 height 56
click at [252, 347] on div "03:48" at bounding box center [253, 348] width 2 height 3
click at [232, 349] on div "03:50" at bounding box center [201, 348] width 101 height 3
click at [240, 347] on div "03:20" at bounding box center [241, 348] width 2 height 3
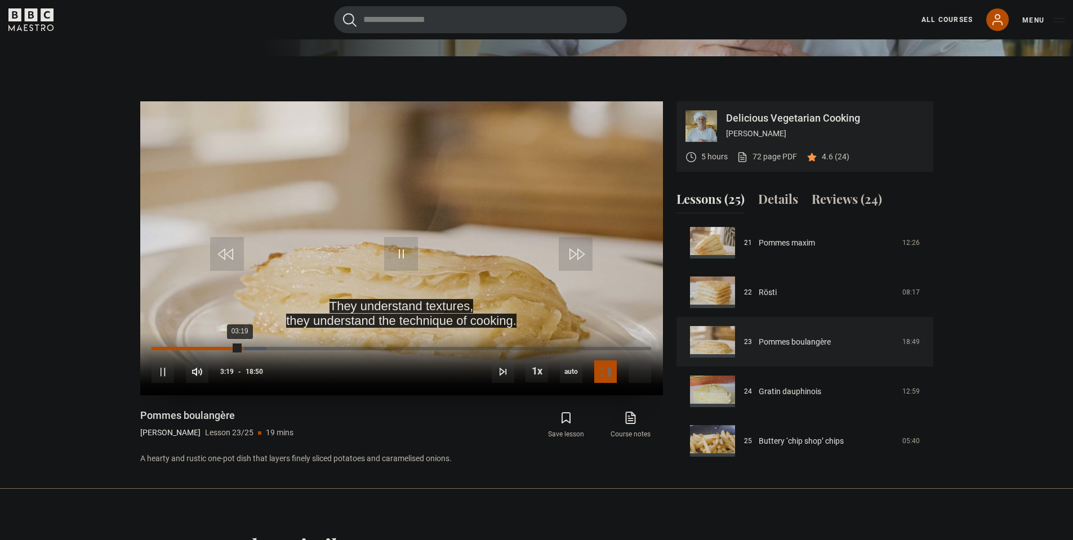
click at [242, 347] on div "03:25" at bounding box center [243, 348] width 2 height 3
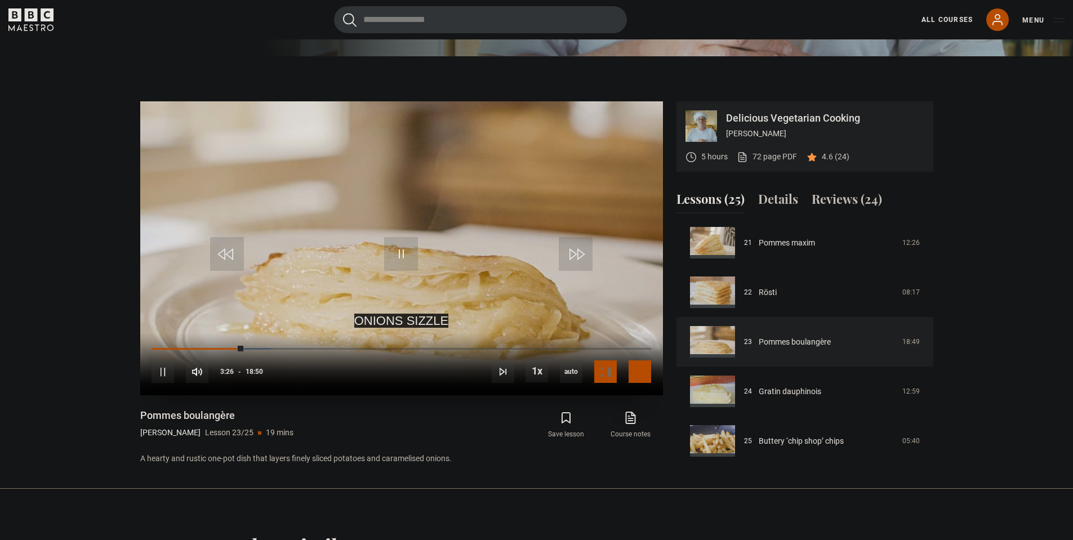
click at [642, 372] on span "Video Player" at bounding box center [639, 371] width 23 height 23
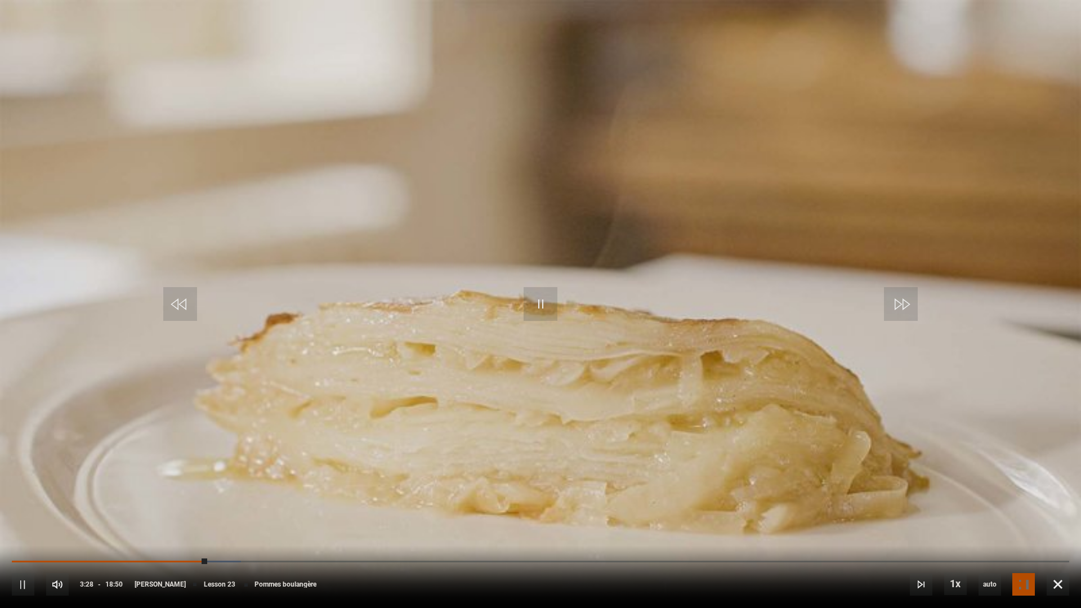
drag, startPoint x: 412, startPoint y: 485, endPoint x: 404, endPoint y: 484, distance: 7.4
click at [404, 484] on video "Video Player" at bounding box center [540, 304] width 1081 height 608
click at [302, 476] on video "Video Player" at bounding box center [540, 304] width 1081 height 608
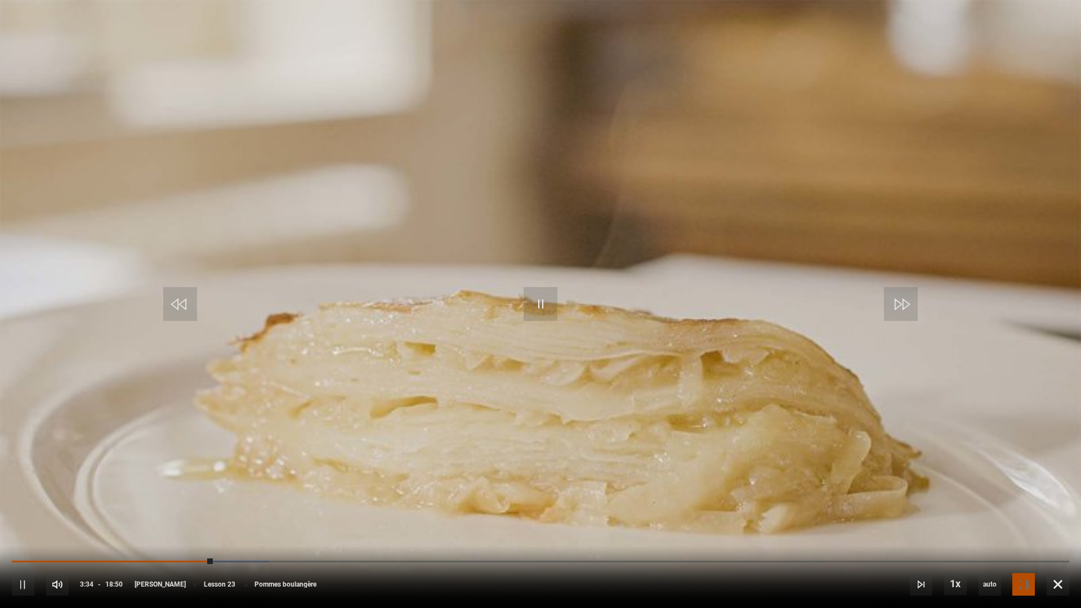
click at [218, 539] on div "10s Skip Back 10 seconds Pause 10s Skip Forward 10 seconds Loaded : 24.34% 03:2…" at bounding box center [540, 577] width 1081 height 63
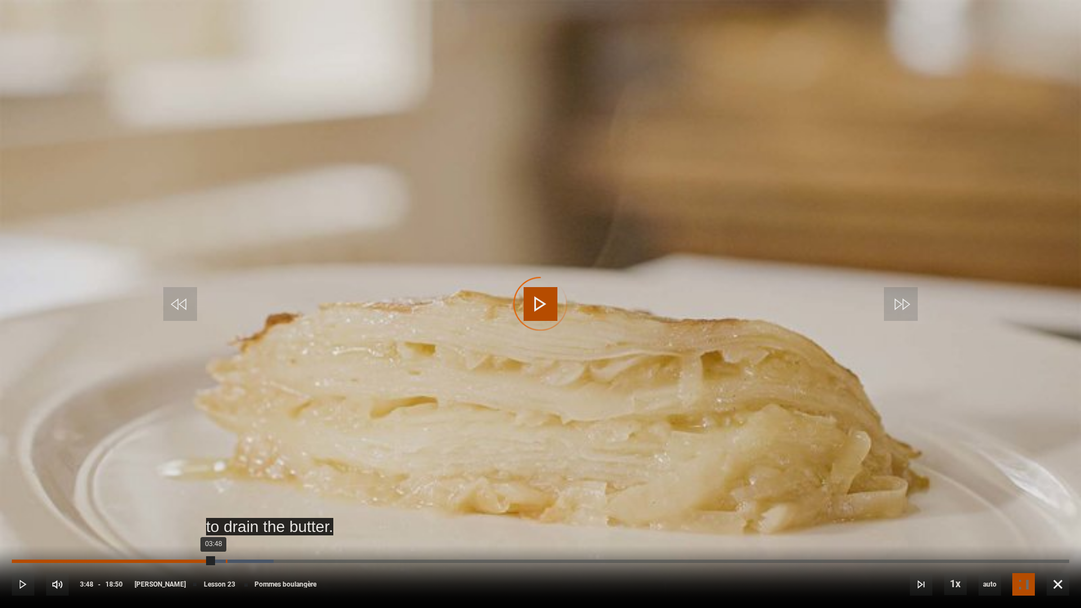
click at [226, 539] on div "03:48" at bounding box center [227, 561] width 2 height 3
click at [232, 539] on div "Loaded : 26.11% 03:55 03:55" at bounding box center [540, 561] width 1057 height 3
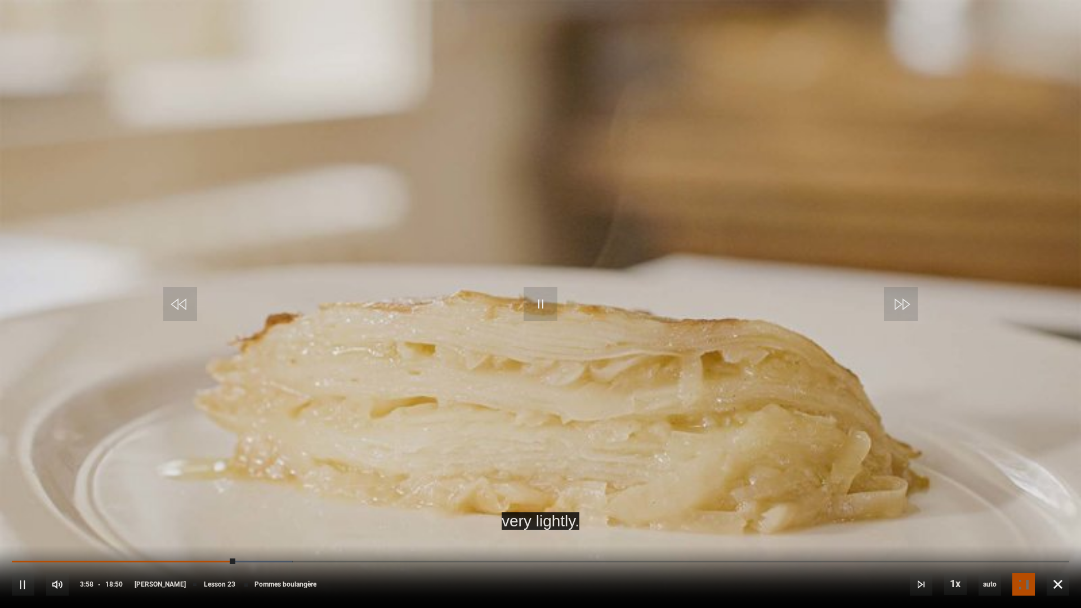
click at [244, 539] on div "10s Skip Back 10 seconds Pause 10s Skip Forward 10 seconds Loaded : 26.55% 04:0…" at bounding box center [540, 577] width 1081 height 63
click at [246, 539] on div "04:09" at bounding box center [247, 561] width 2 height 3
click at [244, 539] on div "10s Skip Back 10 seconds Pause 10s Skip Forward 10 seconds Loaded : 28.32% 04:0…" at bounding box center [540, 577] width 1081 height 63
click at [240, 539] on div "Loaded : 28.32% 04:03 04:03" at bounding box center [540, 561] width 1057 height 3
click at [244, 539] on div "Loaded : 28.32% 04:07 04:04" at bounding box center [540, 561] width 1057 height 3
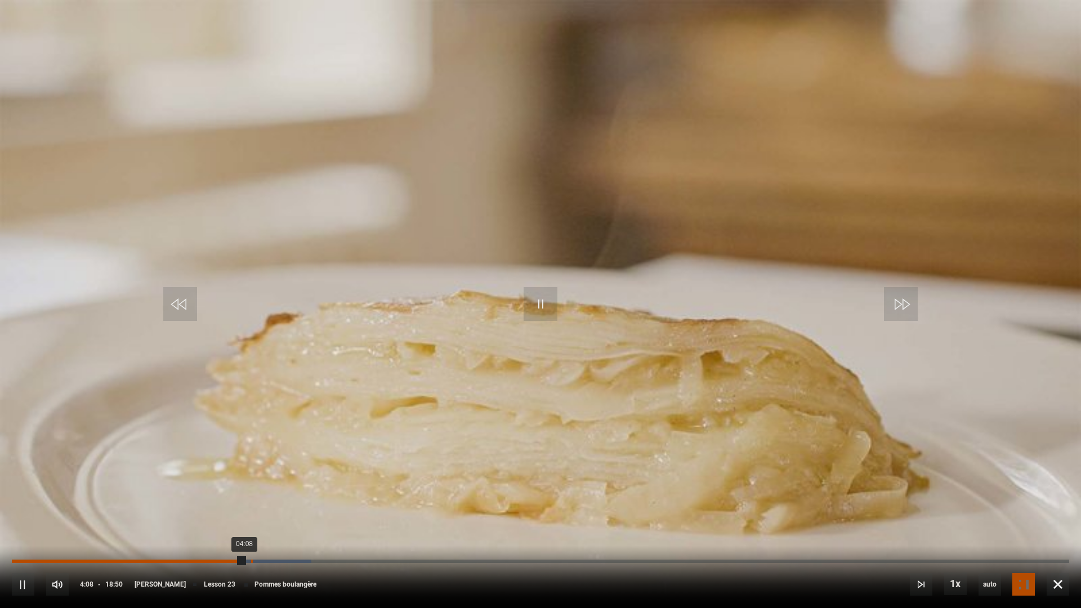
click at [252, 539] on div "Loaded : 28.32% 04:15 04:08" at bounding box center [540, 561] width 1057 height 3
click at [256, 539] on div "04:21" at bounding box center [257, 561] width 2 height 3
click at [262, 539] on div "Loaded : 28.76% 04:27 04:21" at bounding box center [540, 561] width 1057 height 3
click at [266, 539] on div "10s Skip Back 10 seconds Pause 10s Skip Forward 10 seconds Loaded : 29.20% 04:3…" at bounding box center [540, 577] width 1081 height 63
click at [269, 539] on div "04:34" at bounding box center [140, 561] width 257 height 3
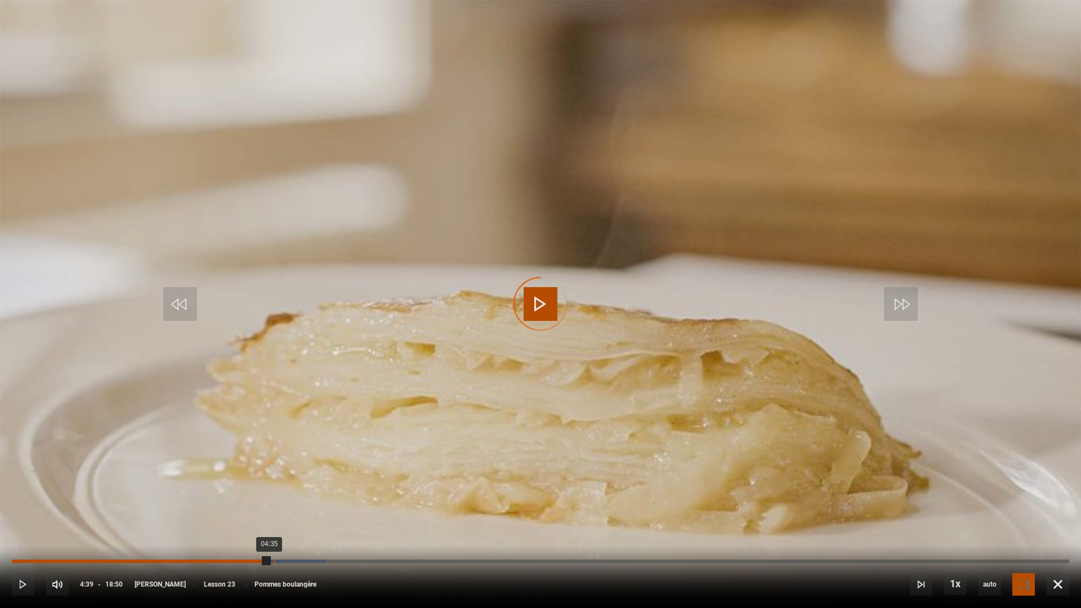
click at [274, 539] on div "04:39" at bounding box center [275, 561] width 2 height 3
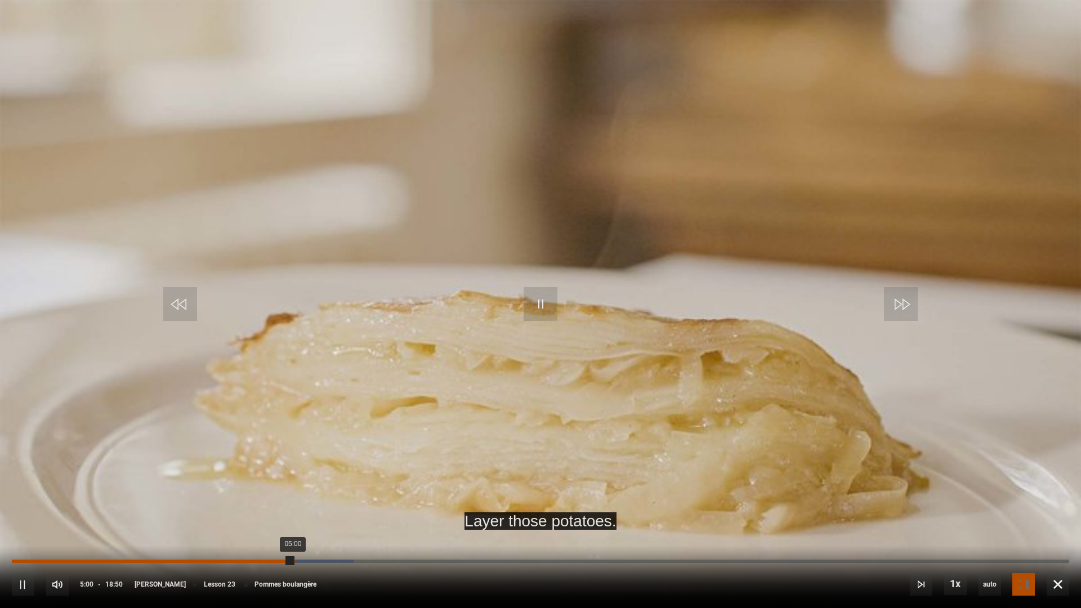
click at [293, 539] on div "05:00" at bounding box center [153, 561] width 282 height 3
click at [298, 539] on div "05:05" at bounding box center [299, 561] width 2 height 3
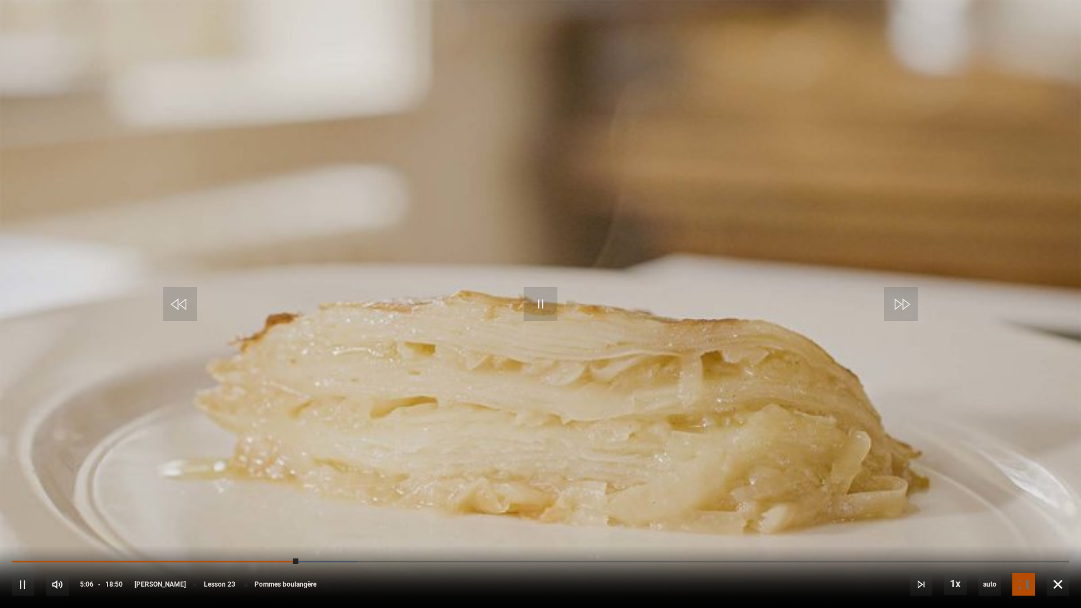
click at [301, 539] on div "10s Skip Back 10 seconds Pause 10s Skip Forward 10 seconds Loaded : 32.74% 05:0…" at bounding box center [540, 577] width 1081 height 63
click at [305, 539] on div "10s Skip Back 10 seconds Pause 10s Skip Forward 10 seconds Loaded : 32.74% 05:0…" at bounding box center [540, 577] width 1081 height 63
click at [305, 539] on div "Loaded : 32.74% 05:12 05:08" at bounding box center [540, 561] width 1057 height 3
click at [310, 539] on div "Loaded : 33.19% 05:17 05:14" at bounding box center [540, 561] width 1057 height 3
click at [313, 539] on div "Loaded : 33.63% 05:21 05:19" at bounding box center [540, 561] width 1057 height 3
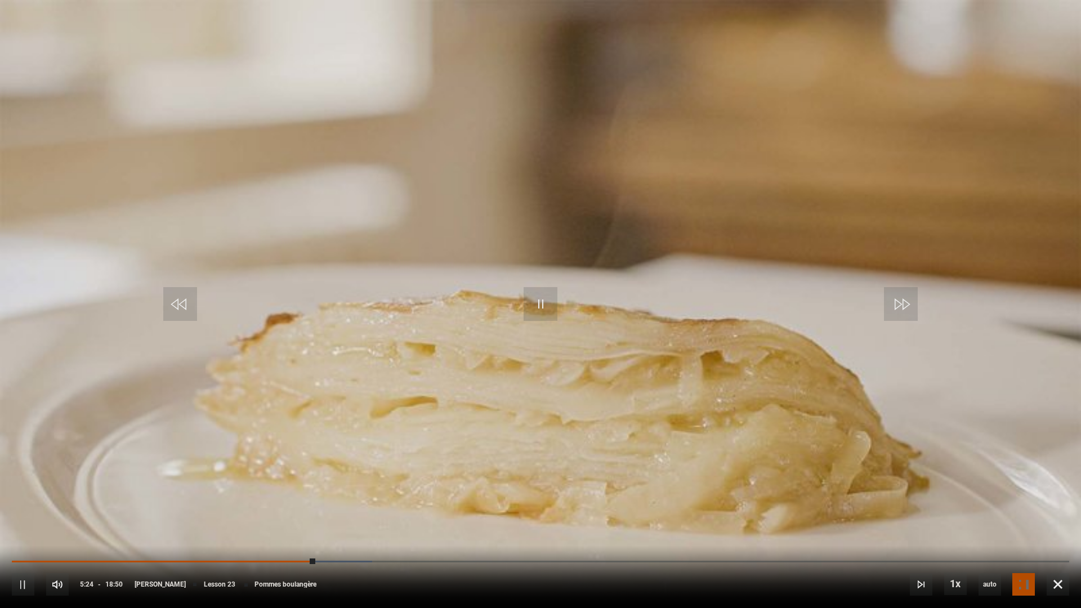
click at [320, 539] on div "10s Skip Back 10 seconds Pause 10s Skip Forward 10 seconds Loaded : 34.07% 05:2…" at bounding box center [540, 577] width 1081 height 63
click at [319, 539] on div "Loaded : 34.51% 05:29 05:25" at bounding box center [540, 561] width 1057 height 3
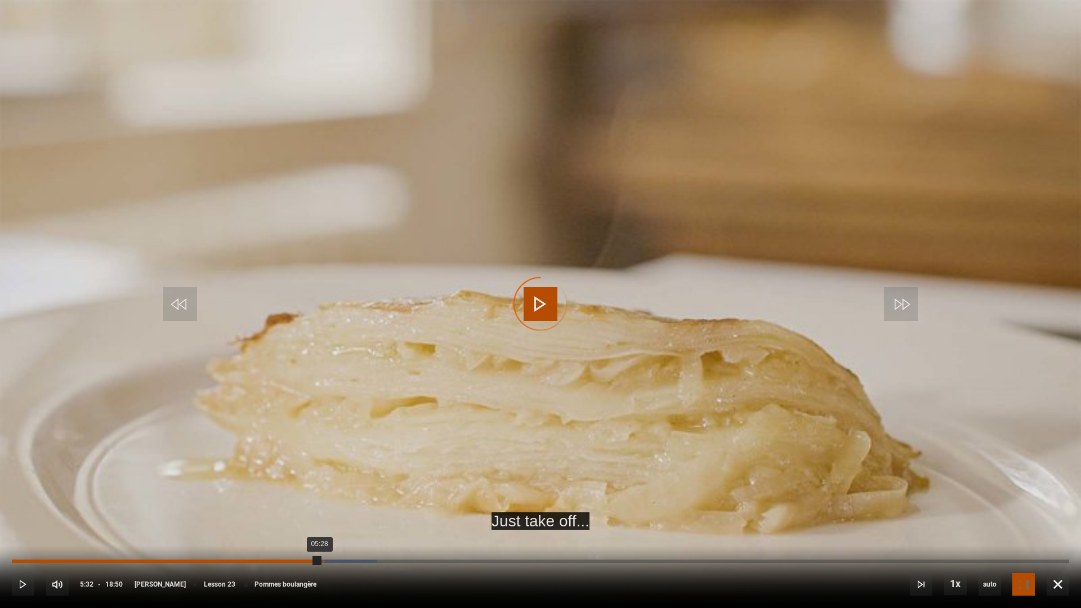
click at [323, 539] on div "Loaded : 34.51% 05:32 05:28" at bounding box center [540, 561] width 1057 height 3
click at [327, 539] on div "Loaded : 34.96% 05:36 05:32" at bounding box center [540, 561] width 1057 height 3
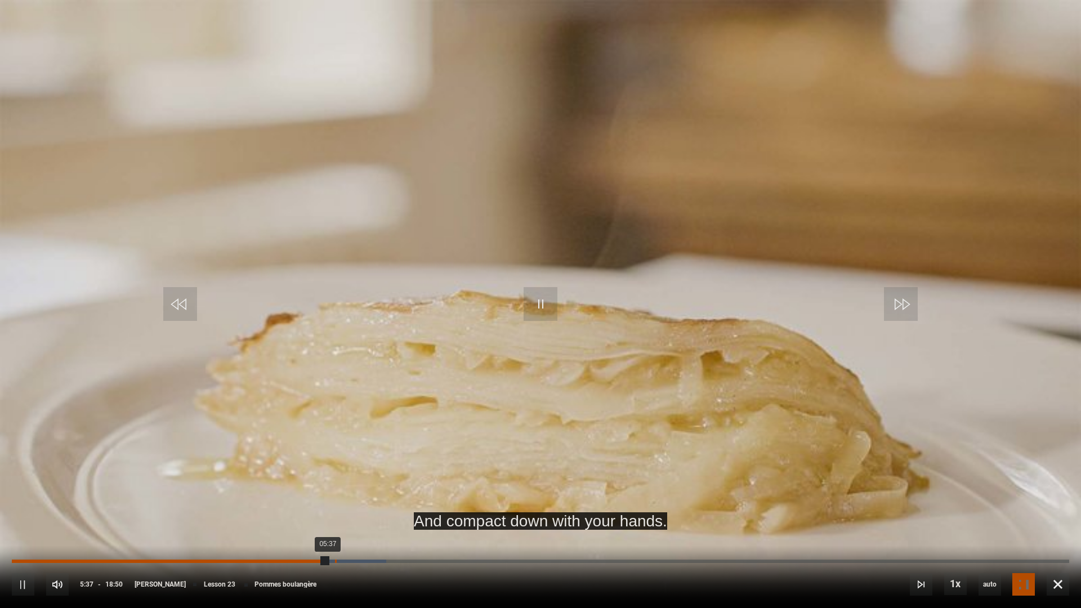
click at [336, 539] on div "Loaded : 35.40% 05:45 05:37" at bounding box center [540, 561] width 1057 height 3
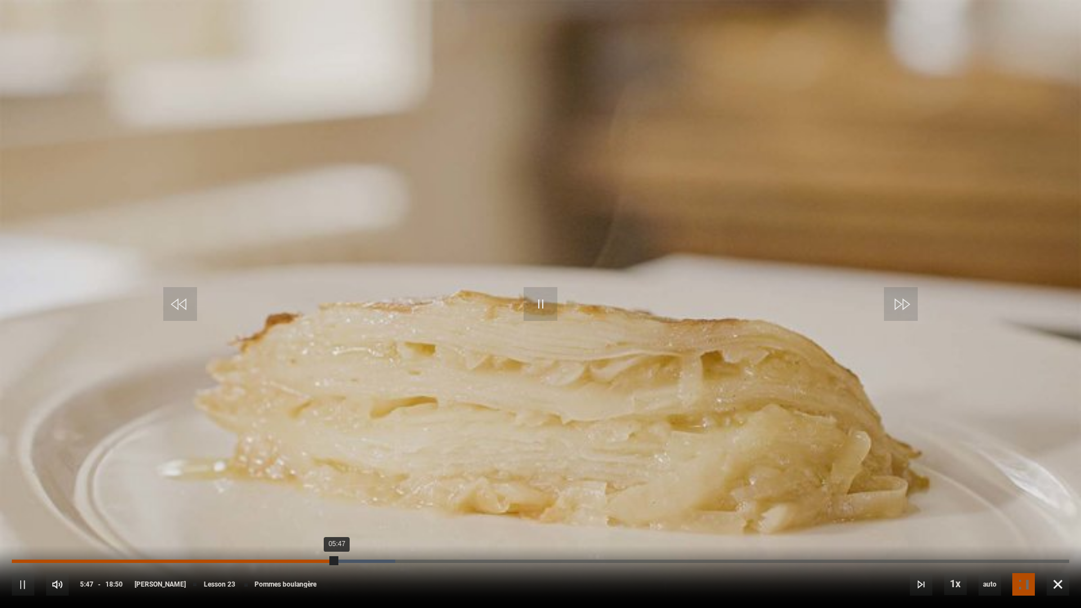
click at [336, 539] on div "05:47" at bounding box center [174, 561] width 325 height 3
click at [341, 539] on div "Loaded : 36.28% 05:51 05:46" at bounding box center [540, 561] width 1057 height 3
click at [349, 539] on div "Loaded : 36.73% 05:58 05:52" at bounding box center [540, 561] width 1057 height 3
click at [357, 539] on div "Loaded : 37.17% 06:07 06:00" at bounding box center [540, 561] width 1057 height 3
click at [364, 539] on div "Progress Bar" at bounding box center [372, 561] width 84 height 3
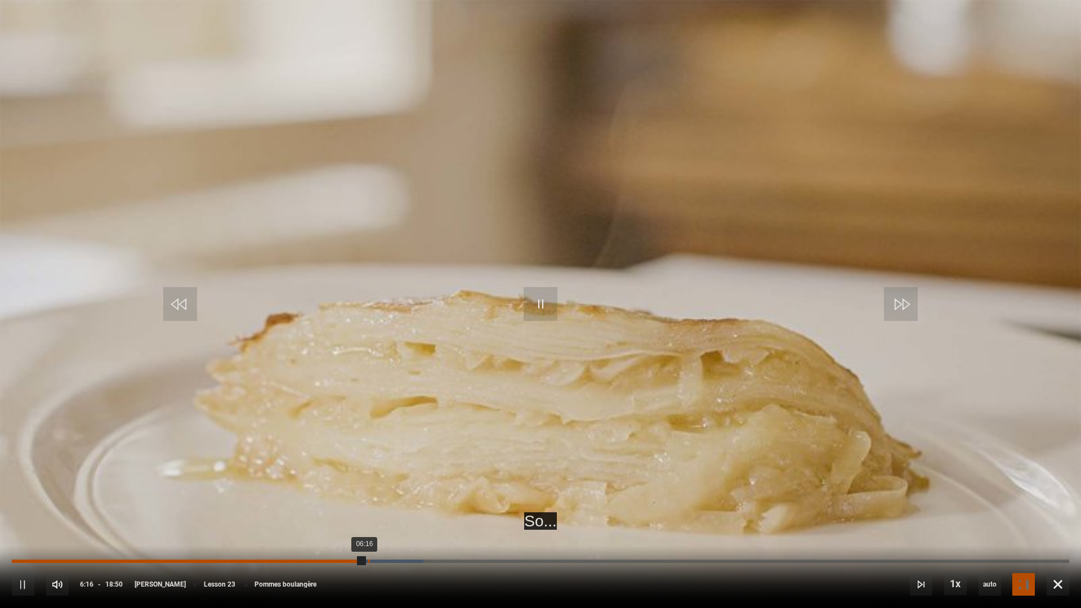
click at [368, 539] on div "Loaded : 38.94% 06:20 06:16" at bounding box center [540, 561] width 1057 height 3
click at [373, 539] on div "10s Skip Back 10 seconds Pause 10s Skip Forward 10 seconds Loaded : 39.38% 06:2…" at bounding box center [540, 577] width 1081 height 63
click at [382, 539] on div "Loaded : 40.27% 06:35 06:31" at bounding box center [540, 561] width 1057 height 3
click at [460, 539] on div "10s Skip Back 10 seconds Pause 10s Skip Forward 10 seconds Loaded : 41.59% 06:4…" at bounding box center [540, 577] width 1081 height 63
click at [460, 539] on div "10s Skip Back 10 seconds Pause 10s Skip Forward 10 seconds Loaded : 42.04% 06:4…" at bounding box center [540, 577] width 1081 height 63
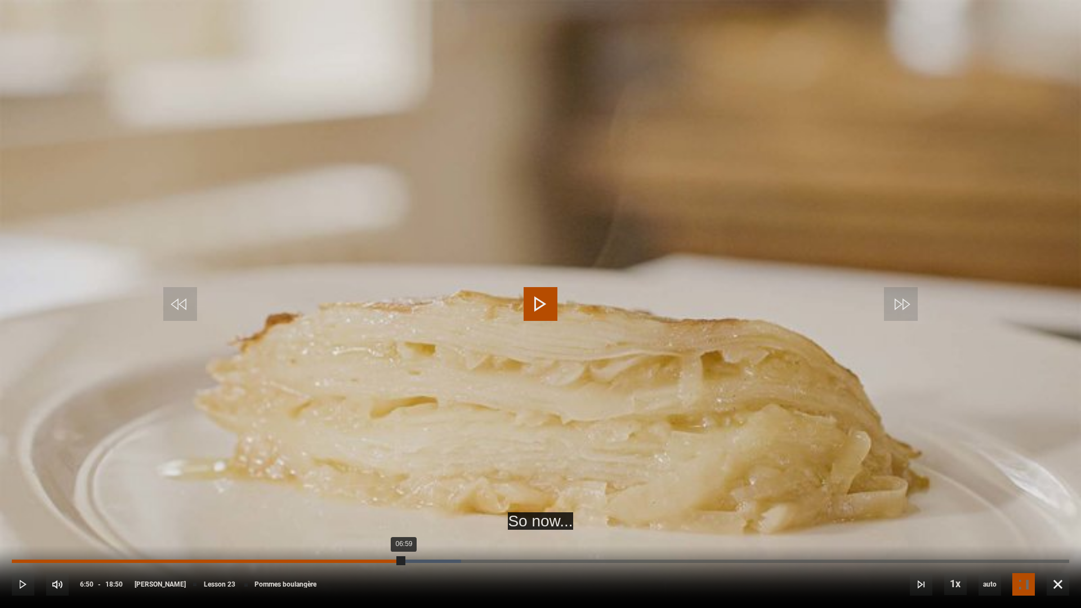
click at [396, 539] on div "06:50" at bounding box center [397, 561] width 2 height 3
click at [437, 539] on div "Loaded : 45.13% 07:34 07:30" at bounding box center [540, 561] width 1057 height 3
click at [440, 539] on div "10s Skip Back 10 seconds Play 10s Skip Forward 10 seconds Loaded : 45.58% 07:36…" at bounding box center [540, 577] width 1081 height 63
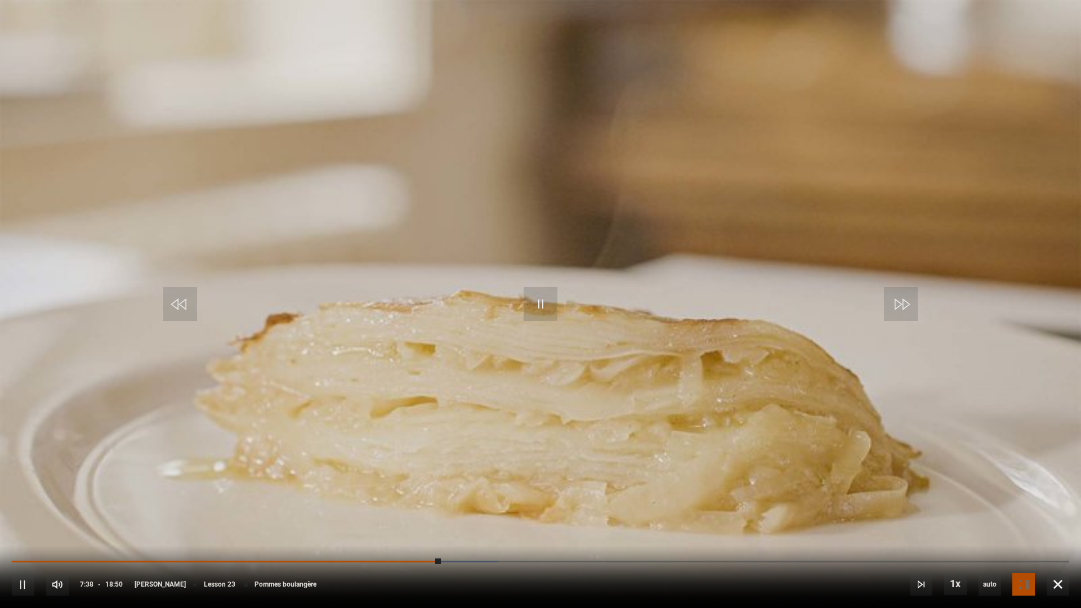
click at [443, 539] on div "10s Skip Back 10 seconds Pause 10s Skip Forward 10 seconds Loaded : 46.02% 07:3…" at bounding box center [540, 577] width 1081 height 63
click at [446, 539] on div "10s Skip Back 10 seconds Pause 10s Skip Forward 10 seconds Loaded : 46.02% 07:3…" at bounding box center [540, 577] width 1081 height 63
click at [456, 539] on div "10s Skip Back 10 seconds Pause 10s Skip Forward 10 seconds Loaded : 46.02% 07:3…" at bounding box center [540, 577] width 1081 height 63
click at [452, 539] on div "10s Skip Back 10 seconds Pause 10s Skip Forward 10 seconds Loaded : 46.02% 07:5…" at bounding box center [540, 577] width 1081 height 63
click at [450, 539] on div "Loaded : 46.46% 07:48 07:40" at bounding box center [540, 561] width 1057 height 3
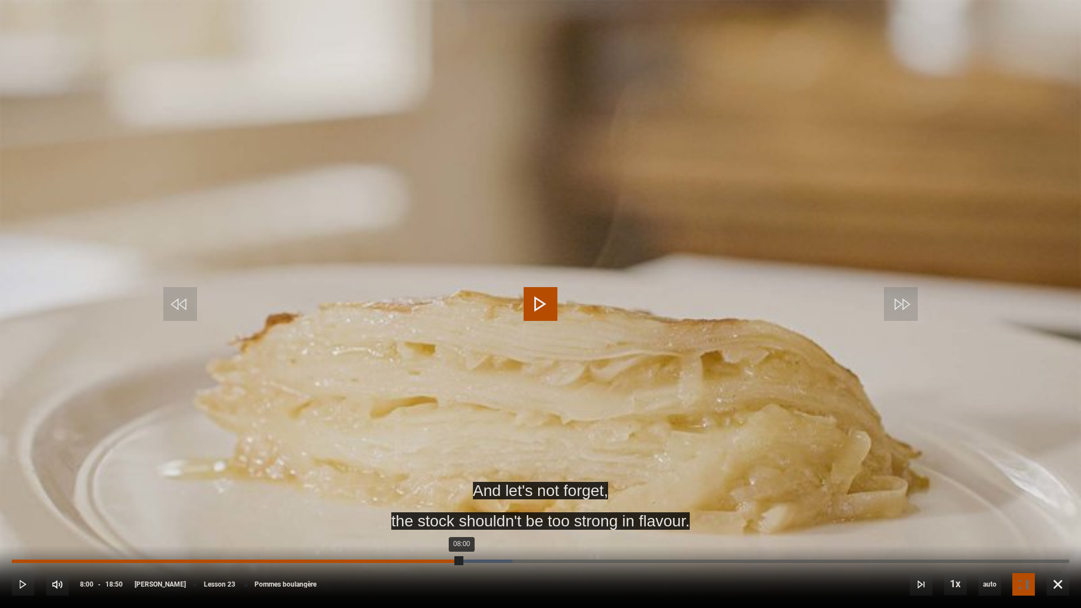
click at [462, 539] on div "Loaded : 47.35% 08:00 08:00" at bounding box center [540, 561] width 1057 height 3
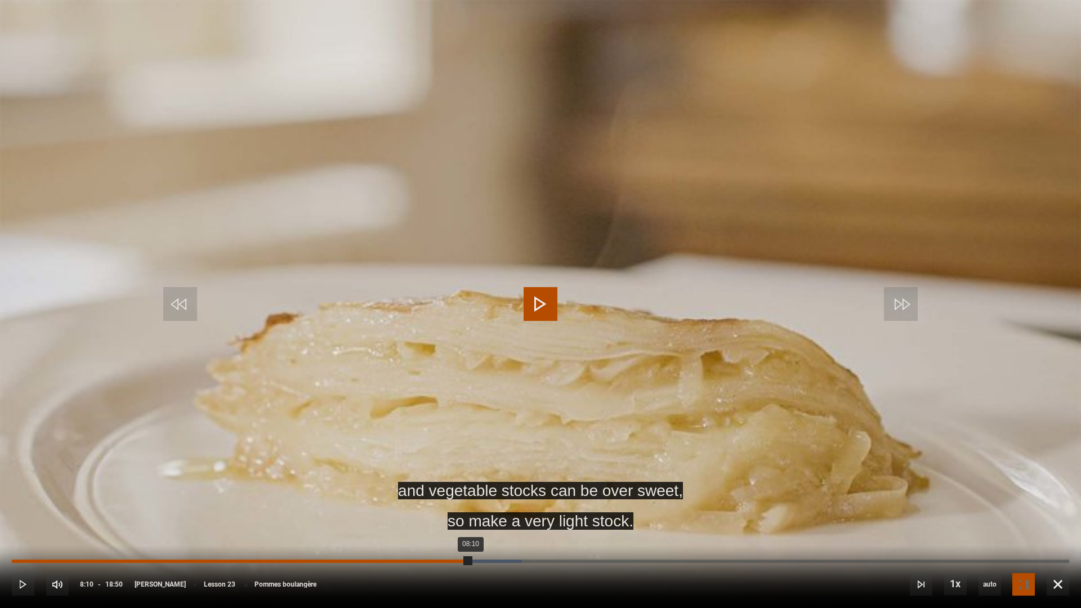
click at [471, 539] on div "Loaded : 48.23% 08:09 08:10" at bounding box center [540, 561] width 1057 height 3
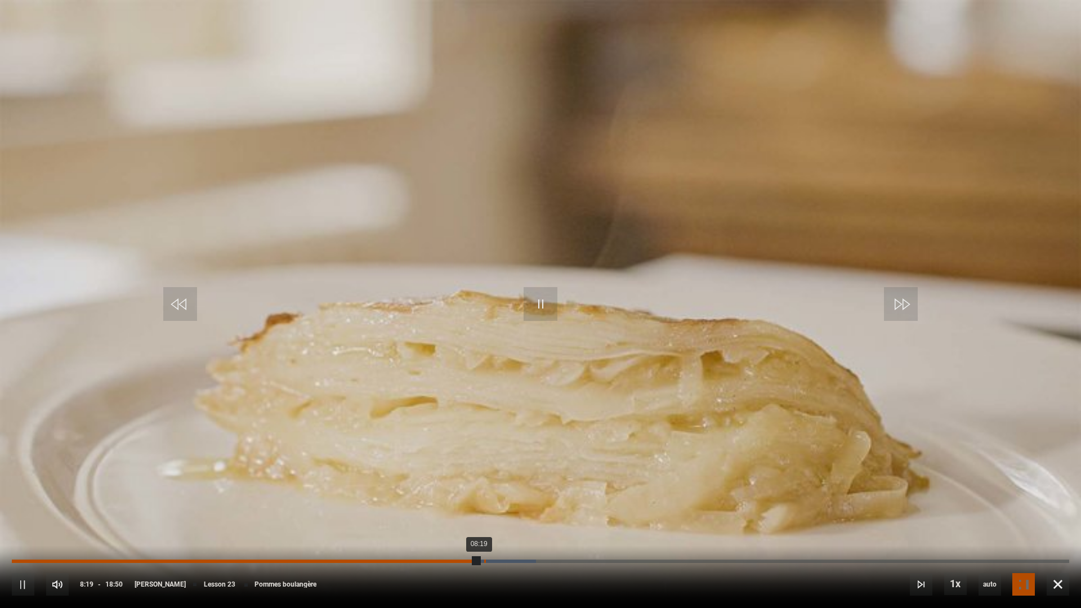
click at [484, 539] on div "Loaded : 49.56% 08:24 08:19" at bounding box center [540, 561] width 1057 height 3
click at [490, 539] on div "Loaded : 50.44% 08:32 08:26" at bounding box center [540, 561] width 1057 height 3
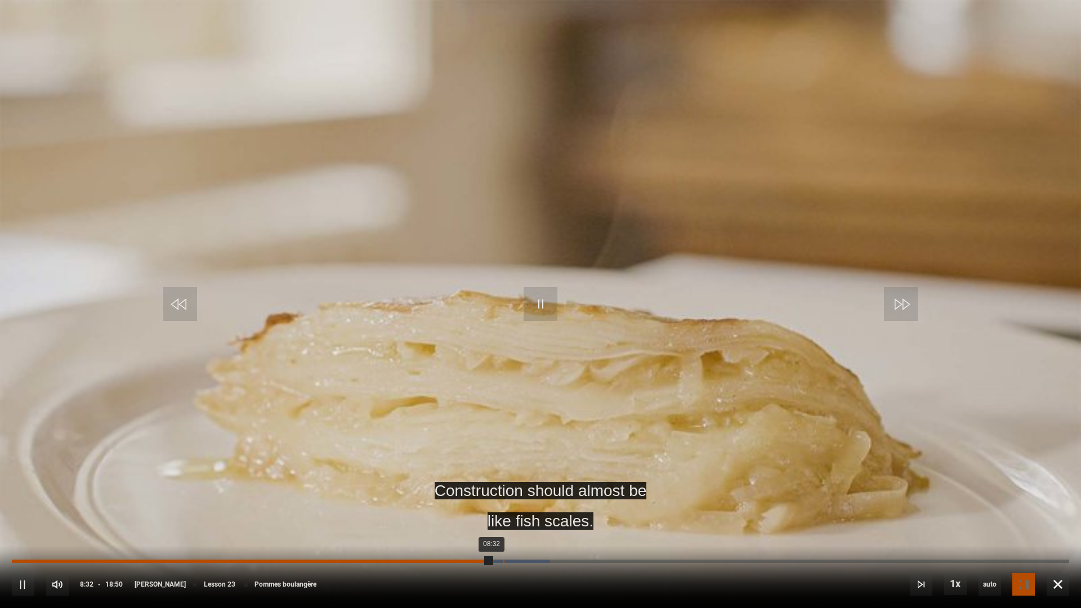
click at [503, 539] on div "08:44" at bounding box center [504, 561] width 2 height 3
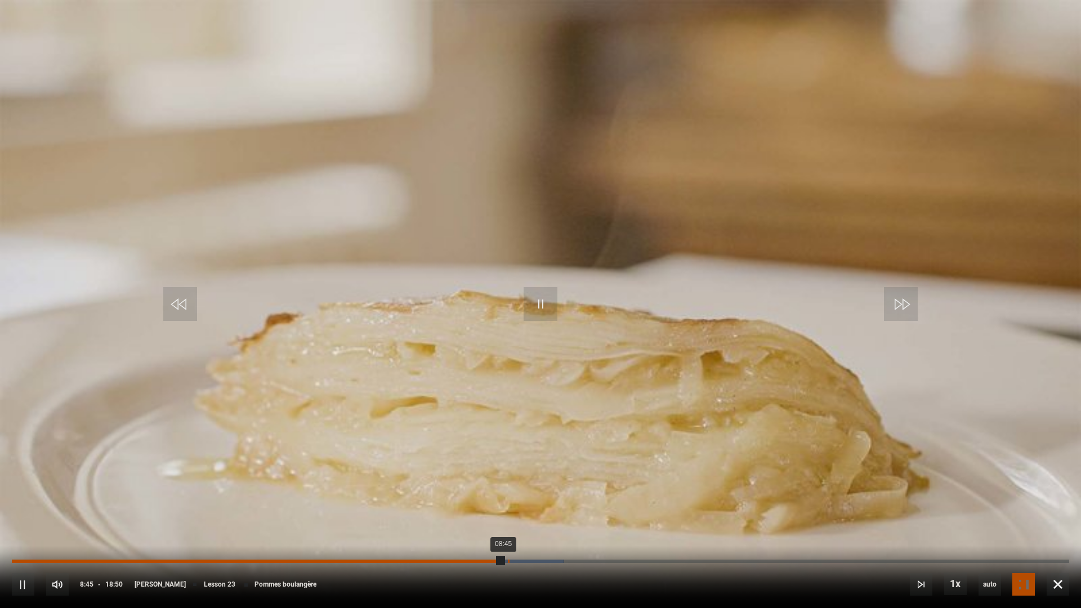
click at [508, 539] on div "08:48" at bounding box center [509, 561] width 2 height 3
click at [514, 539] on div "10s Skip Back 10 seconds Pause 10s Skip Forward 10 seconds Loaded : 52.65% 08:5…" at bounding box center [540, 577] width 1081 height 63
click at [513, 539] on div "Loaded : 52.65% 08:55 08:53" at bounding box center [540, 561] width 1057 height 3
click at [517, 539] on div "Loaded : 53.10% 08:59 08:56" at bounding box center [540, 561] width 1057 height 3
click at [525, 539] on div "09:08" at bounding box center [526, 561] width 2 height 3
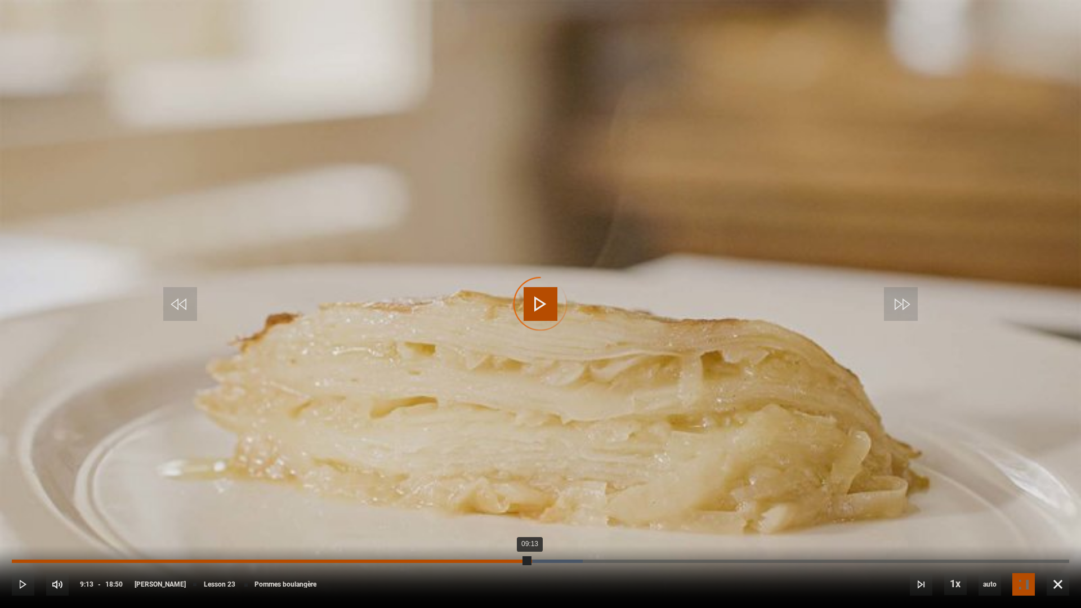
click at [530, 539] on div "Loaded : 53.98% 09:14 09:13" at bounding box center [540, 561] width 1057 height 3
click at [537, 539] on div "Loaded : 54.42% 09:21 09:21" at bounding box center [540, 561] width 1057 height 3
click at [543, 539] on div "Loaded : 55.31% 09:27 09:28" at bounding box center [540, 561] width 1057 height 3
click at [548, 539] on div "09:33" at bounding box center [549, 561] width 2 height 3
click at [557, 539] on div "Loaded : 56.19% 09:43 09:34" at bounding box center [540, 561] width 1057 height 3
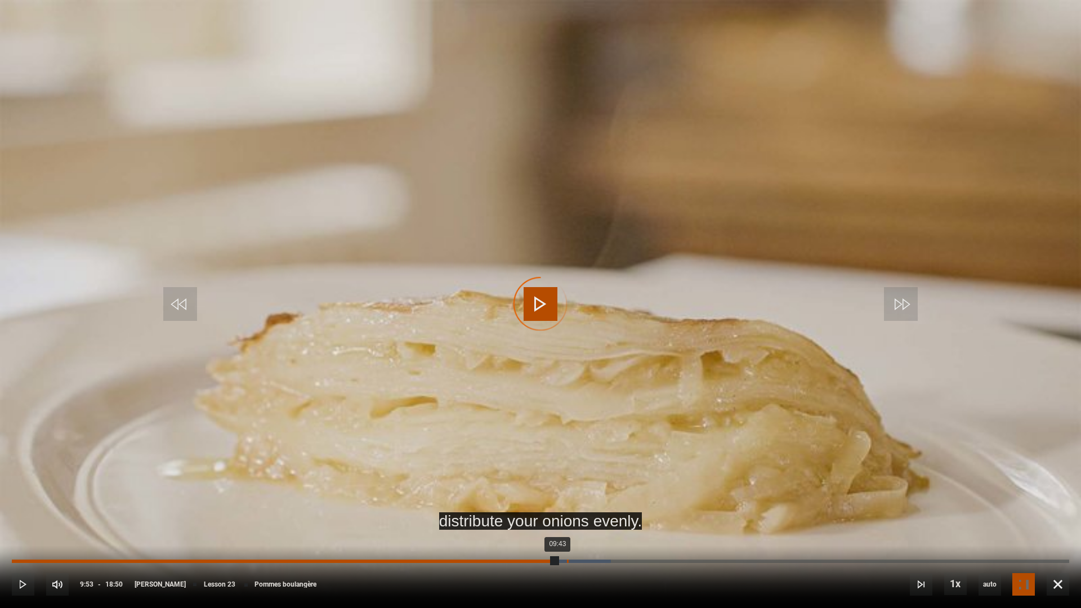
click at [567, 539] on div "09:53" at bounding box center [568, 561] width 2 height 3
click at [577, 539] on div "10:04" at bounding box center [578, 561] width 2 height 3
click at [588, 539] on div "10:15" at bounding box center [589, 561] width 2 height 3
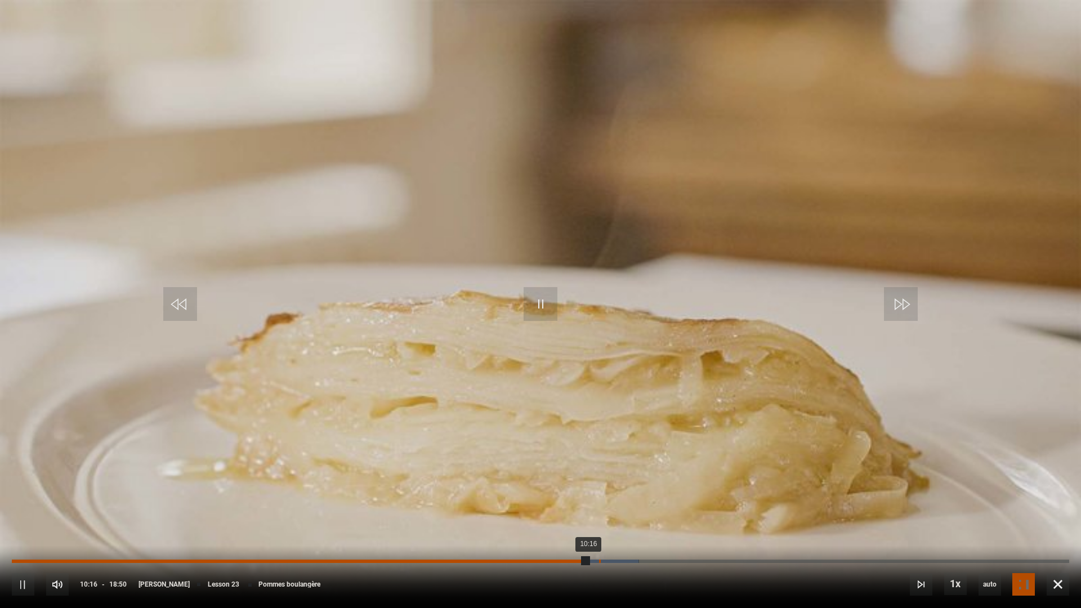
click at [600, 539] on div "10:27" at bounding box center [600, 561] width 2 height 3
click at [607, 539] on div "Loaded : 61.06% 10:36 10:28" at bounding box center [540, 561] width 1057 height 3
click at [615, 539] on div "Loaded : 61.95% 10:42 10:36" at bounding box center [540, 561] width 1057 height 3
click at [619, 539] on div "Loaded : 62.39% 10:48 10:44" at bounding box center [540, 561] width 1057 height 3
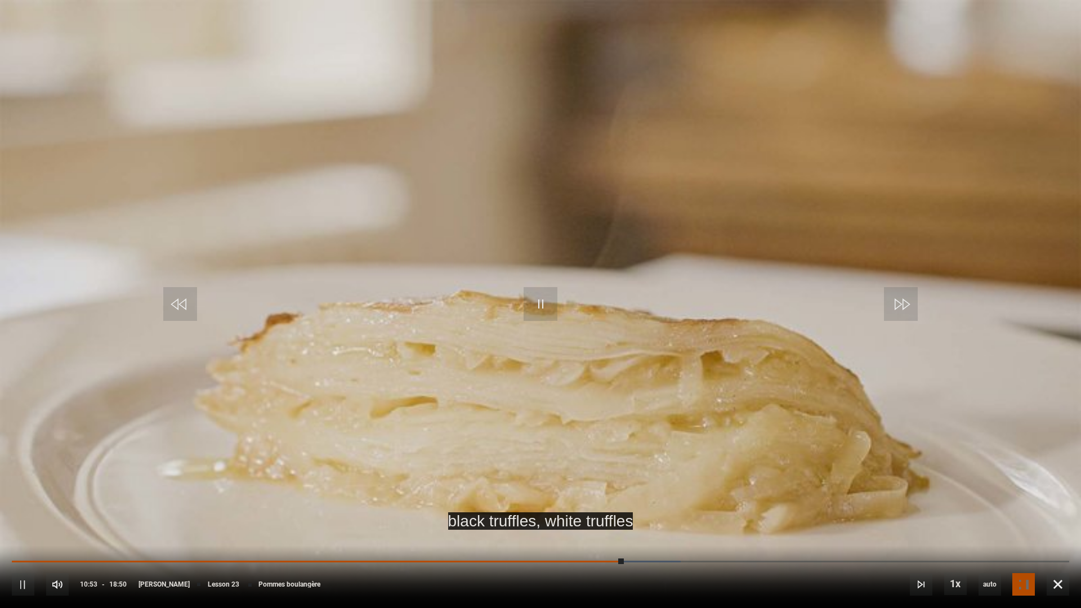
drag, startPoint x: 653, startPoint y: 441, endPoint x: 646, endPoint y: 439, distance: 7.1
click at [646, 439] on video "Video Player" at bounding box center [540, 304] width 1081 height 608
click at [622, 539] on div "10s Skip Back 10 seconds Pause 10s Skip Forward 10 seconds Loaded : 64.60% 10:5…" at bounding box center [540, 577] width 1081 height 63
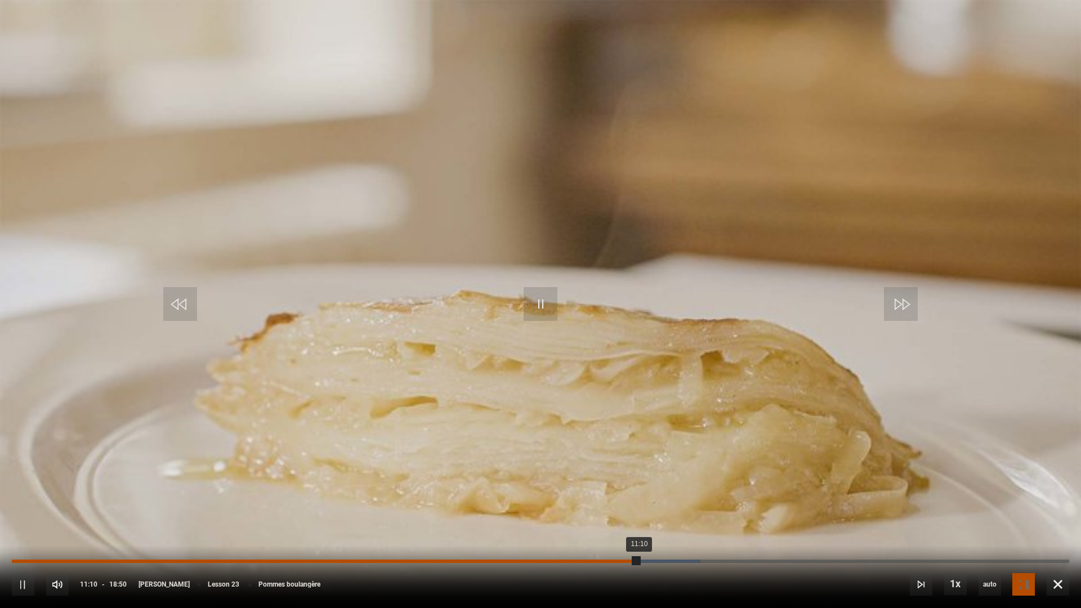
click at [615, 539] on div "11:10" at bounding box center [326, 561] width 628 height 3
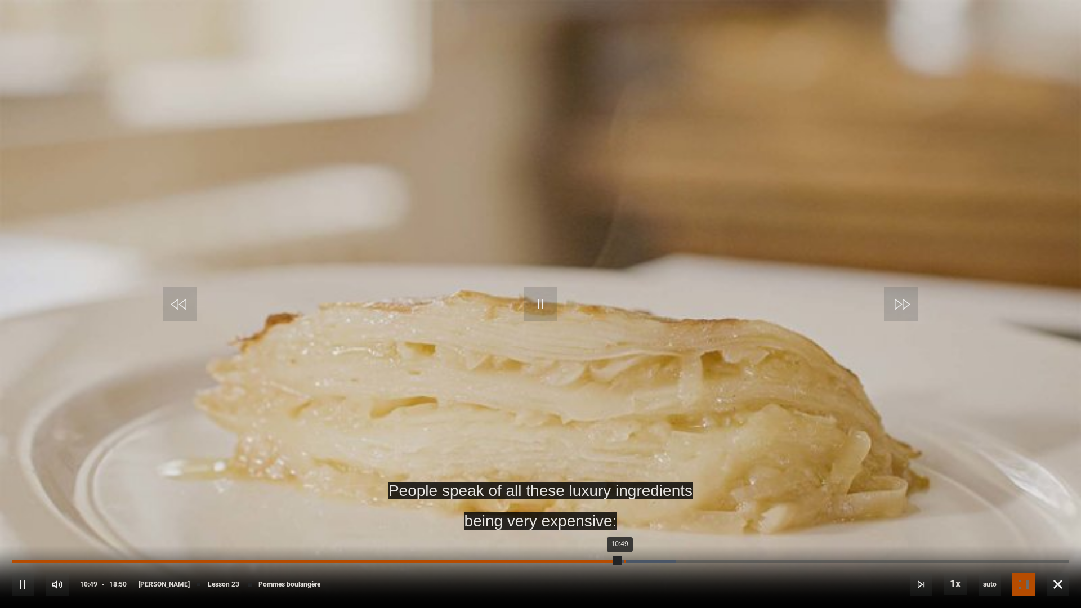
click at [624, 539] on div "Loaded : 62.83% 10:54 10:49" at bounding box center [540, 561] width 1057 height 3
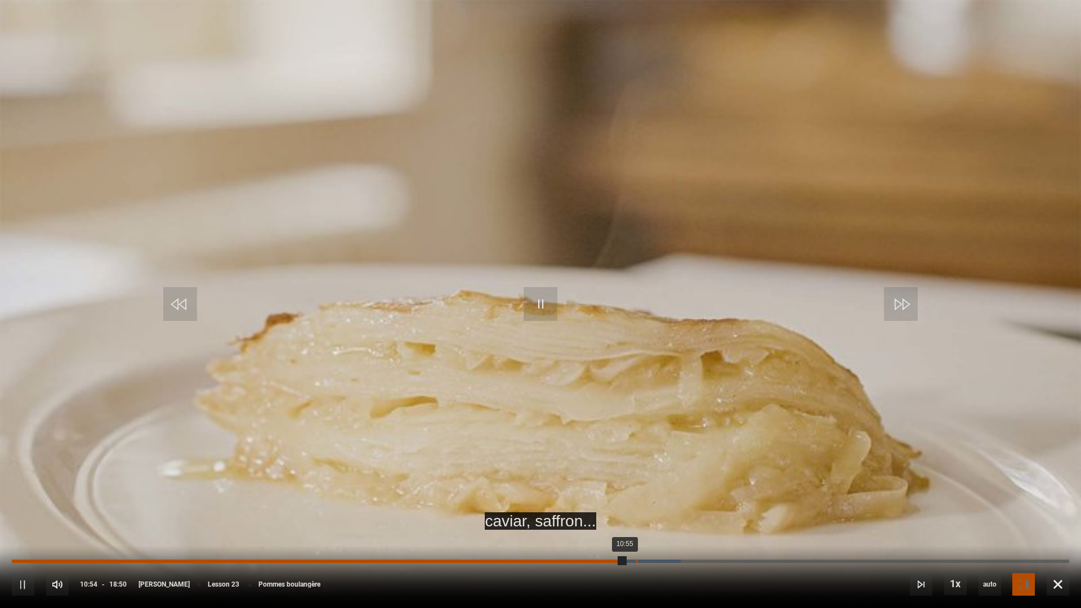
click at [638, 539] on div "Loaded : 63.27% 11:07 10:55" at bounding box center [540, 561] width 1057 height 3
click at [649, 539] on div "11:20" at bounding box center [650, 561] width 2 height 3
click at [653, 539] on div "Loaded : 65.49% 11:24 11:20" at bounding box center [540, 561] width 1057 height 3
click at [659, 539] on div "Loaded : 66.37% 11:31 11:31" at bounding box center [540, 561] width 1057 height 3
click at [649, 539] on div "11:20" at bounding box center [650, 561] width 2 height 3
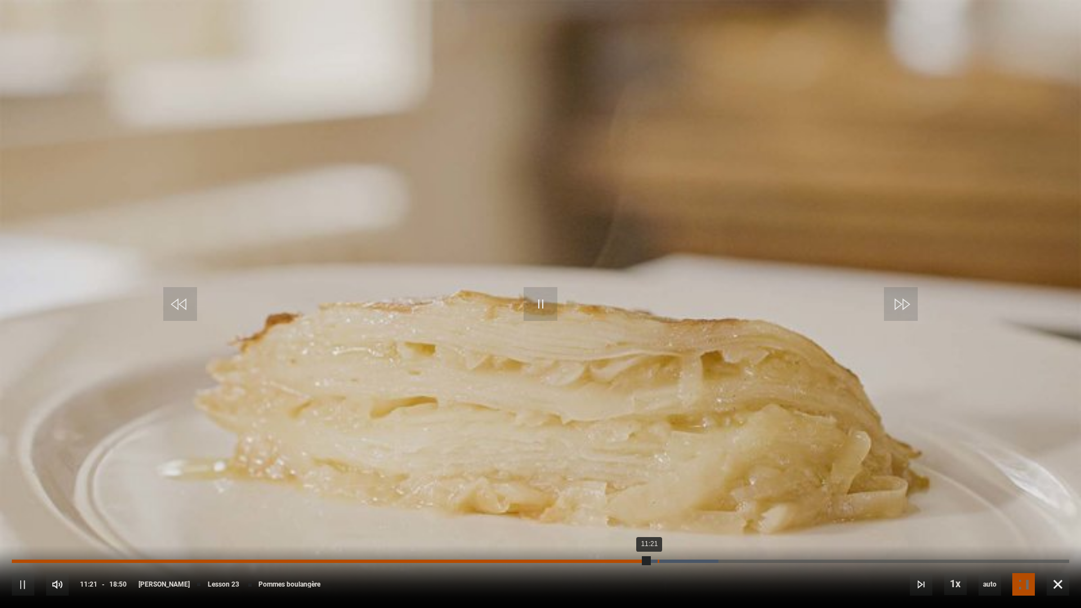
click at [658, 539] on div "11:30" at bounding box center [659, 561] width 2 height 3
click at [686, 539] on div "Loaded : 68.58% 12:00 11:54" at bounding box center [540, 561] width 1057 height 3
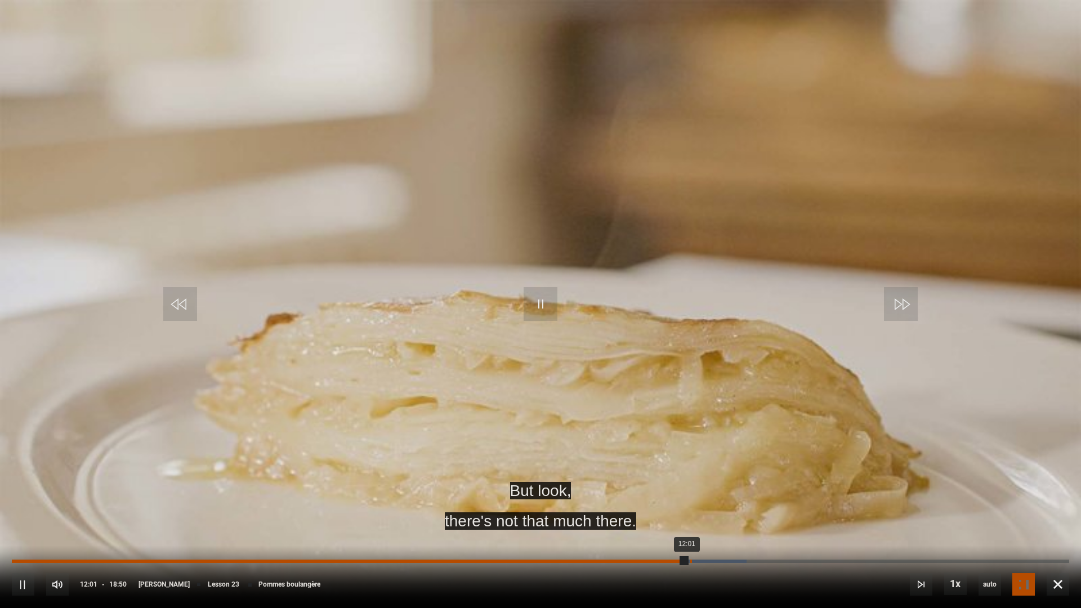
click at [692, 539] on div "12:05" at bounding box center [691, 561] width 2 height 3
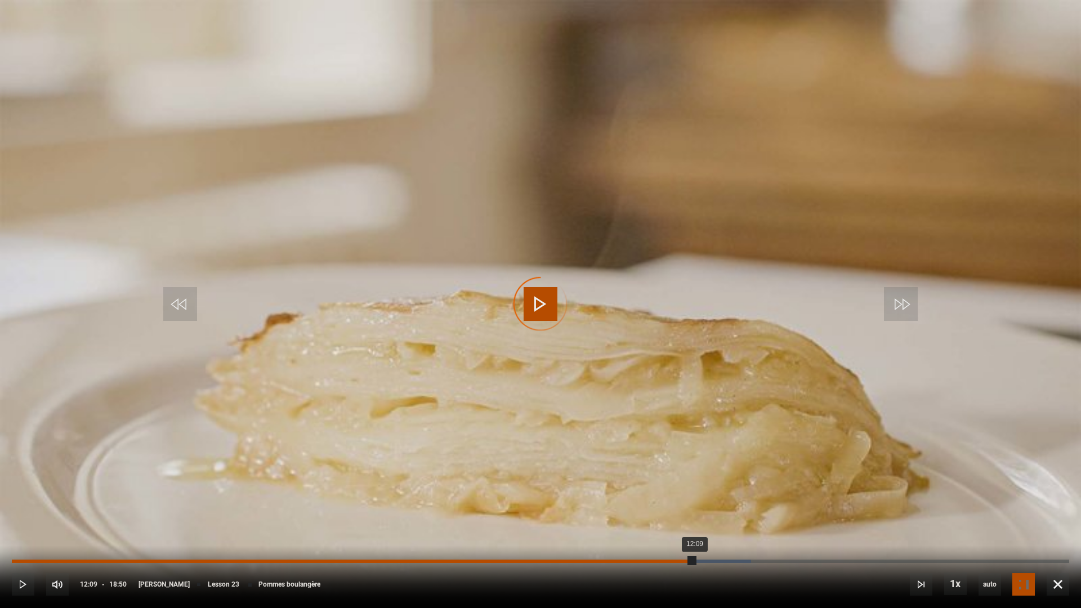
click at [695, 539] on div "Loaded : 69.91% 12:09 12:09" at bounding box center [540, 561] width 1057 height 3
click at [699, 539] on div "12:14" at bounding box center [700, 561] width 2 height 3
click at [706, 539] on div "Loaded : 70.80% 12:21 12:21" at bounding box center [540, 561] width 1057 height 3
click at [697, 539] on div "Loaded : 71.24% 12:12 12:22" at bounding box center [540, 561] width 1057 height 3
click at [700, 539] on div "12:15" at bounding box center [356, 561] width 689 height 3
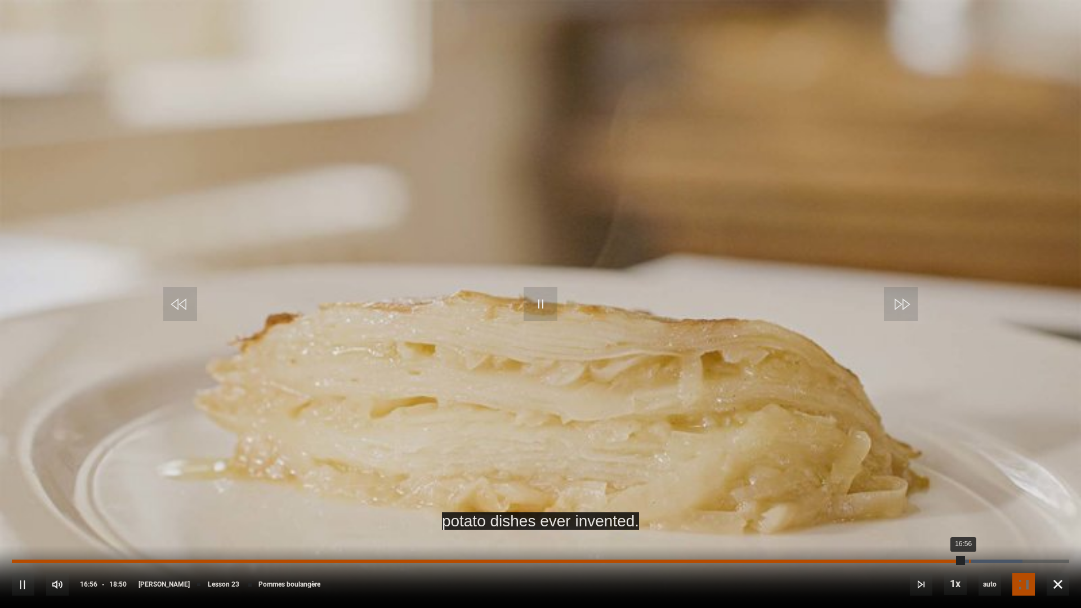
click at [970, 539] on div "Loaded : 95.58% 17:02 16:56" at bounding box center [540, 561] width 1057 height 3
click at [972, 539] on div "17:04" at bounding box center [971, 561] width 2 height 3
click at [984, 539] on div "Progress Bar" at bounding box center [990, 561] width 84 height 3
click at [997, 539] on div "Loaded : 97.35% 17:32 17:19" at bounding box center [540, 561] width 1057 height 3
click at [1006, 539] on div "Loaded : 97.79% 17:42 17:33" at bounding box center [540, 561] width 1057 height 3
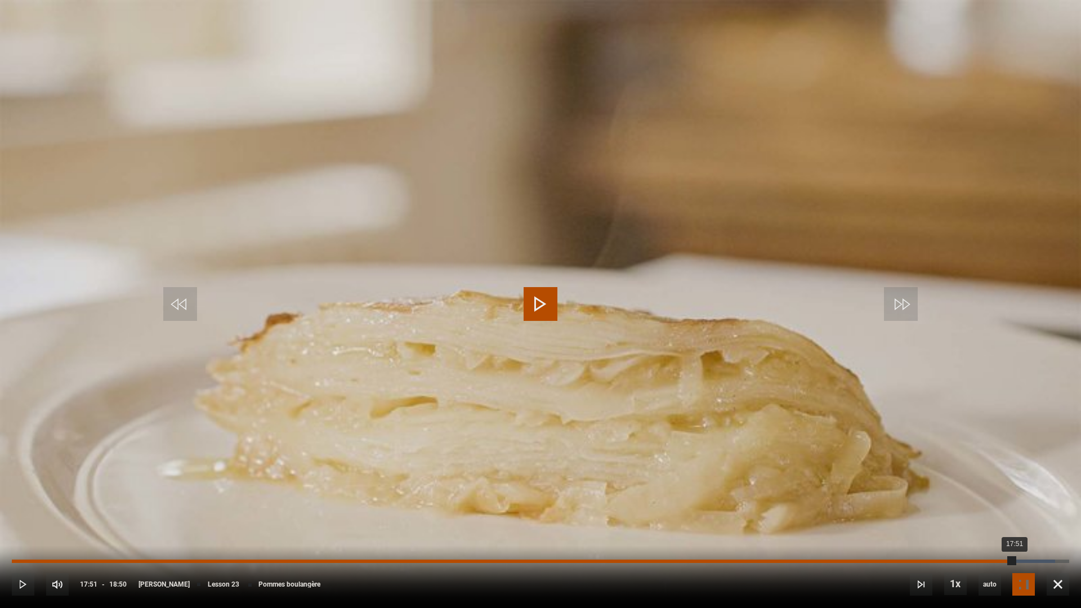
click at [1015, 539] on div "Loaded : 98.67% 17:51 17:51" at bounding box center [540, 561] width 1057 height 3
click at [1022, 539] on div "Loaded : 100.00% 17:59 17:59" at bounding box center [540, 561] width 1057 height 3
click at [1026, 539] on div "Loaded : 100.00% 18:02 17:59" at bounding box center [540, 561] width 1057 height 3
click at [1015, 539] on div "Loaded : 100.00% 17:51 17:51" at bounding box center [540, 561] width 1057 height 3
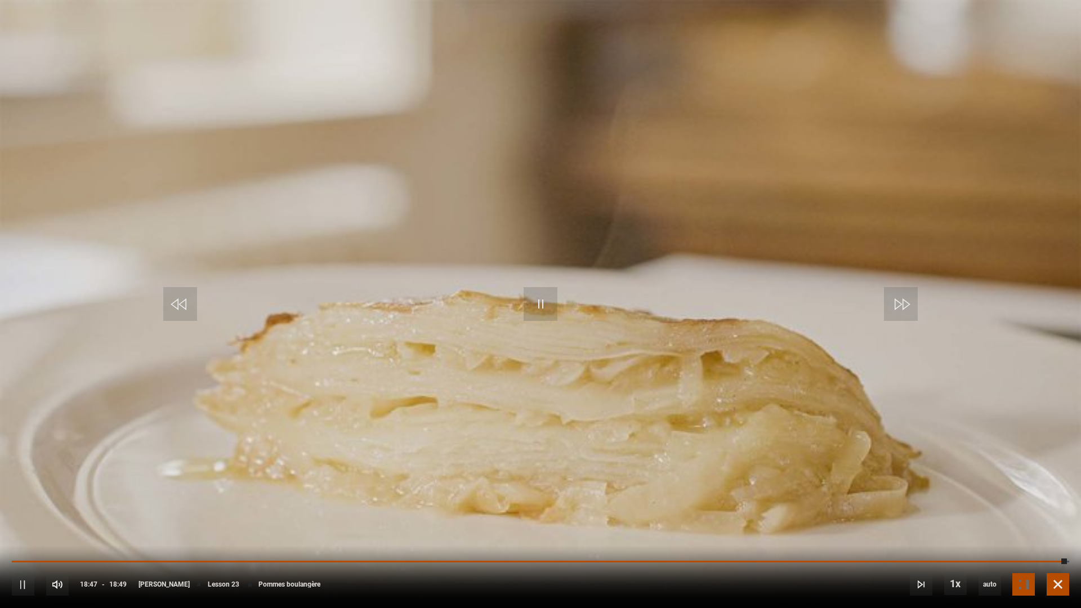
click at [1065, 539] on span "Video Player" at bounding box center [1058, 584] width 23 height 23
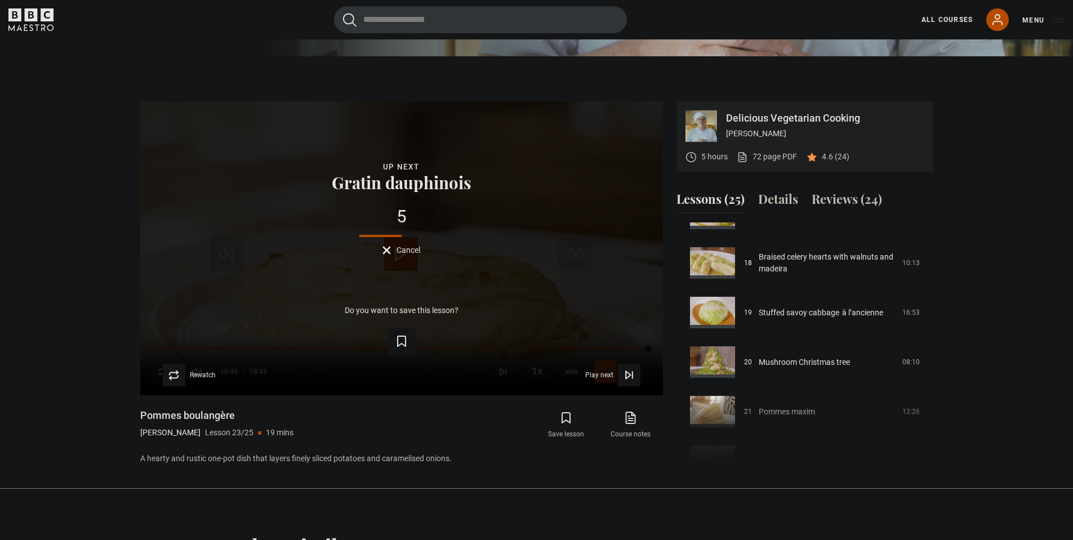
scroll to position [0, 0]
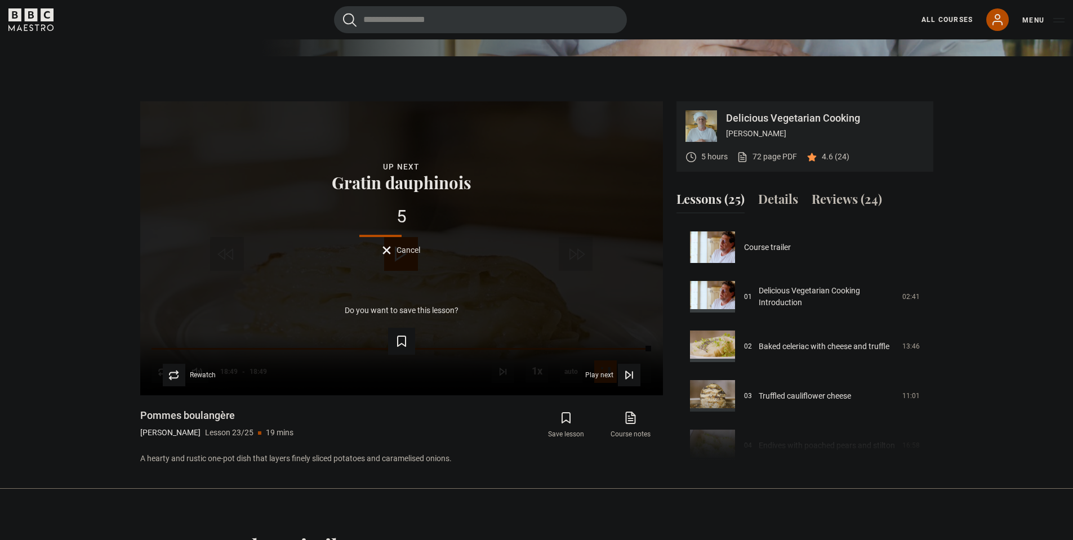
drag, startPoint x: 929, startPoint y: 404, endPoint x: 942, endPoint y: 178, distance: 226.7
click at [942, 178] on section "Delicious Vegetarian Cooking Marco Pierre White 5 hours 72 page PDF (opens in n…" at bounding box center [536, 272] width 1073 height 432
click at [997, 305] on section "Delicious Vegetarian Cooking Marco Pierre White 5 hours 72 page PDF (opens in n…" at bounding box center [536, 272] width 1073 height 432
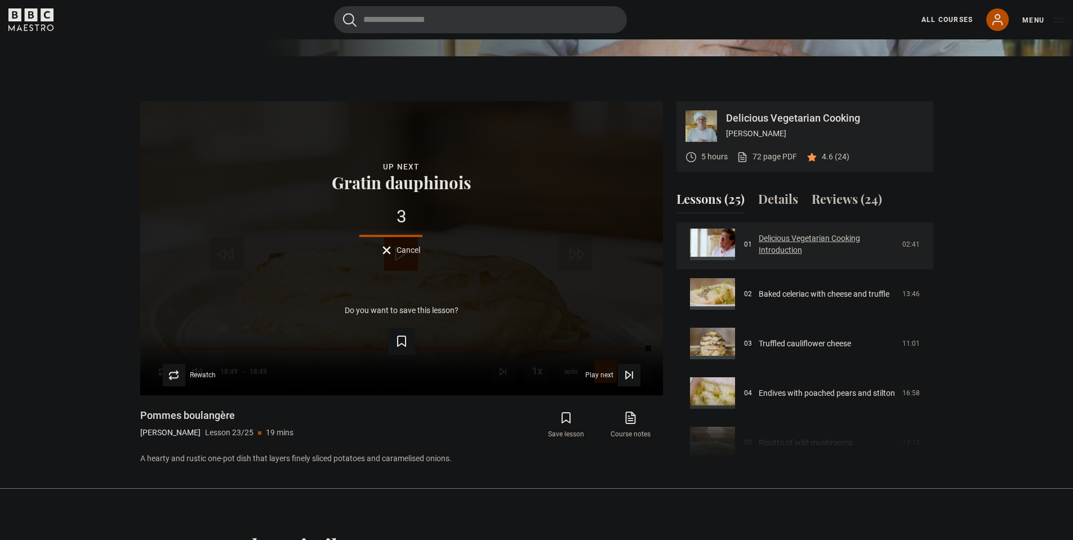
scroll to position [56, 0]
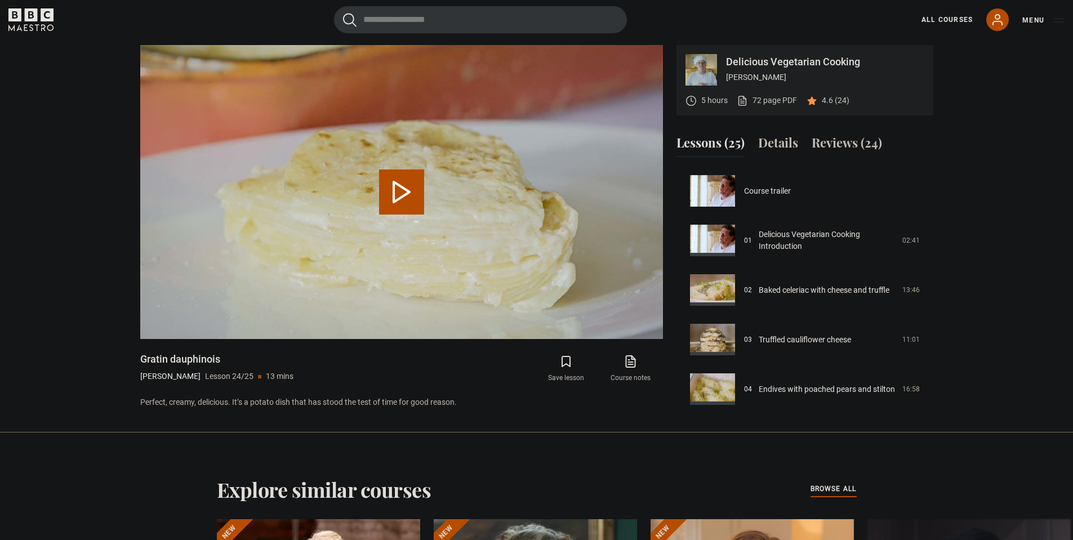
scroll to position [1045, 0]
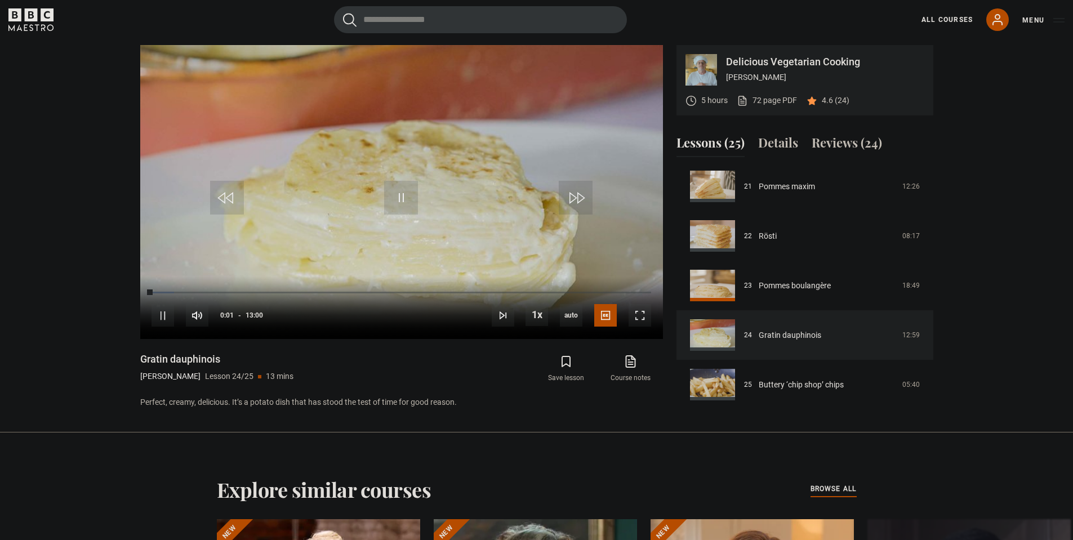
click at [26, 23] on icon "BBC Maestro" at bounding box center [30, 19] width 45 height 23
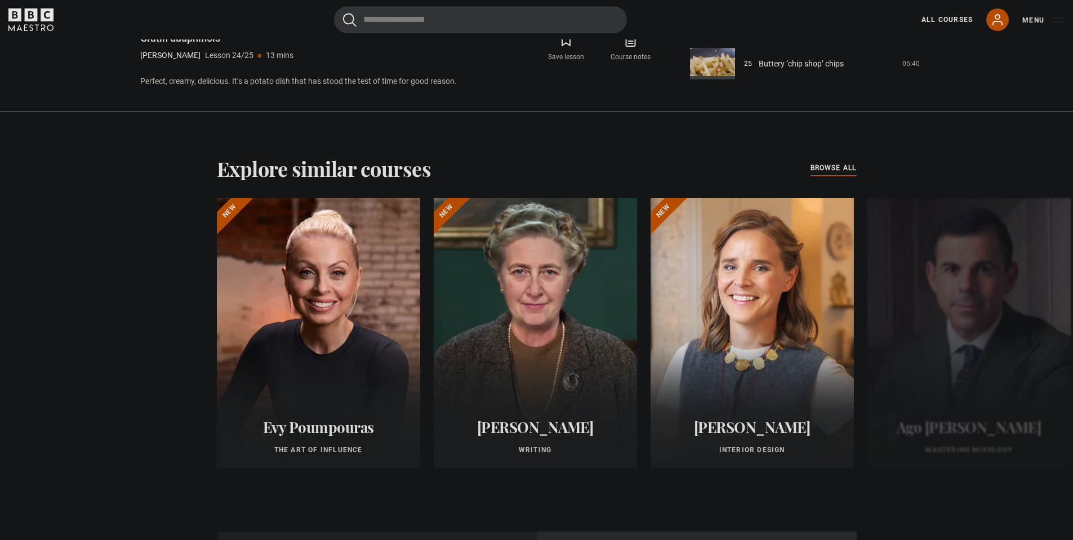
scroll to position [883, 0]
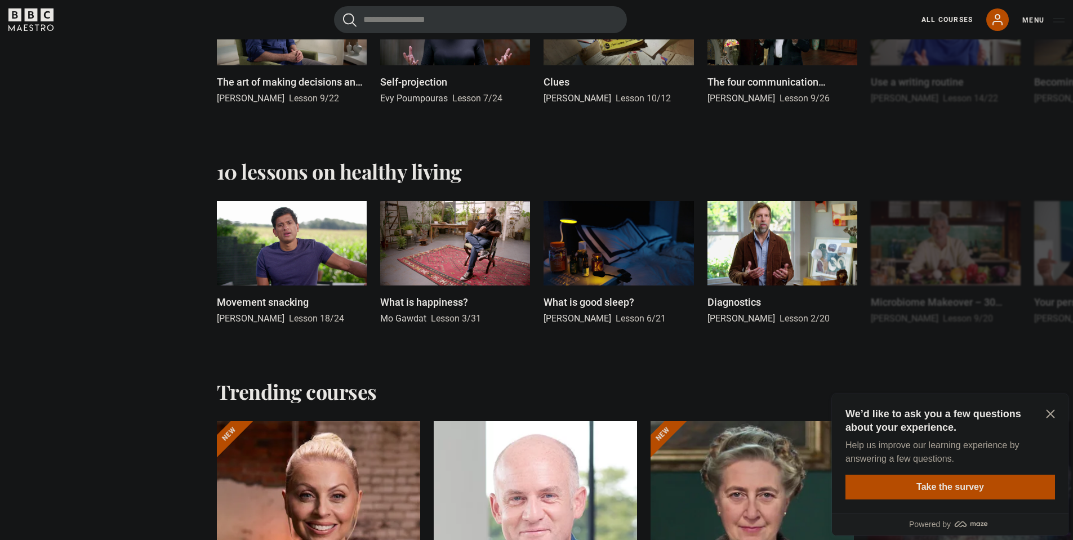
scroll to position [1689, 0]
